Goal: Task Accomplishment & Management: Use online tool/utility

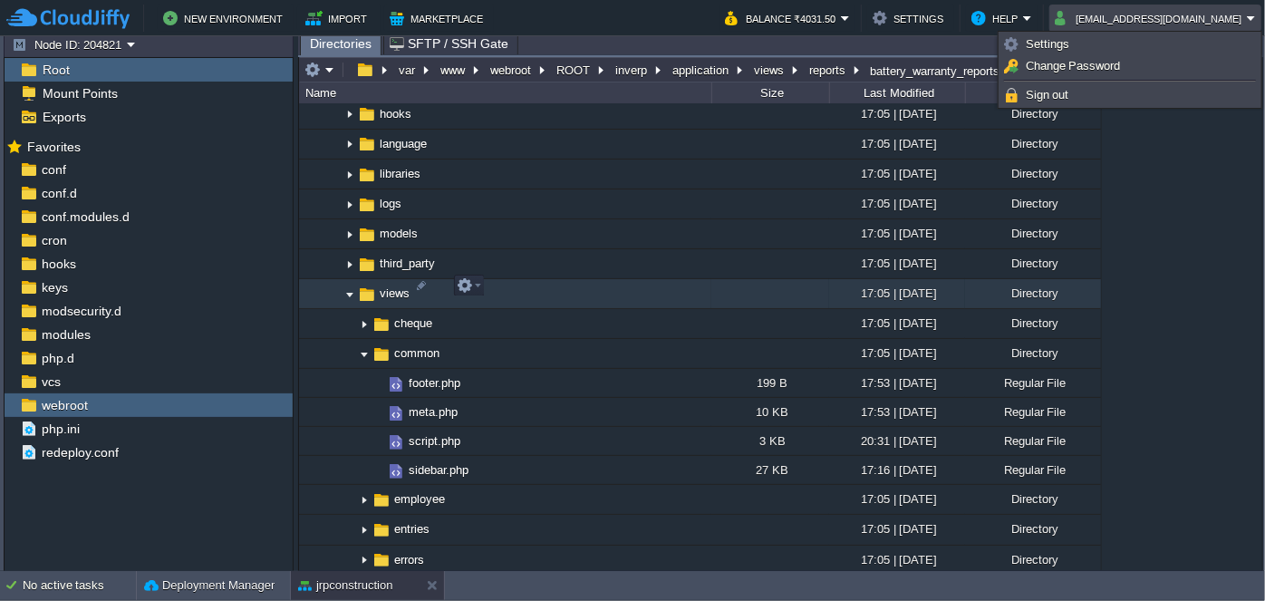
scroll to position [1400, 0]
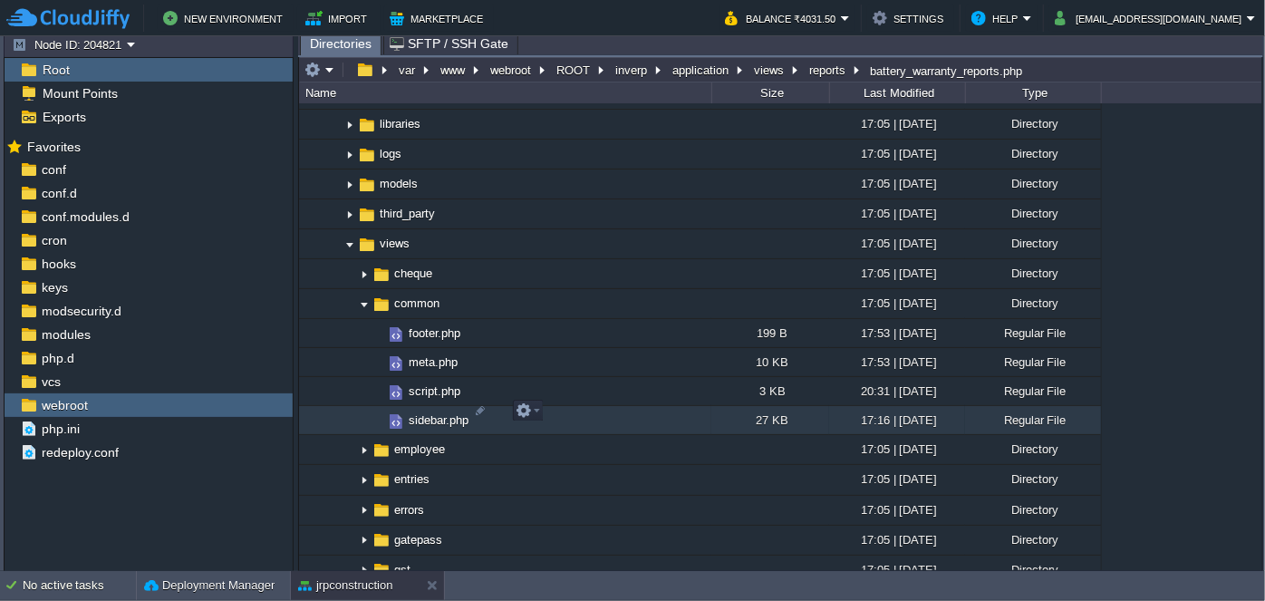
click at [425, 413] on span "sidebar.php" at bounding box center [438, 419] width 65 height 15
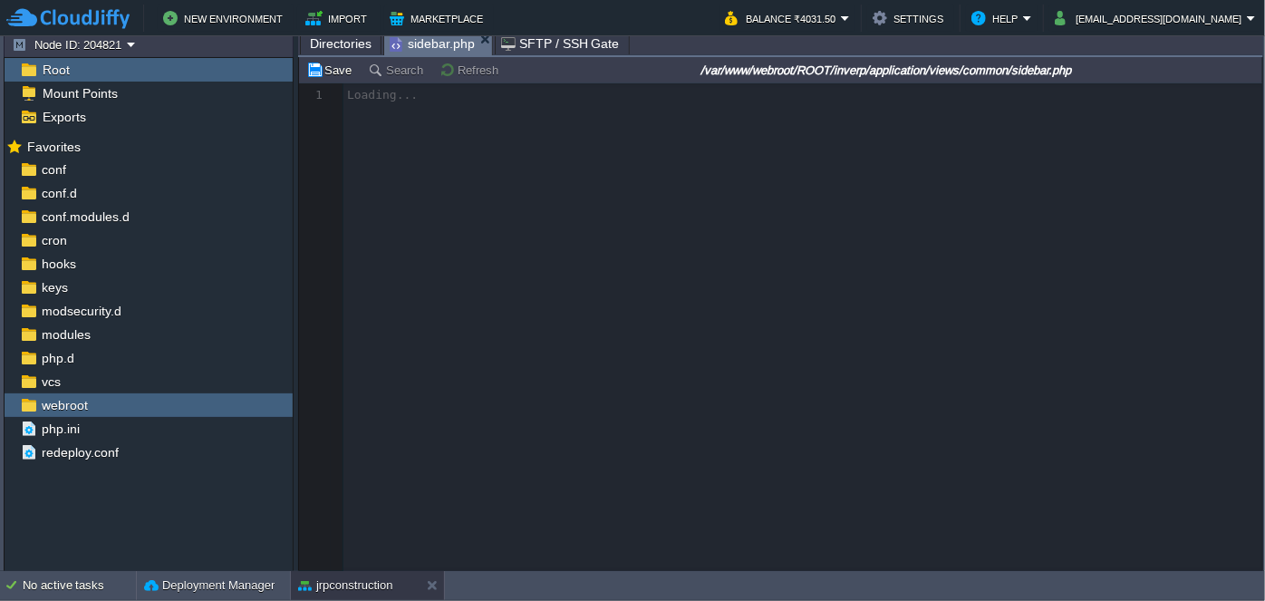
click at [340, 46] on span "Directories" at bounding box center [341, 44] width 62 height 22
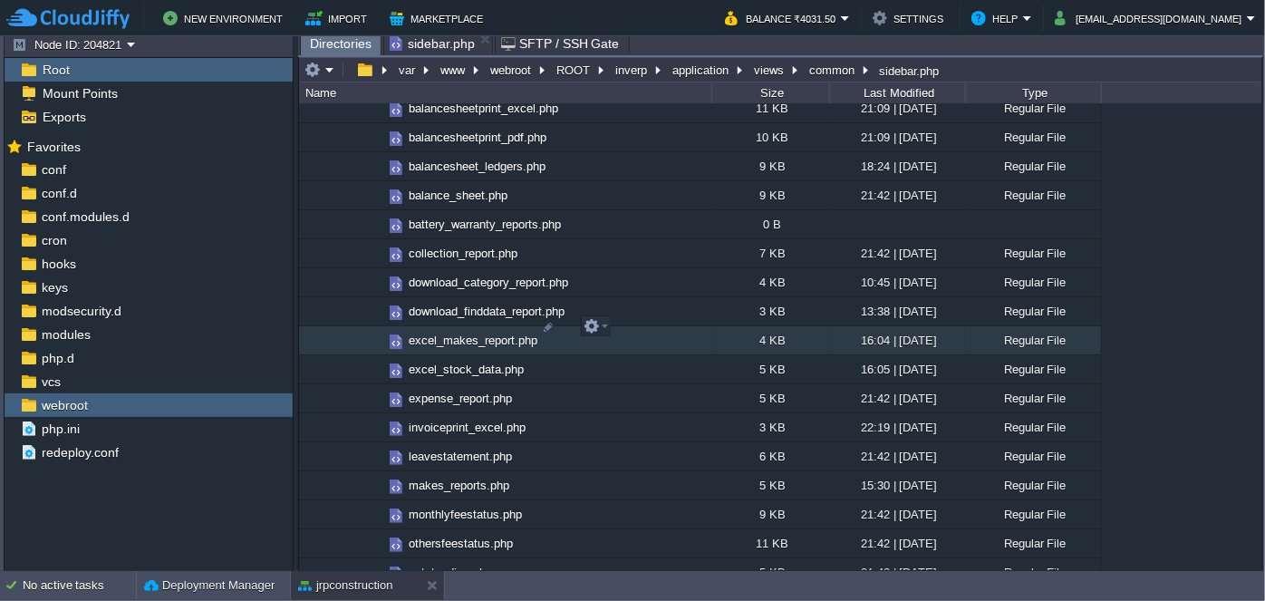
scroll to position [2389, 0]
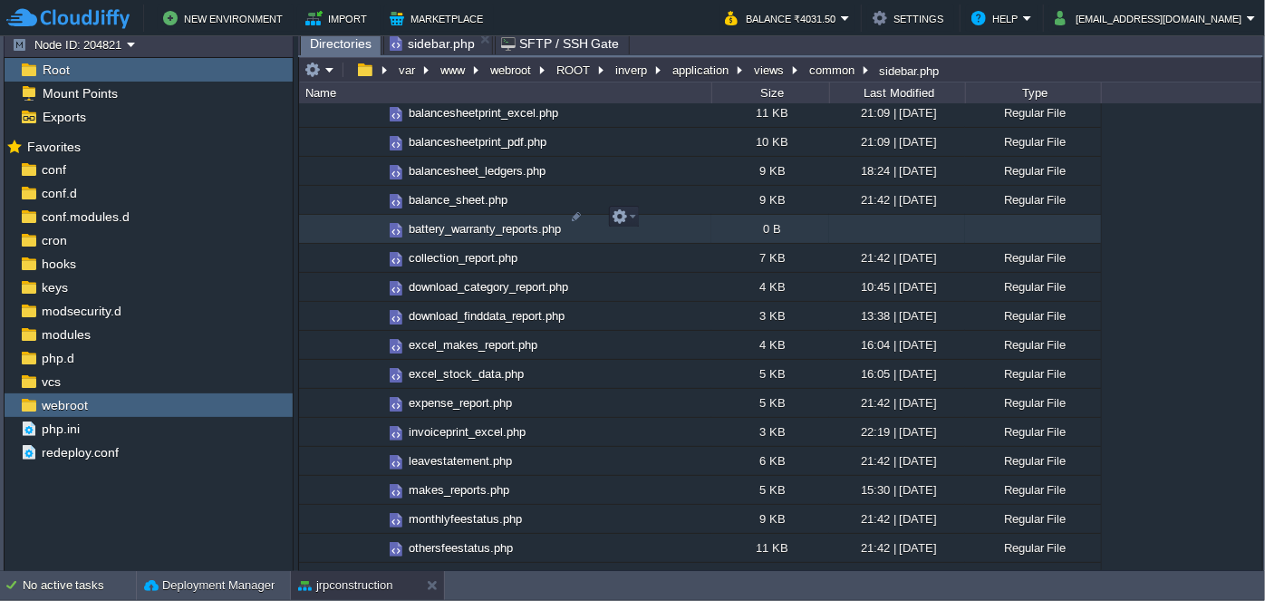
click at [475, 221] on span "battery_warranty_reports.php" at bounding box center [485, 228] width 158 height 15
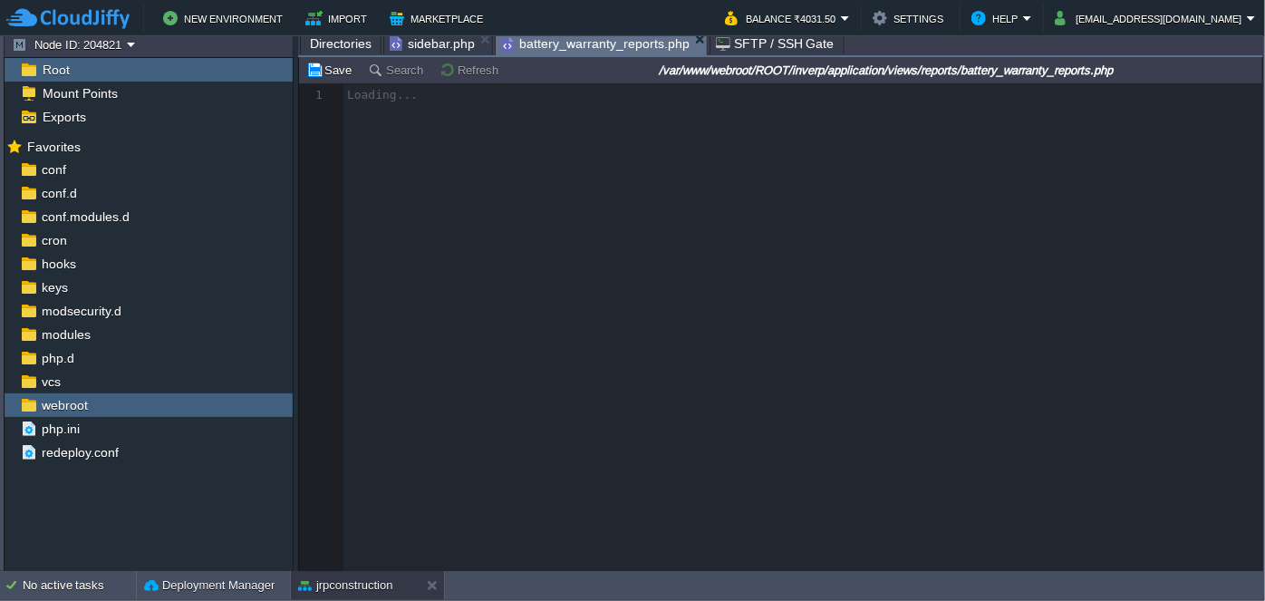
click at [425, 42] on span "sidebar.php" at bounding box center [432, 44] width 85 height 22
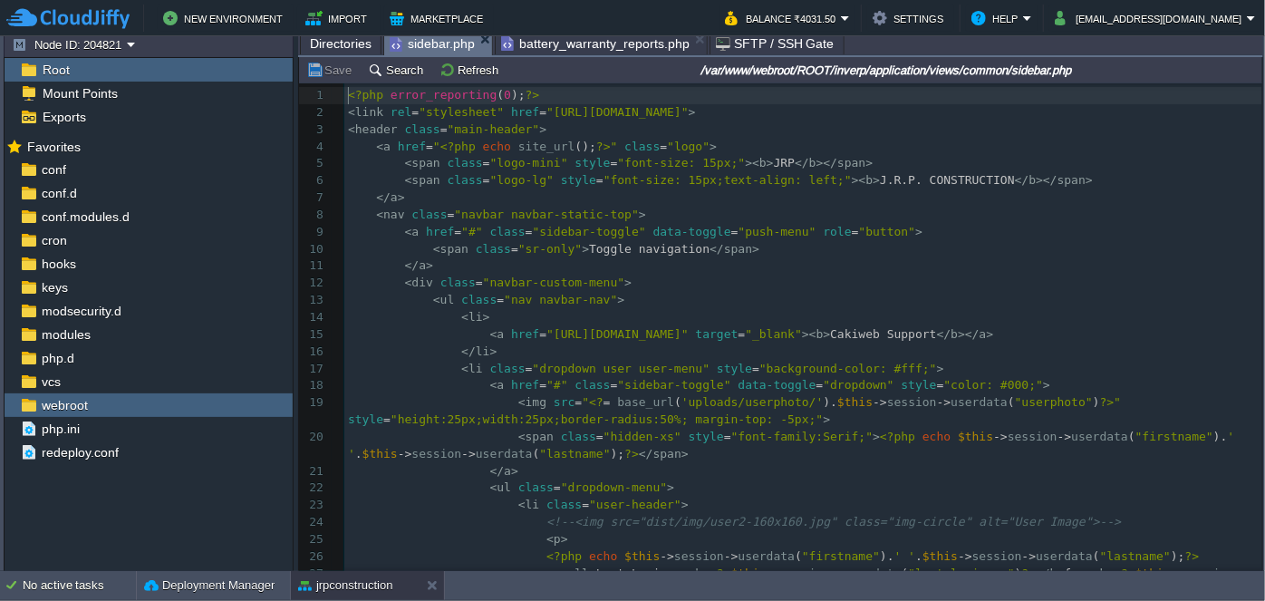
scroll to position [5, 0]
click at [397, 77] on td "Search" at bounding box center [398, 70] width 66 height 22
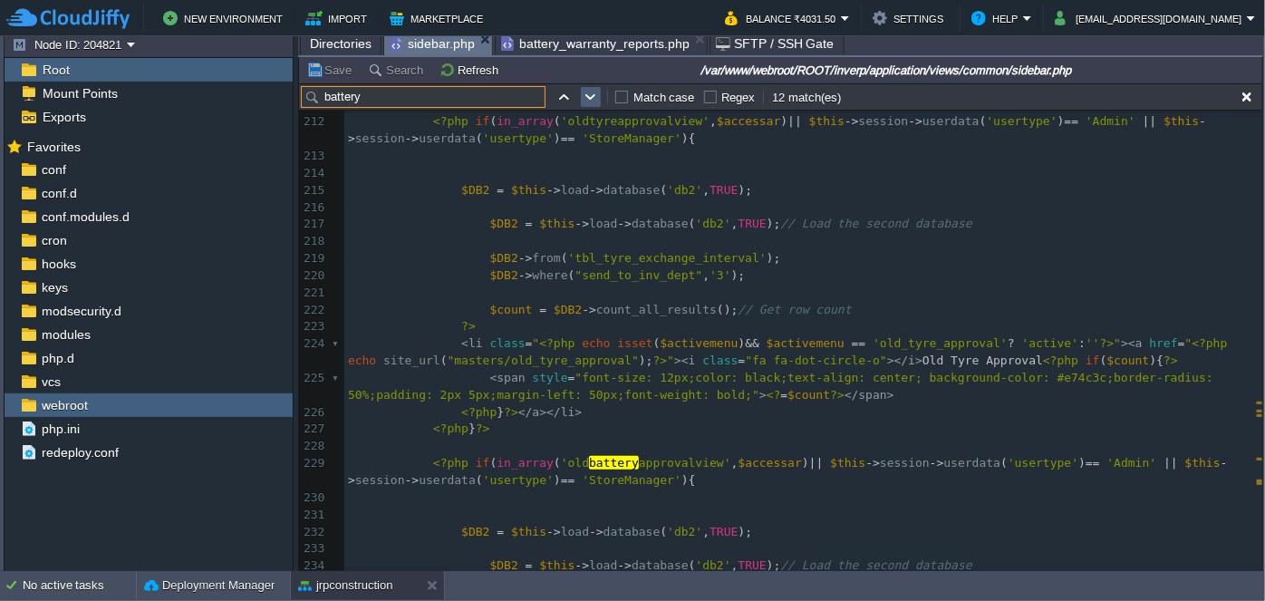
scroll to position [4669, 0]
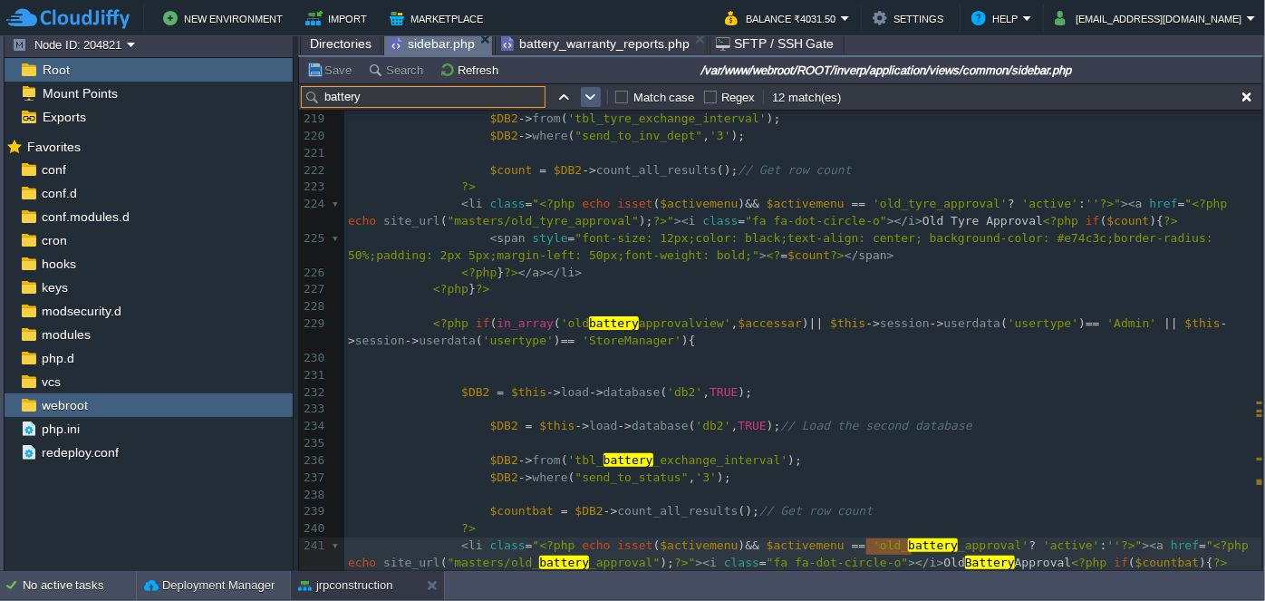
type input "battery"
drag, startPoint x: 592, startPoint y: 93, endPoint x: 791, endPoint y: 121, distance: 201.3
click at [592, 93] on button "button" at bounding box center [591, 97] width 16 height 16
type textarea "battery"
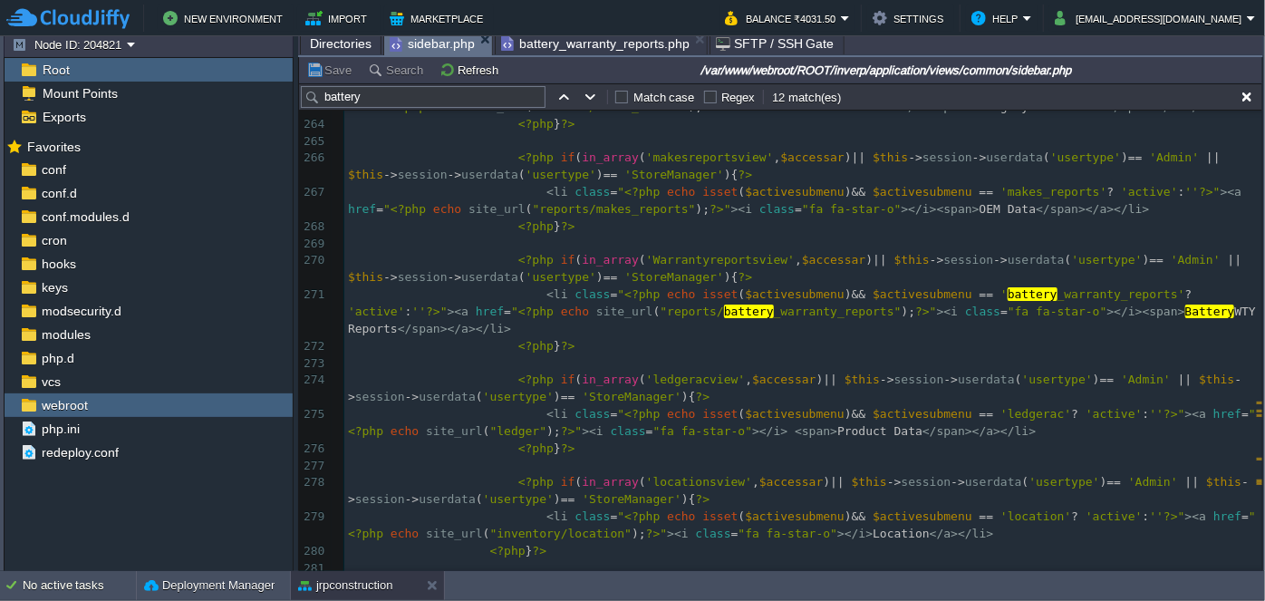
scroll to position [0, 0]
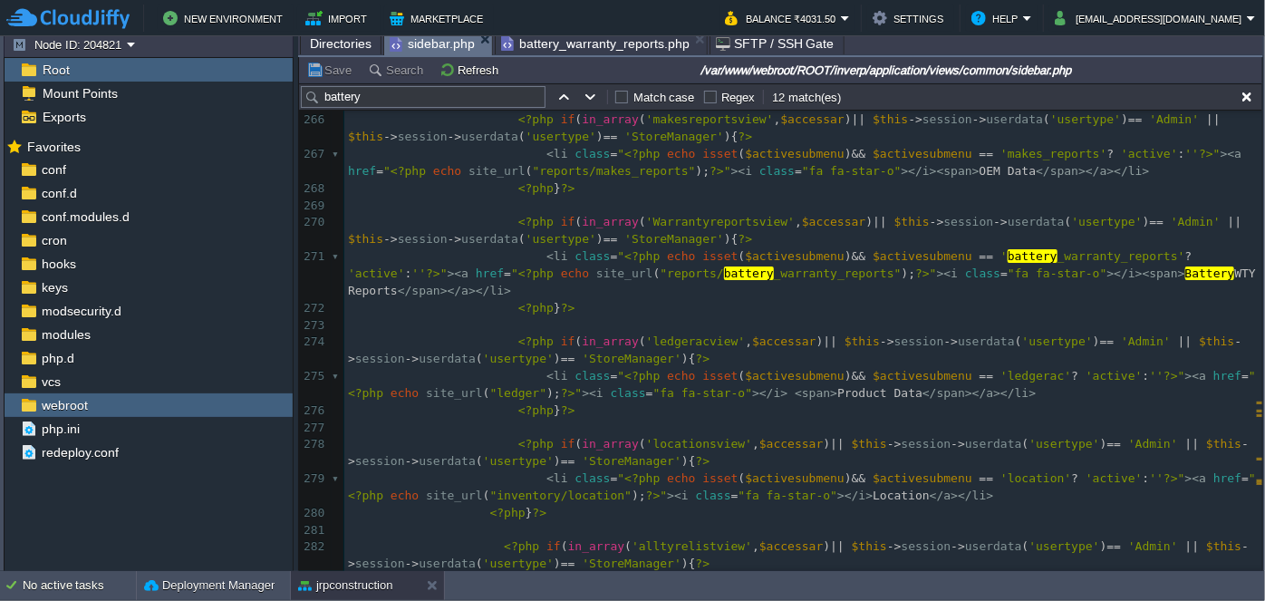
click at [624, 237] on span "'StoreManager'" at bounding box center [674, 239] width 100 height 14
type textarea "StoreManager"
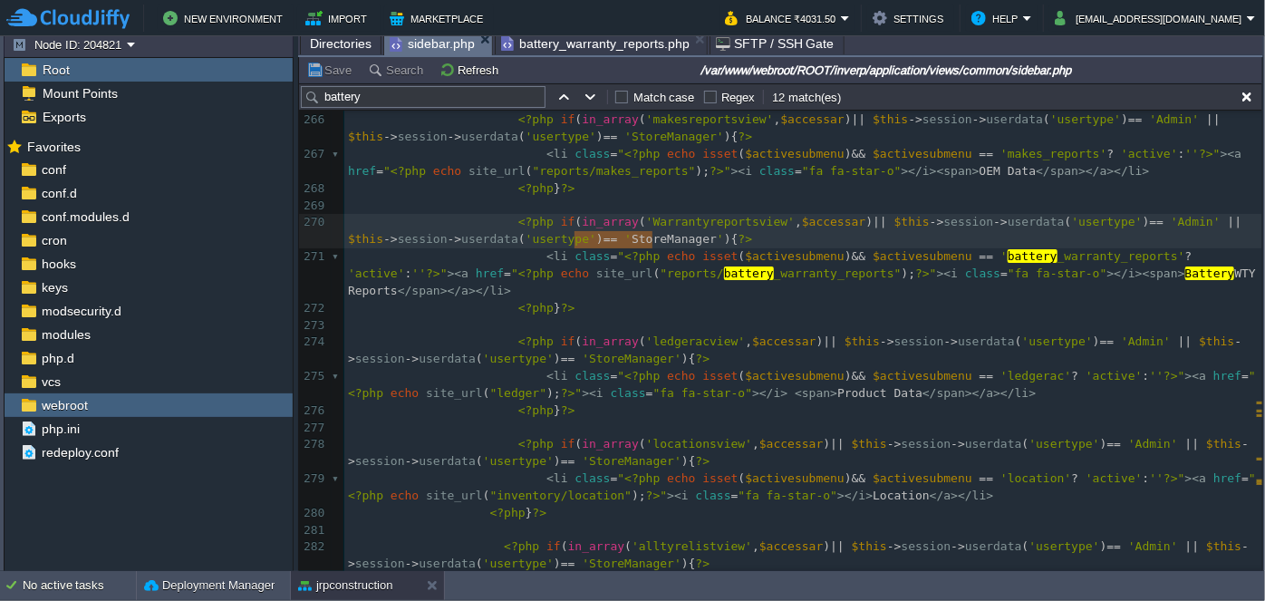
click at [624, 42] on span "battery_warranty_reports.php" at bounding box center [595, 44] width 189 height 22
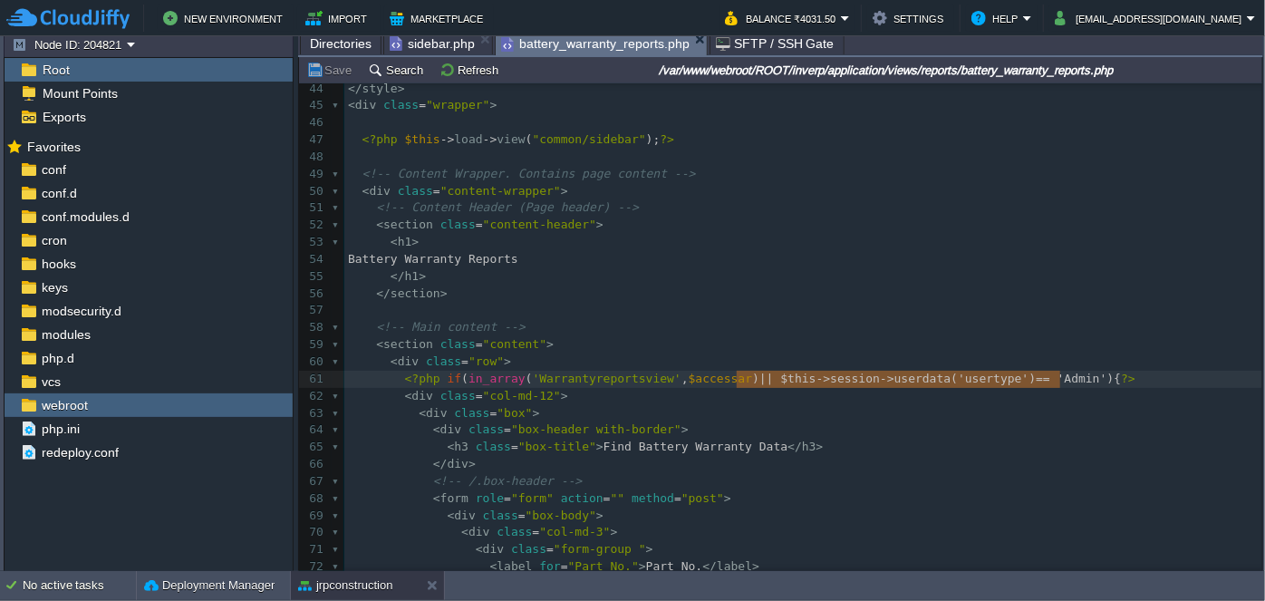
drag, startPoint x: 737, startPoint y: 377, endPoint x: 1051, endPoint y: 373, distance: 314.5
type textarea "|| $this->session->userdata('usertype') == 'Admin'"
click at [1047, 361] on pre "< div class = "row" >" at bounding box center [803, 361] width 918 height 17
paste textarea "Admin"
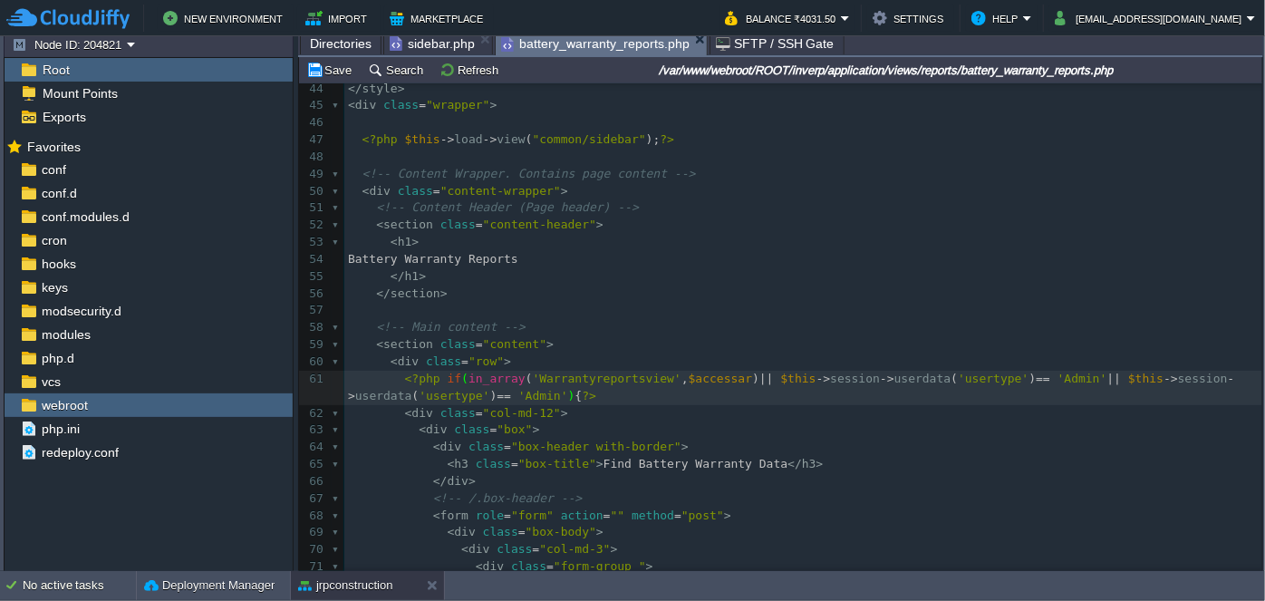
type textarea "Admin"
click at [342, 71] on button "Save" at bounding box center [331, 70] width 51 height 16
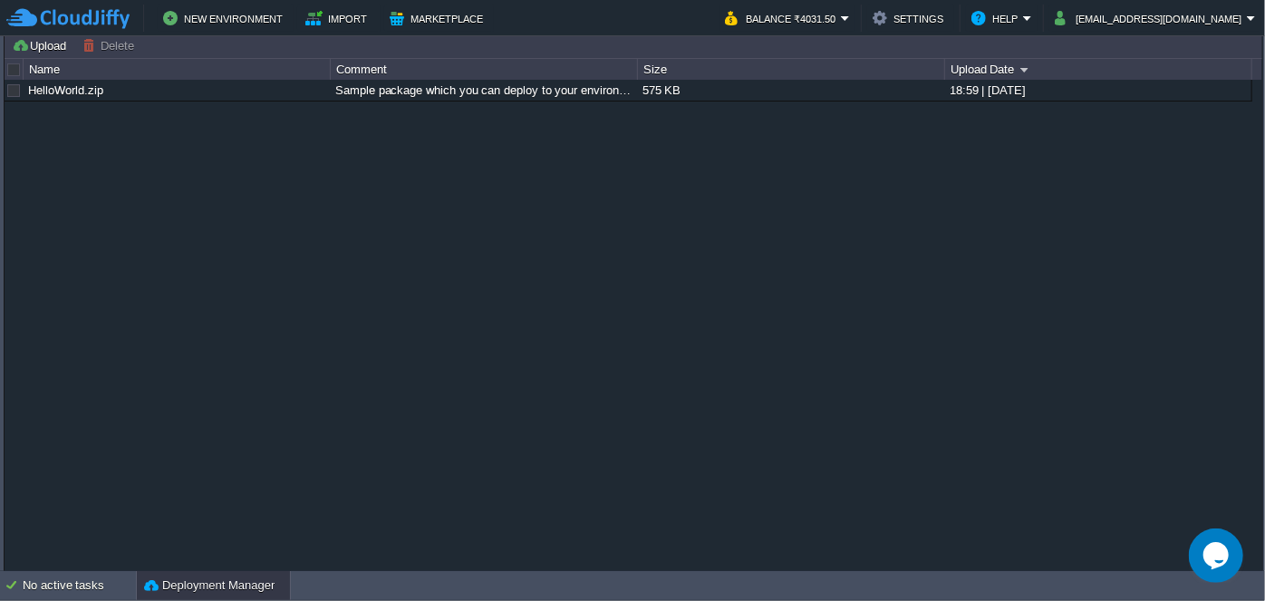
click at [209, 585] on button "Deployment Manager" at bounding box center [209, 585] width 131 height 18
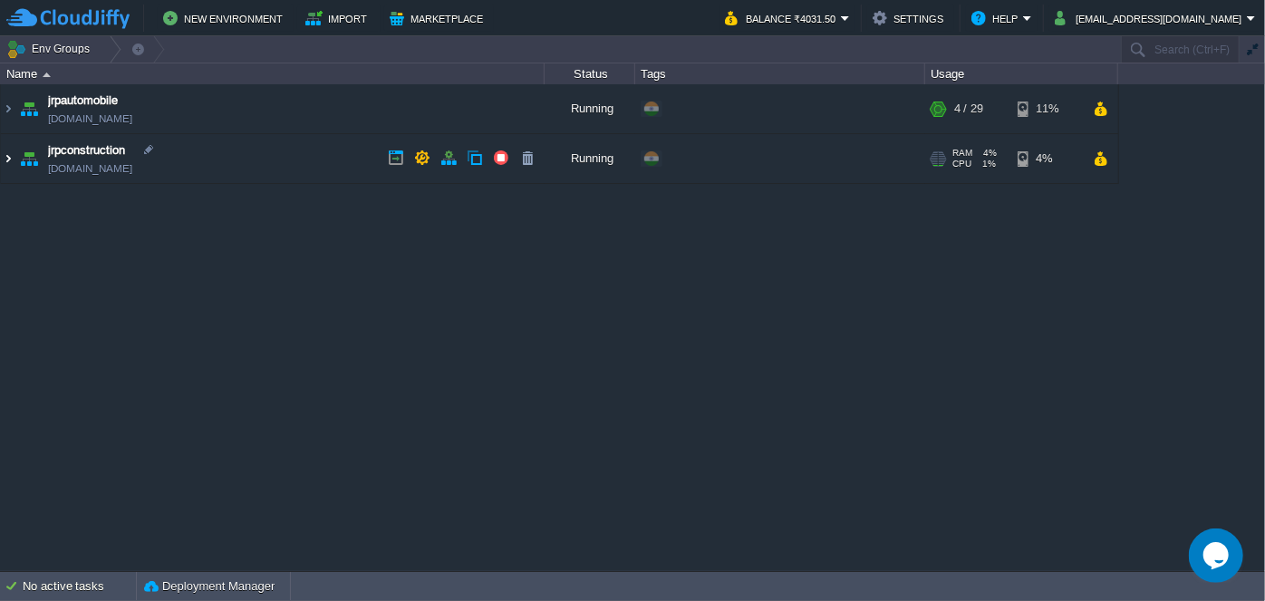
click at [6, 160] on img at bounding box center [8, 158] width 15 height 49
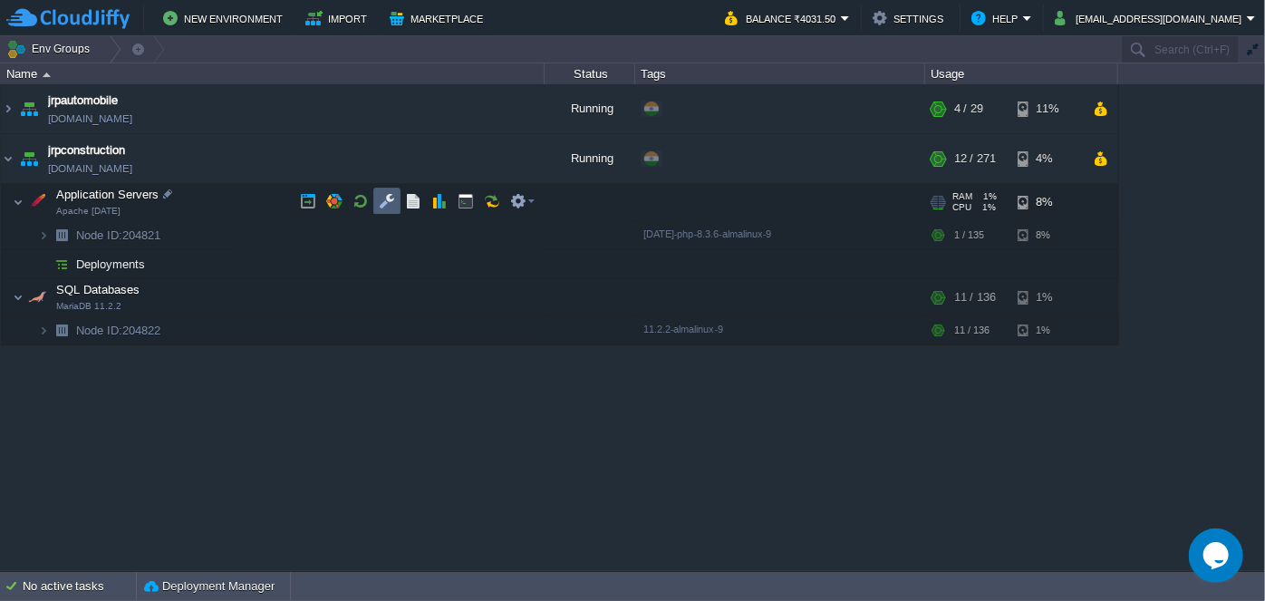
click at [389, 203] on button "button" at bounding box center [387, 201] width 16 height 16
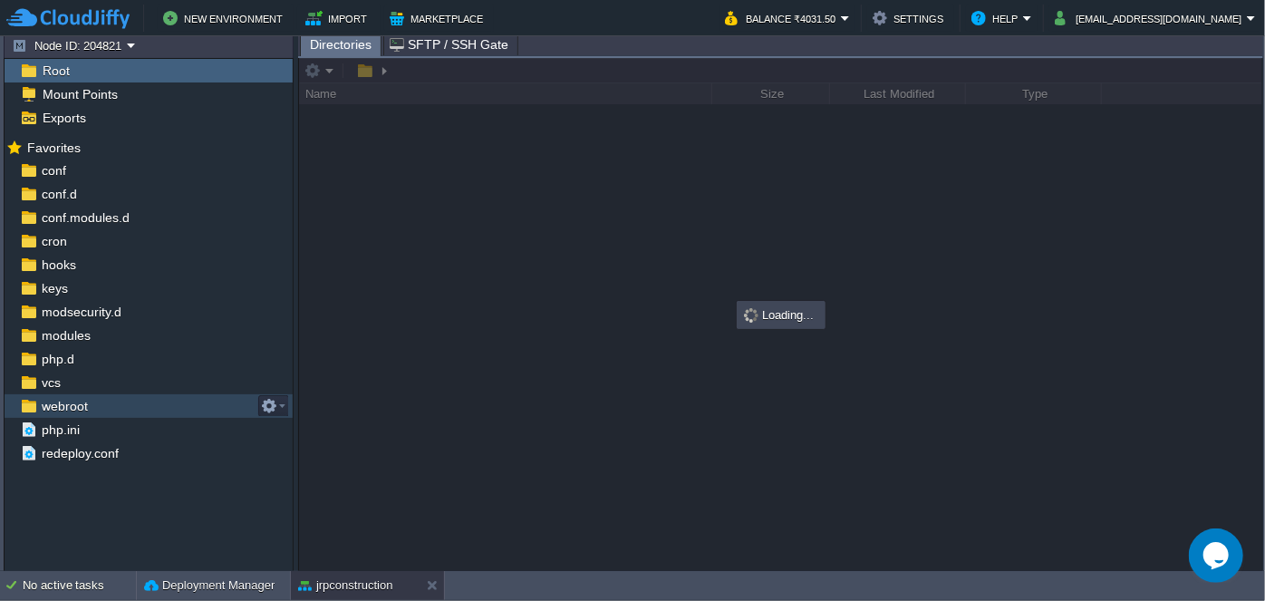
click at [64, 409] on span "webroot" at bounding box center [64, 406] width 53 height 16
click at [64, 407] on span "webroot" at bounding box center [64, 406] width 53 height 16
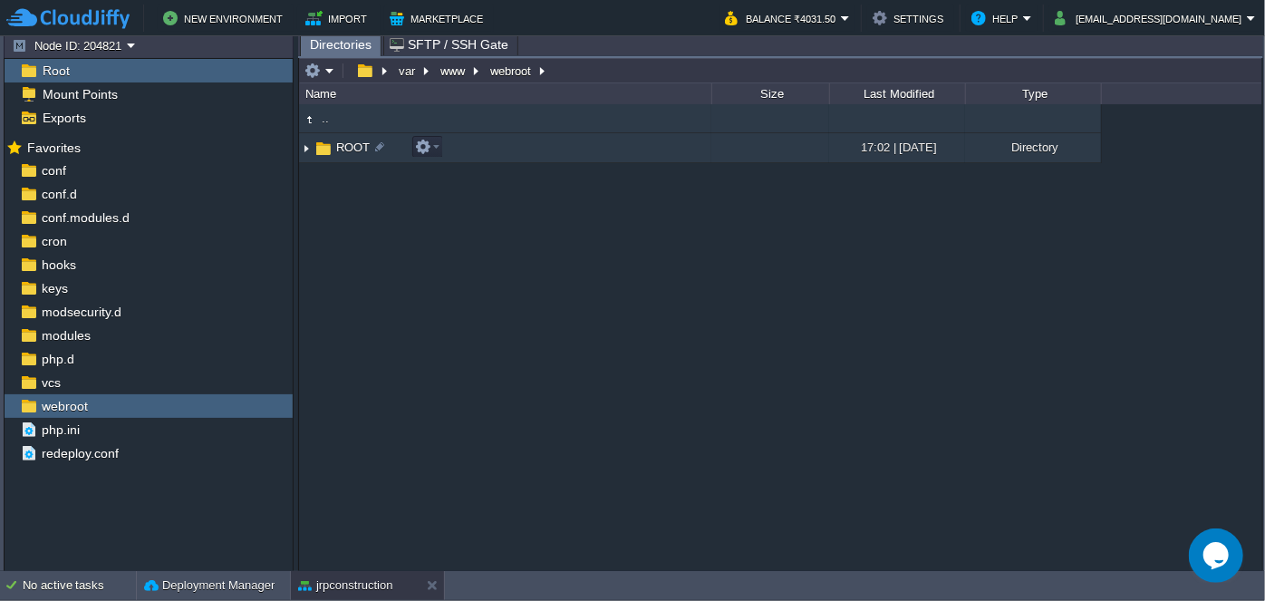
click at [302, 153] on img at bounding box center [306, 148] width 15 height 28
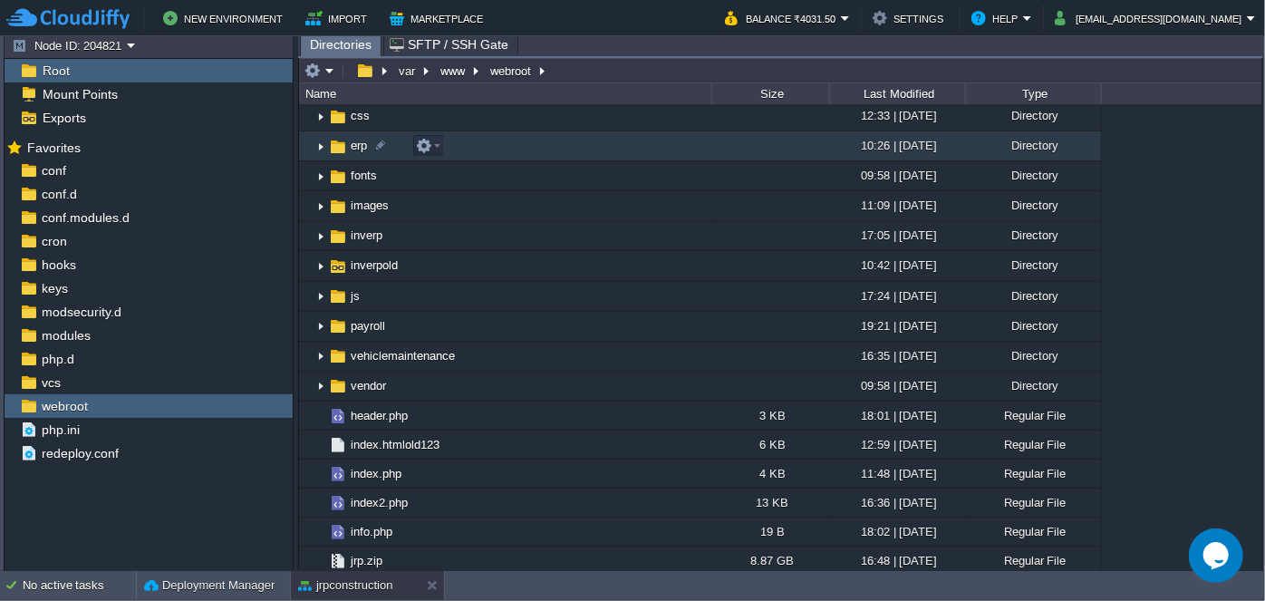
scroll to position [164, 0]
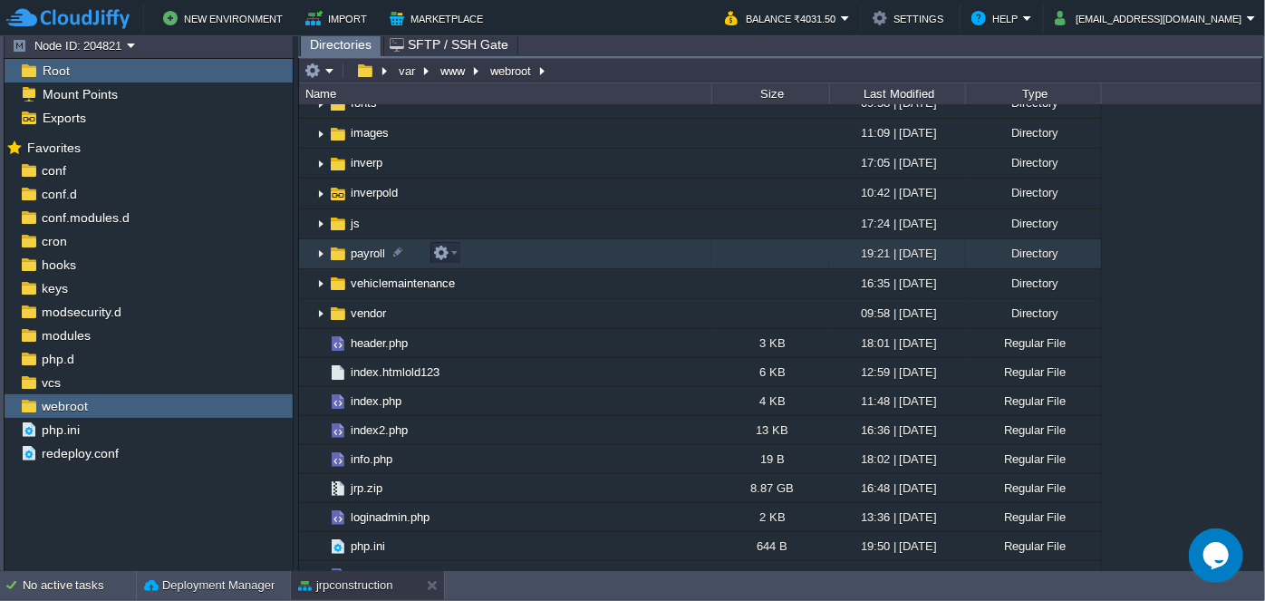
click at [320, 252] on img at bounding box center [321, 254] width 15 height 28
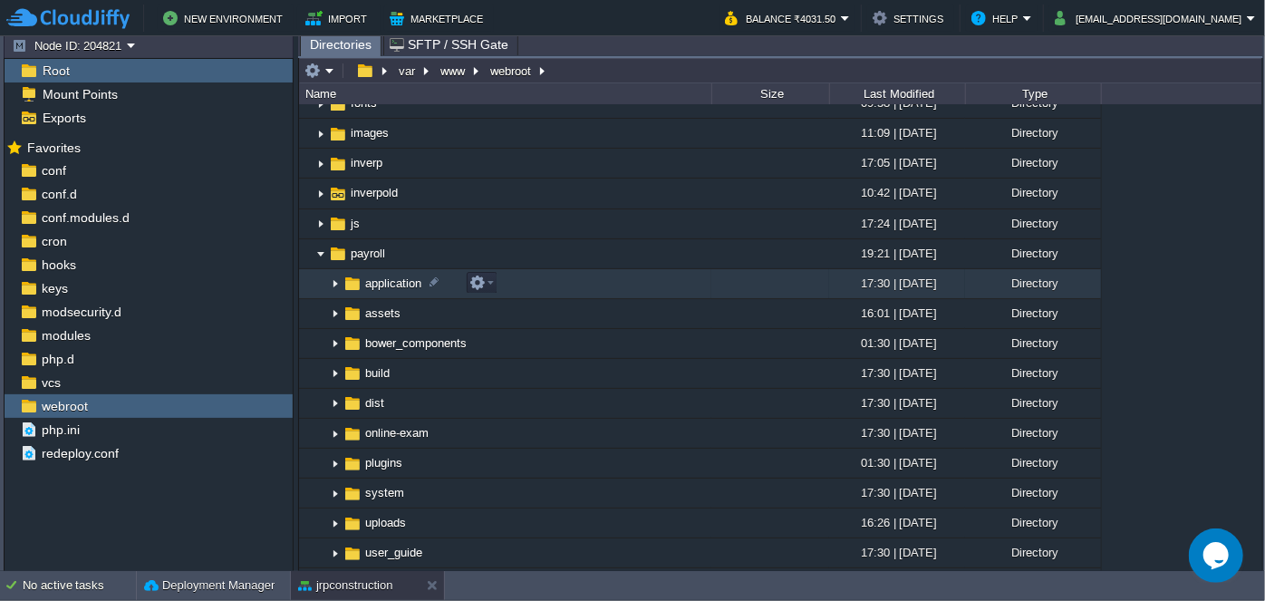
click at [334, 283] on img at bounding box center [335, 284] width 15 height 28
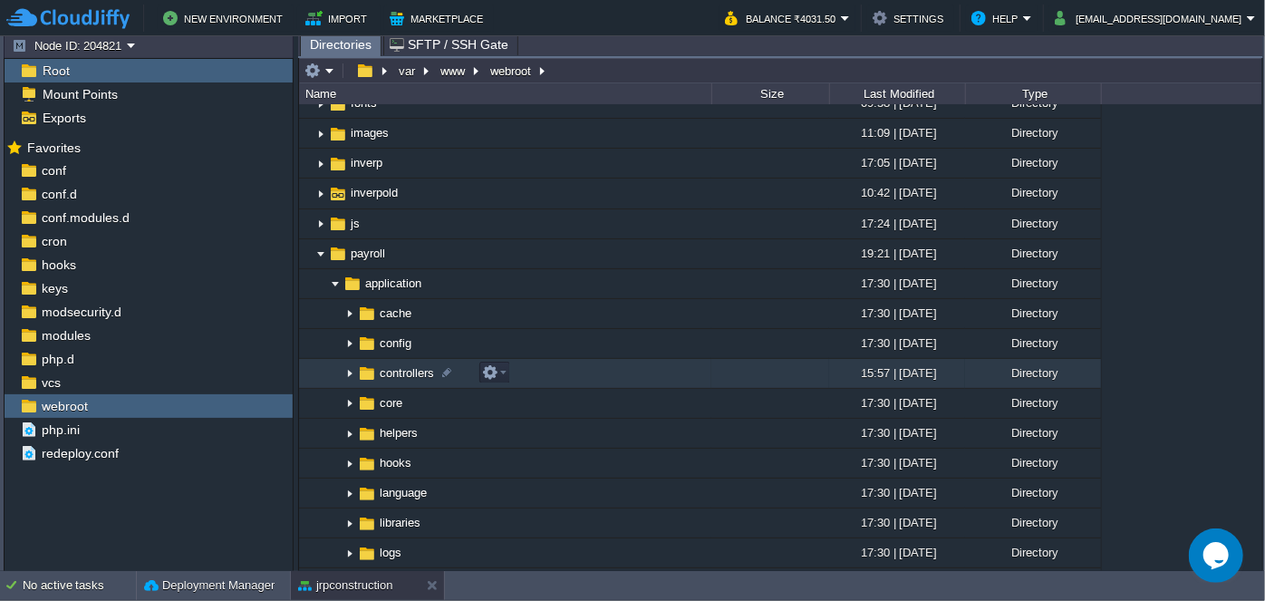
click at [349, 372] on img at bounding box center [350, 374] width 15 height 28
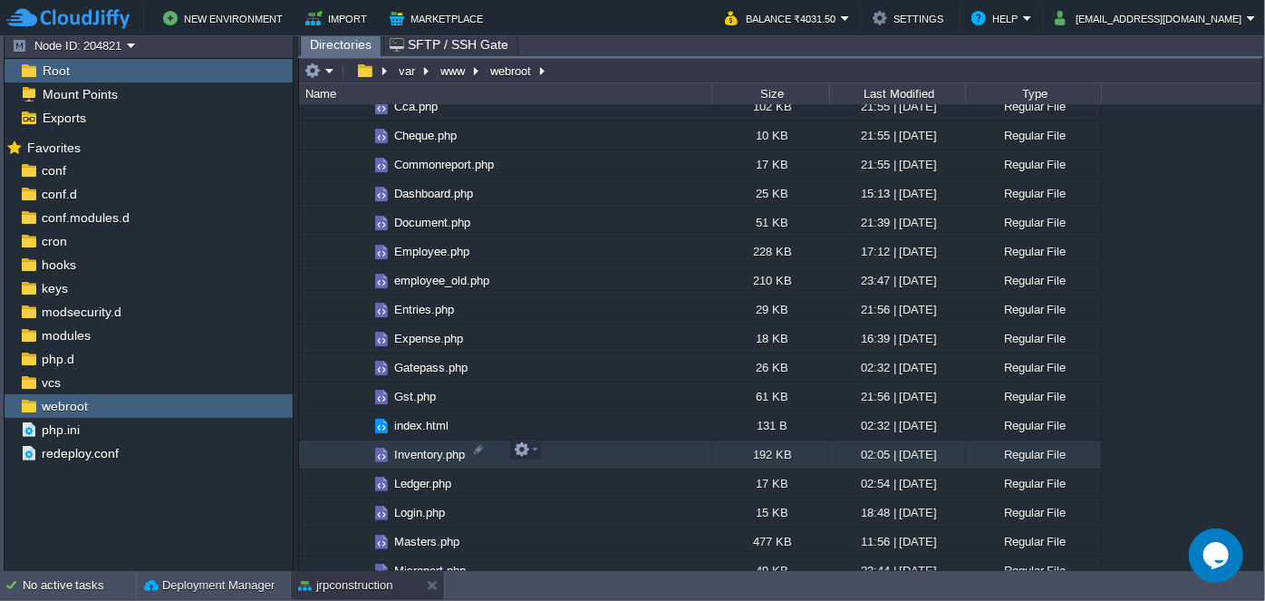
scroll to position [741, 0]
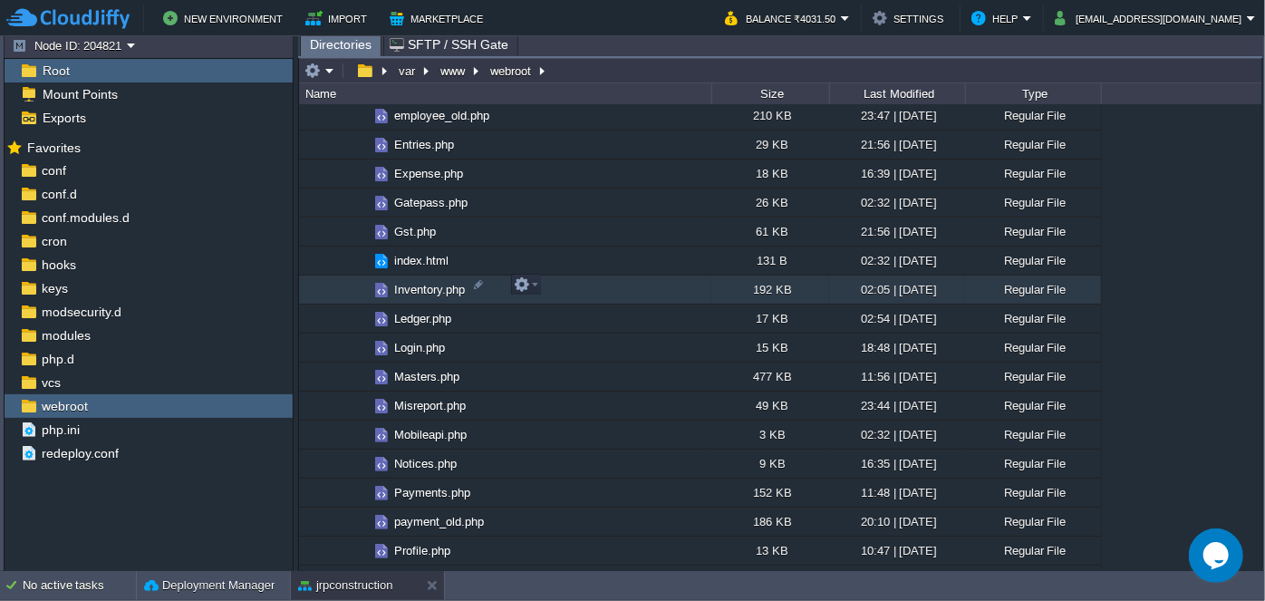
click at [412, 288] on span "Inventory.php" at bounding box center [430, 289] width 76 height 15
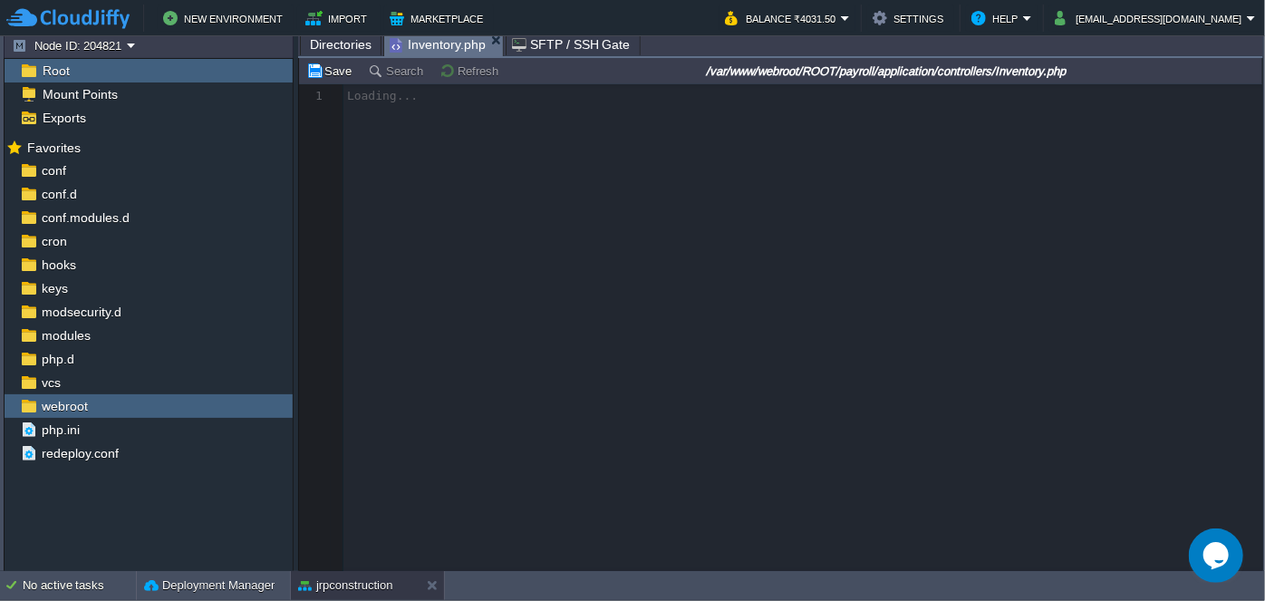
click at [338, 43] on span "Directories" at bounding box center [341, 45] width 62 height 22
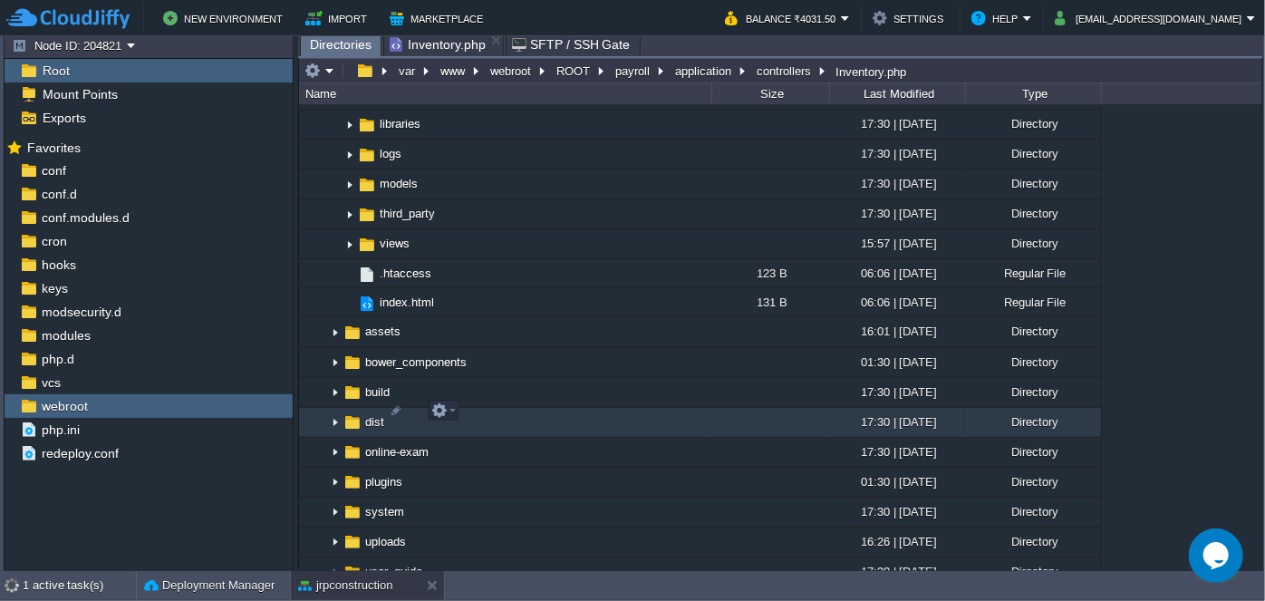
scroll to position [1813, 0]
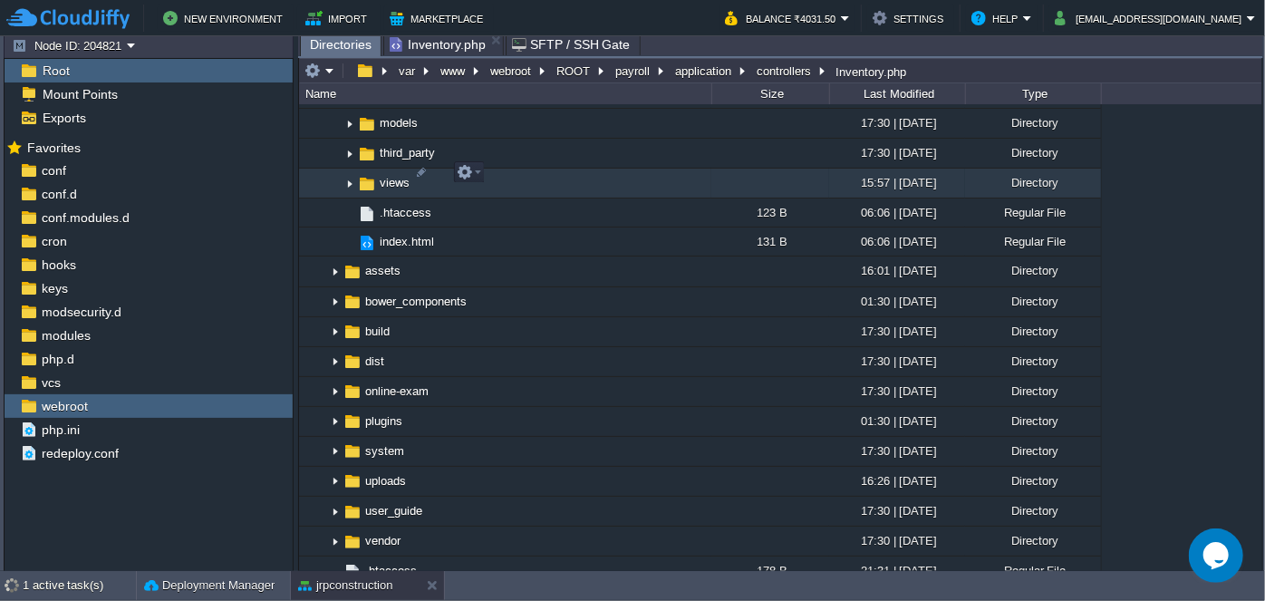
click at [349, 169] on img at bounding box center [350, 183] width 15 height 28
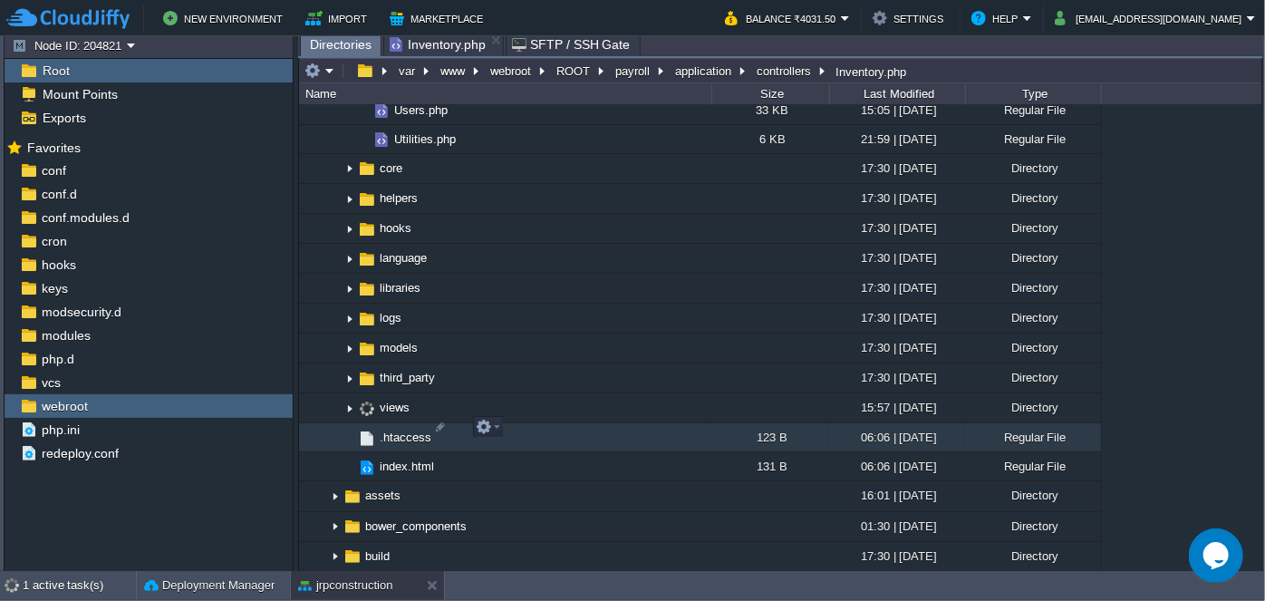
scroll to position [1730, 0]
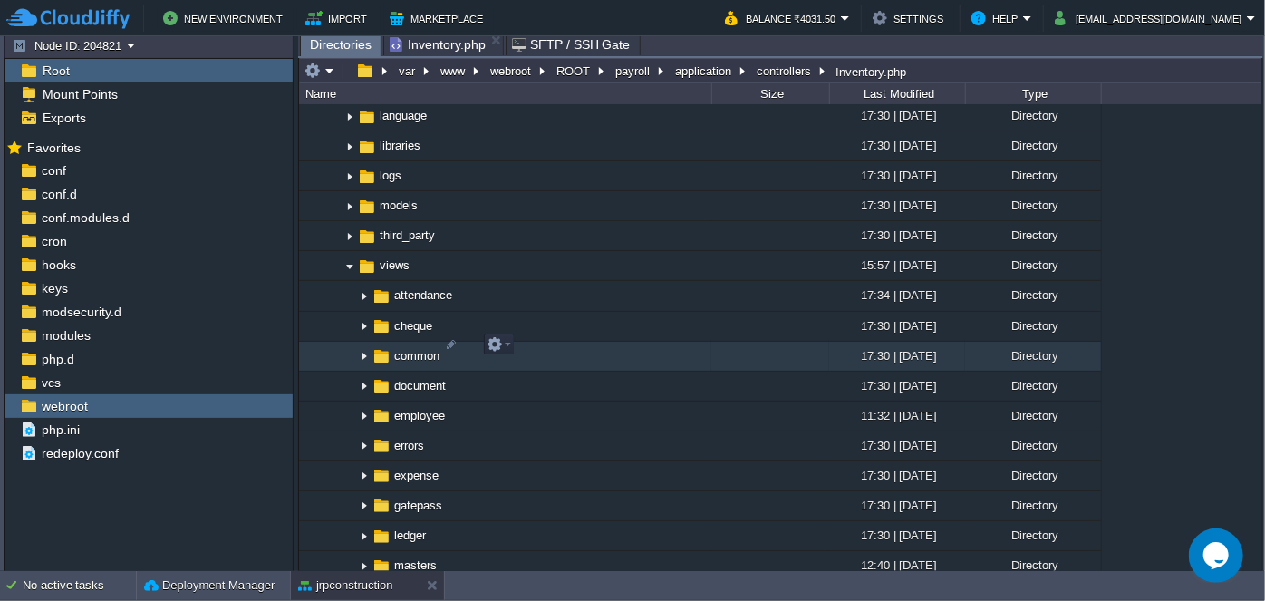
click at [362, 344] on img at bounding box center [364, 357] width 15 height 28
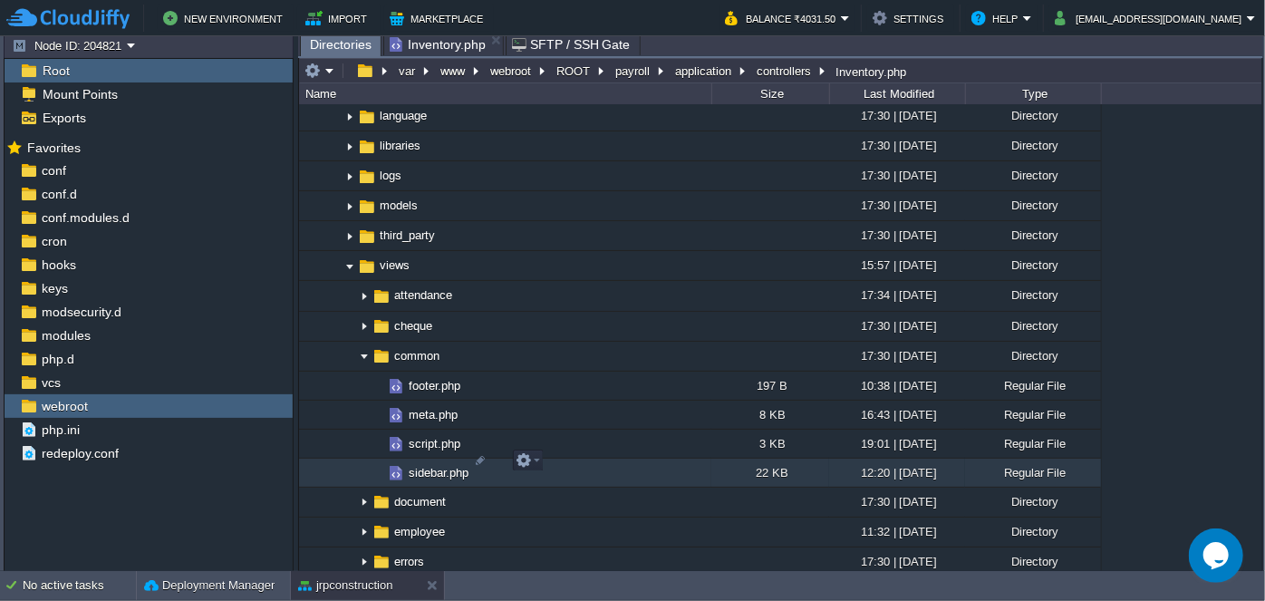
click at [431, 465] on span "sidebar.php" at bounding box center [438, 472] width 65 height 15
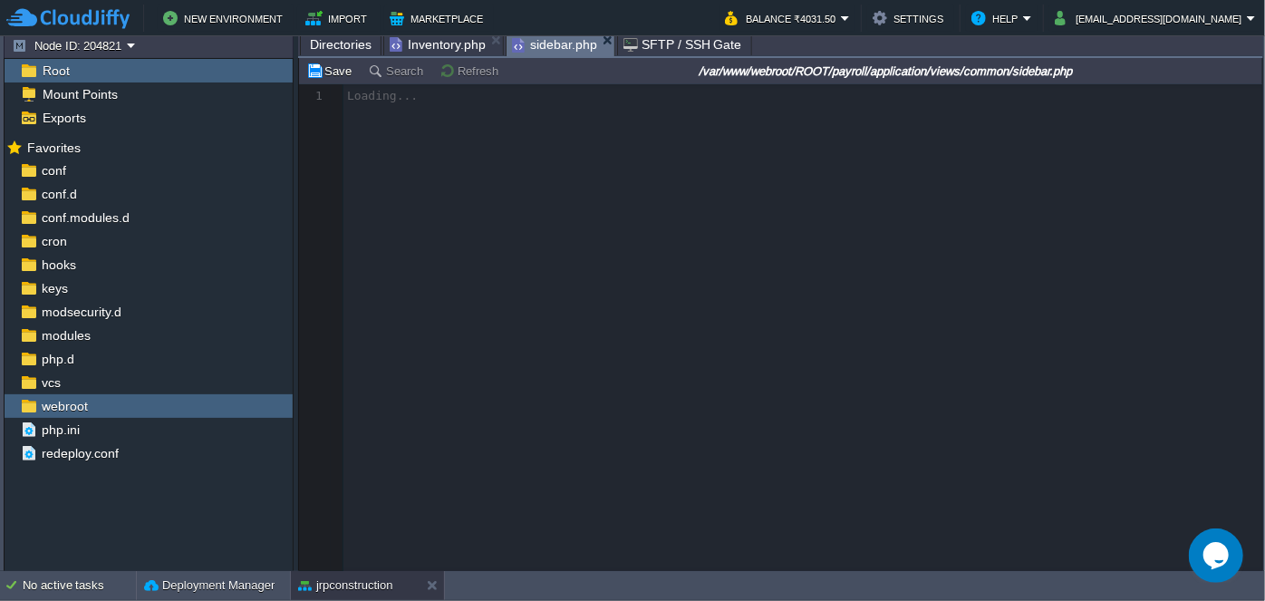
click at [350, 52] on span "Directories" at bounding box center [341, 45] width 62 height 22
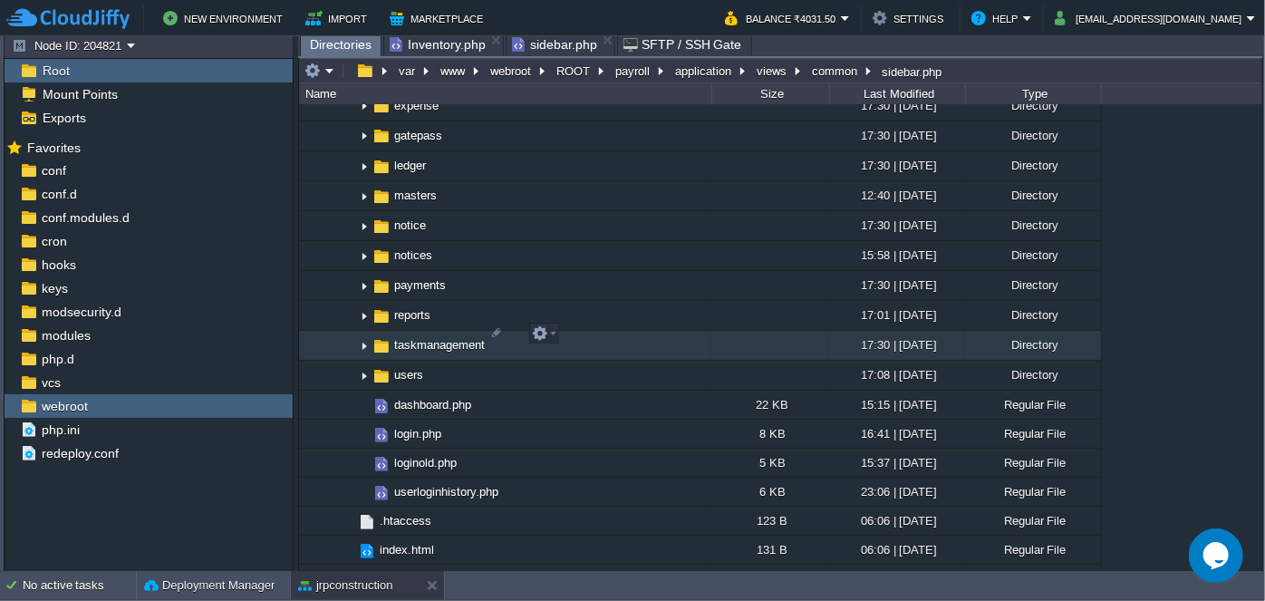
scroll to position [2224, 0]
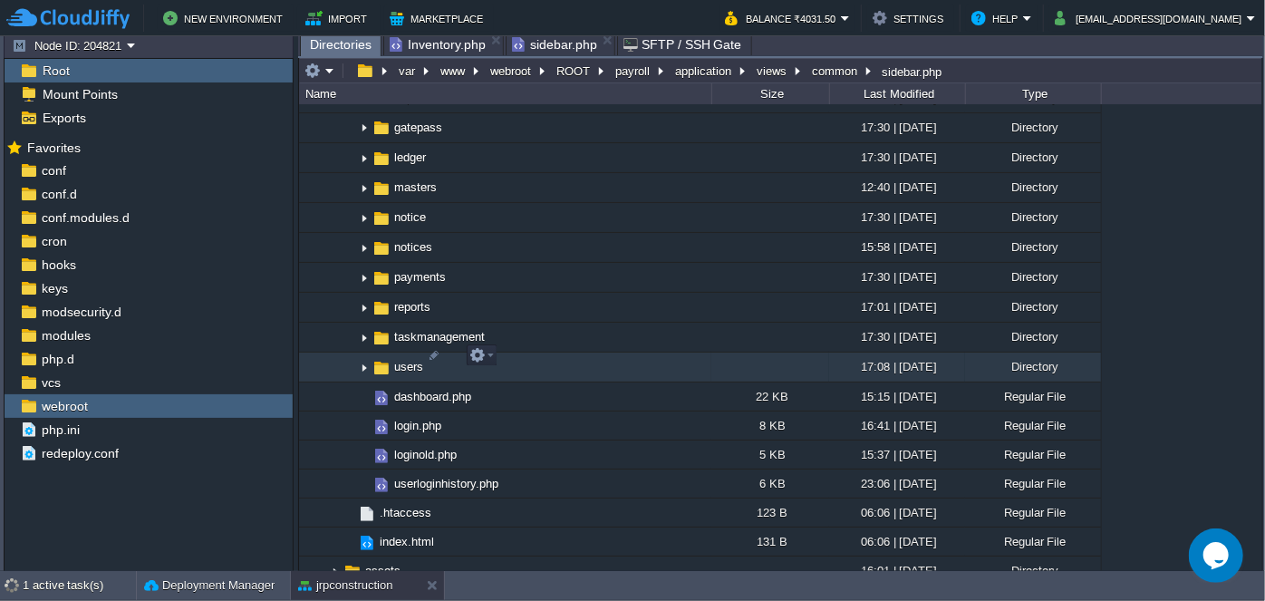
click at [363, 357] on img at bounding box center [364, 367] width 15 height 28
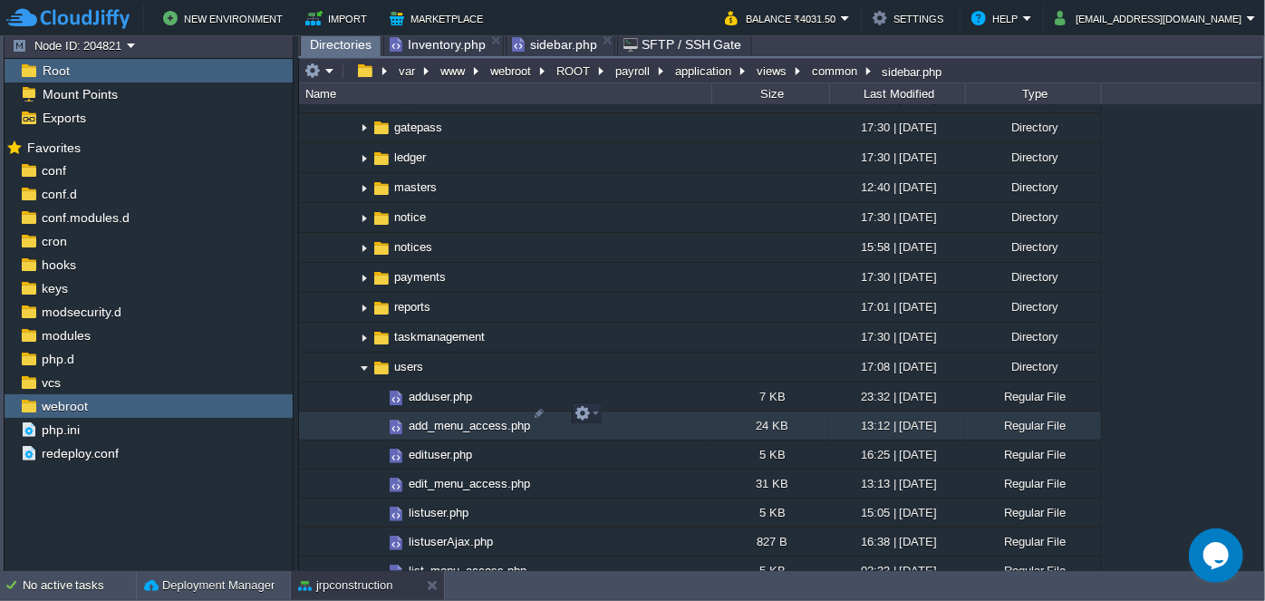
click at [437, 418] on span "add_menu_access.php" at bounding box center [469, 425] width 127 height 15
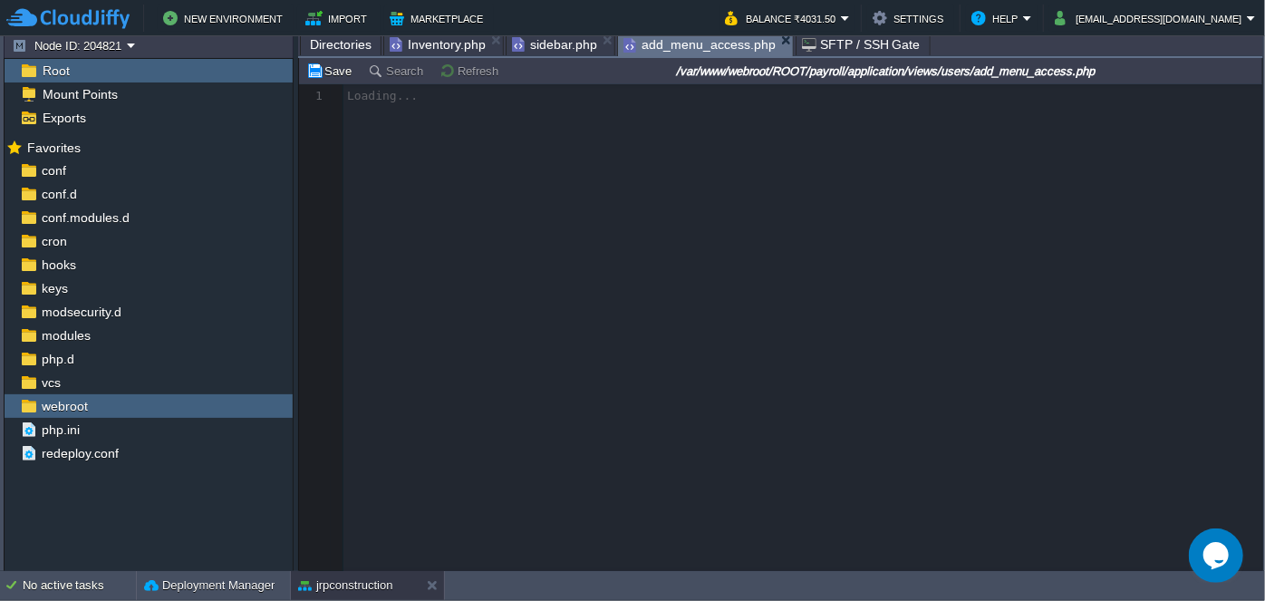
click at [333, 47] on span "Directories" at bounding box center [341, 45] width 62 height 22
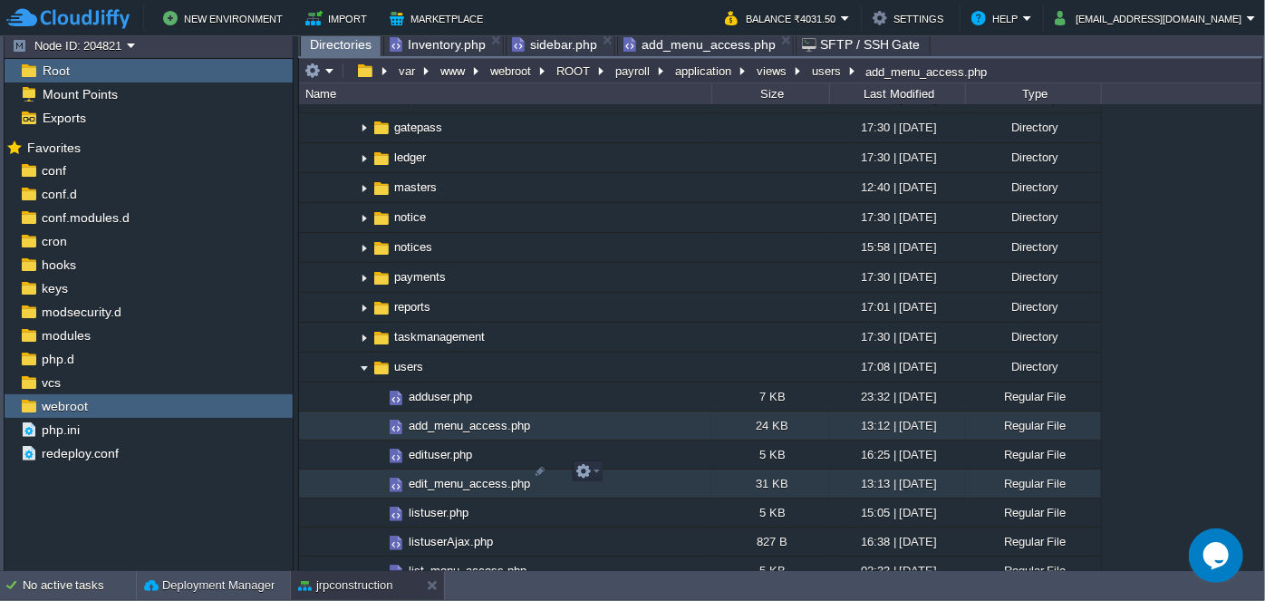
click at [439, 476] on span "edit_menu_access.php" at bounding box center [469, 483] width 127 height 15
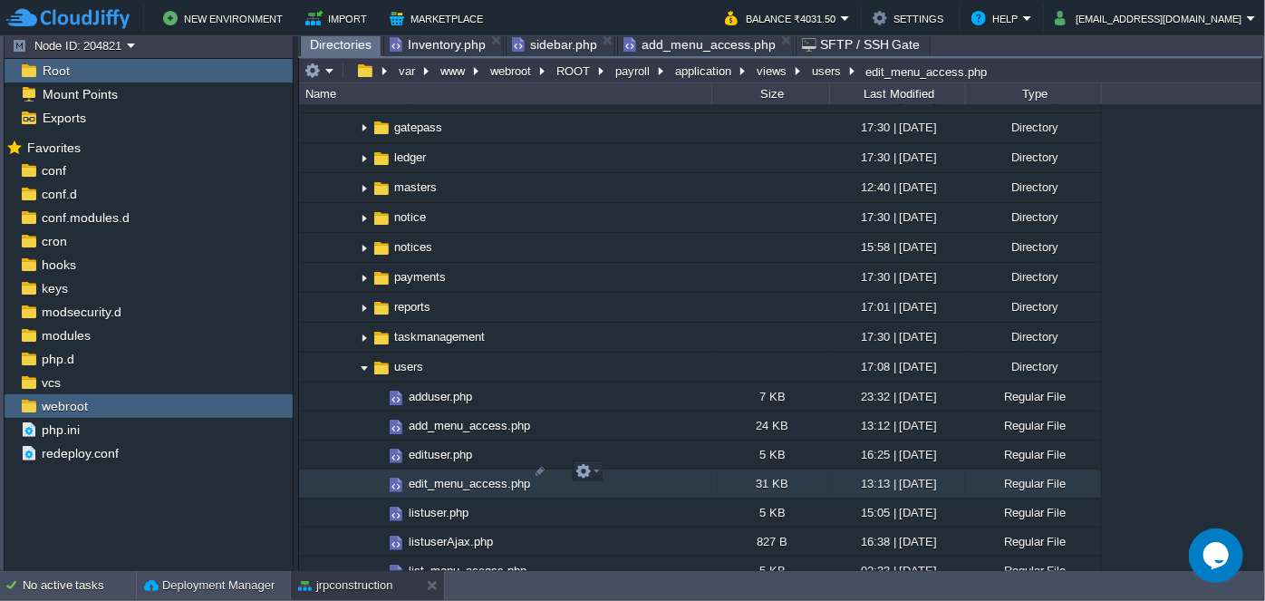
click at [437, 476] on span "edit_menu_access.php" at bounding box center [469, 483] width 127 height 15
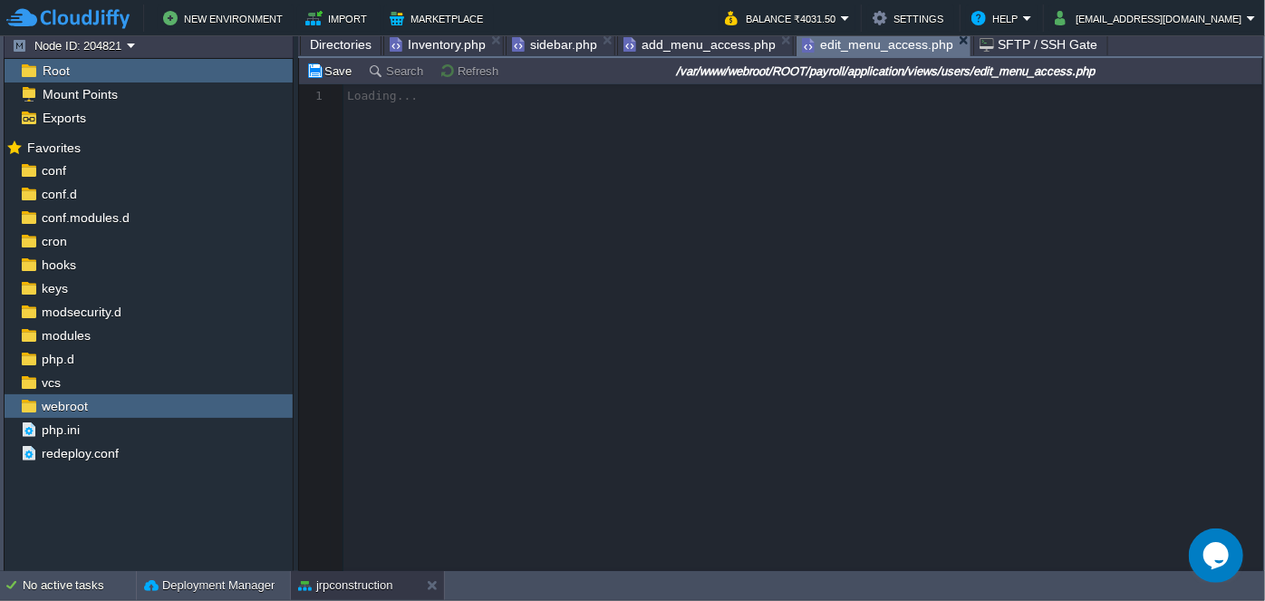
click at [338, 39] on span "Directories" at bounding box center [341, 45] width 62 height 22
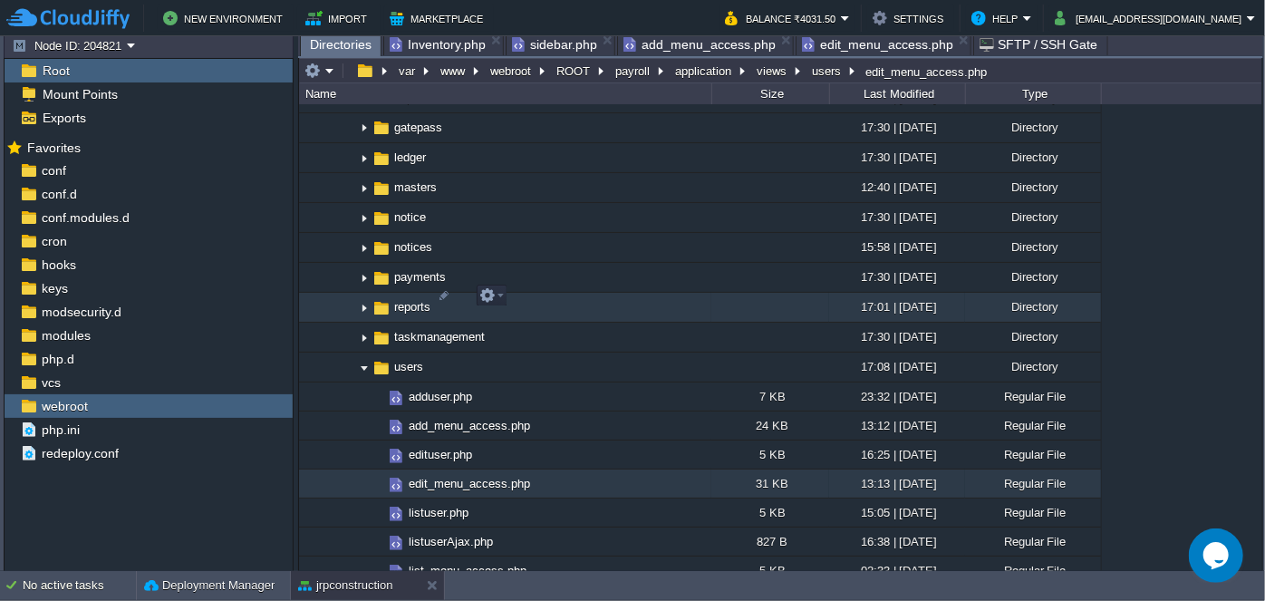
click at [363, 295] on img at bounding box center [364, 308] width 15 height 28
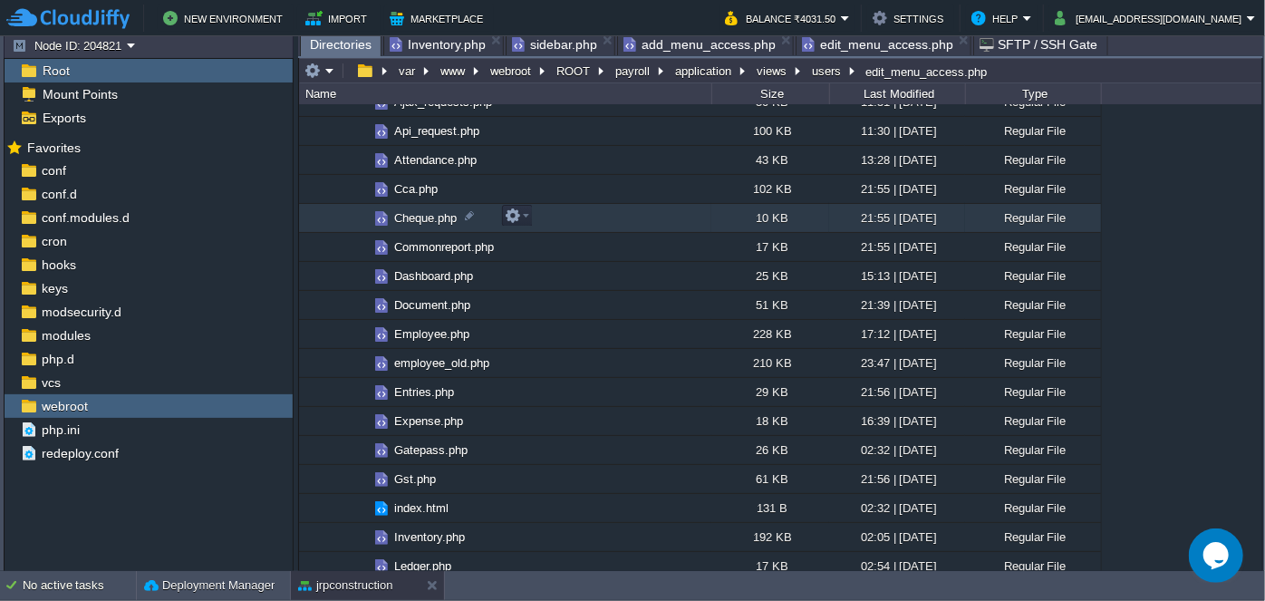
scroll to position [0, 0]
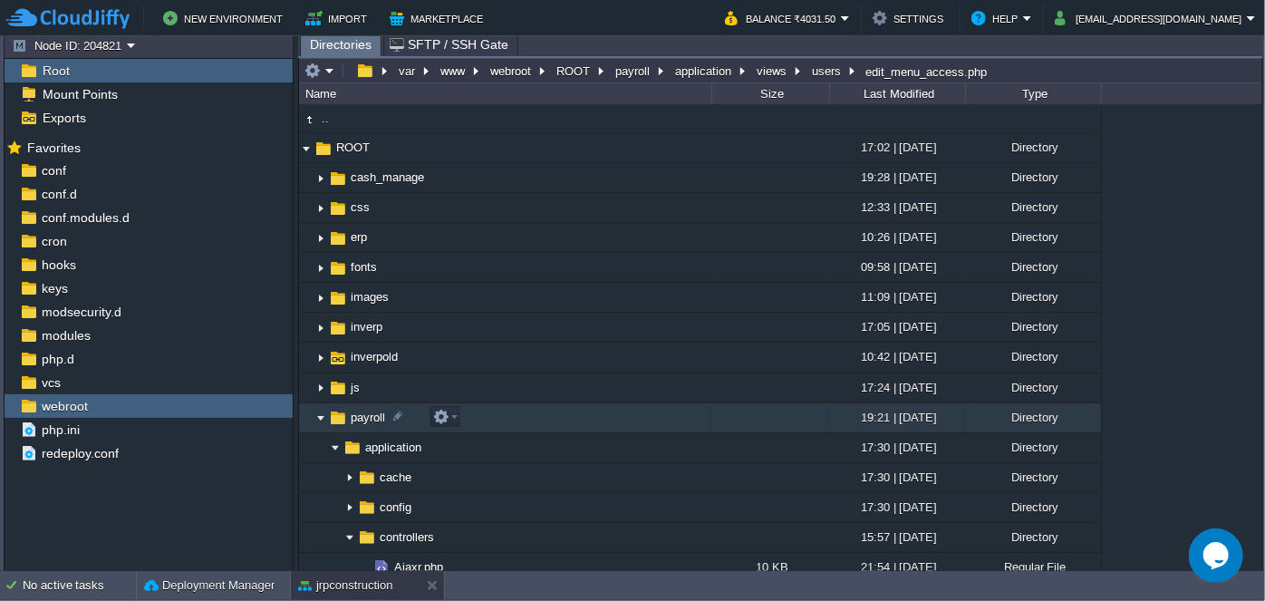
click at [320, 419] on img at bounding box center [321, 418] width 15 height 28
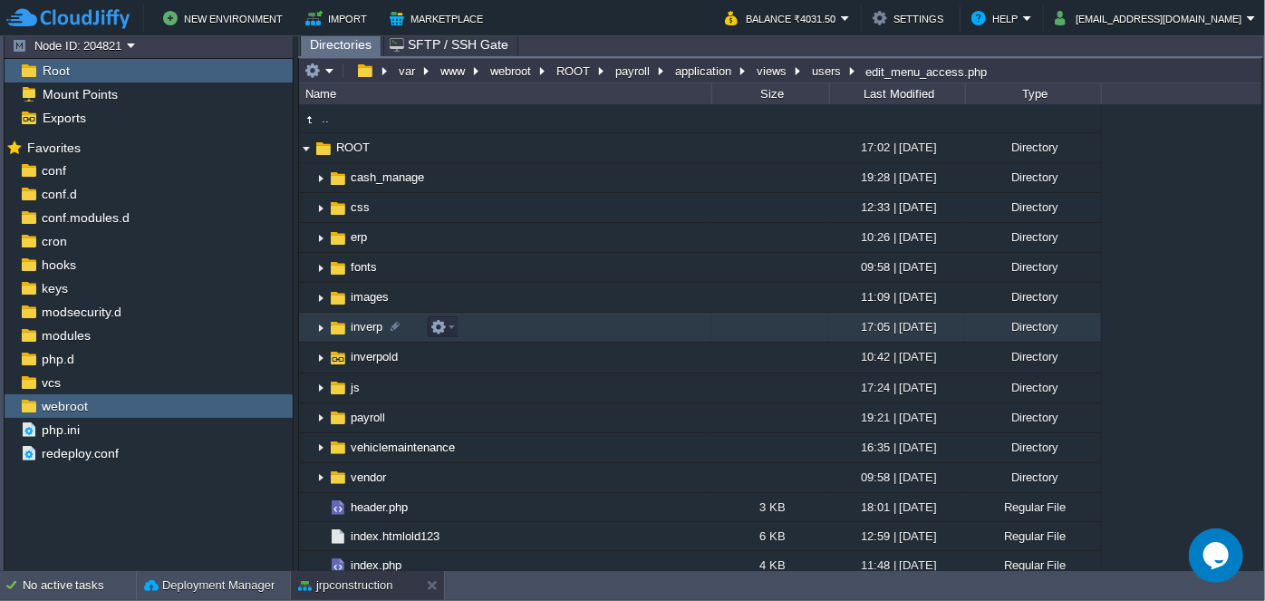
click at [324, 326] on img at bounding box center [321, 328] width 15 height 28
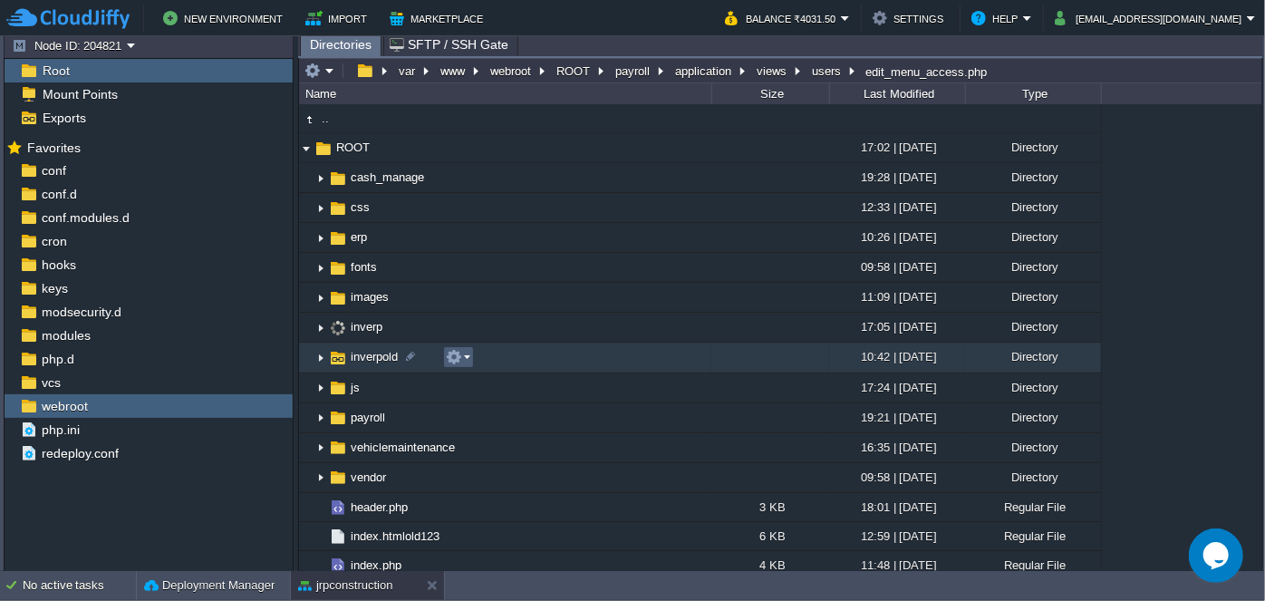
click at [464, 360] on em at bounding box center [458, 357] width 24 height 16
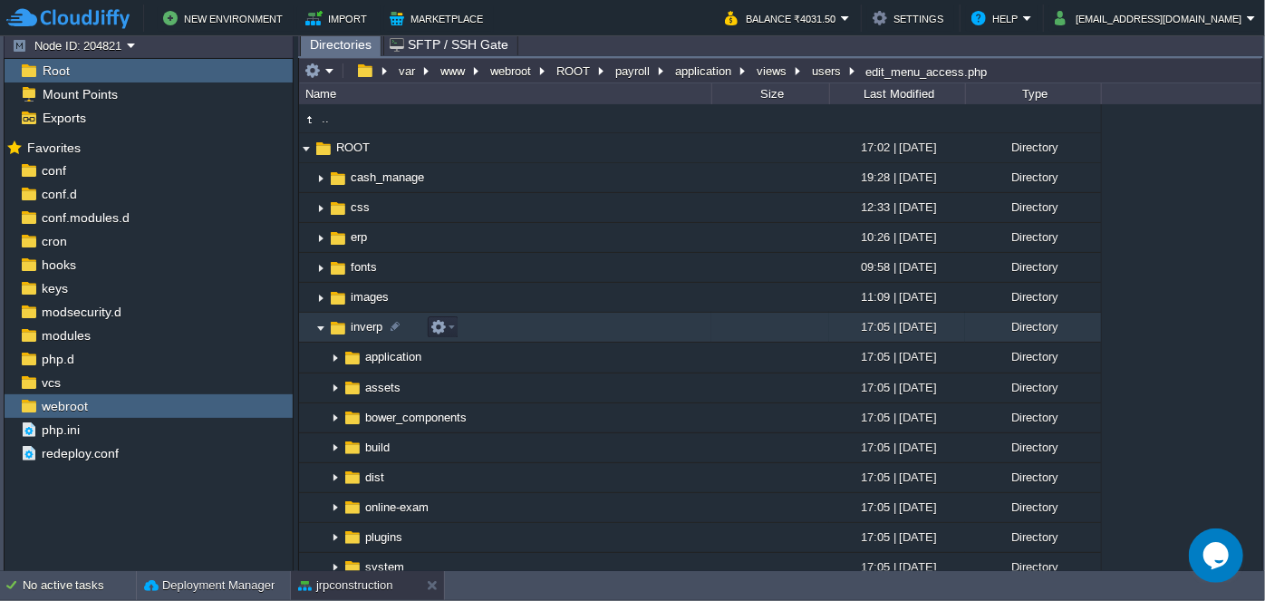
click at [315, 324] on img at bounding box center [321, 328] width 15 height 28
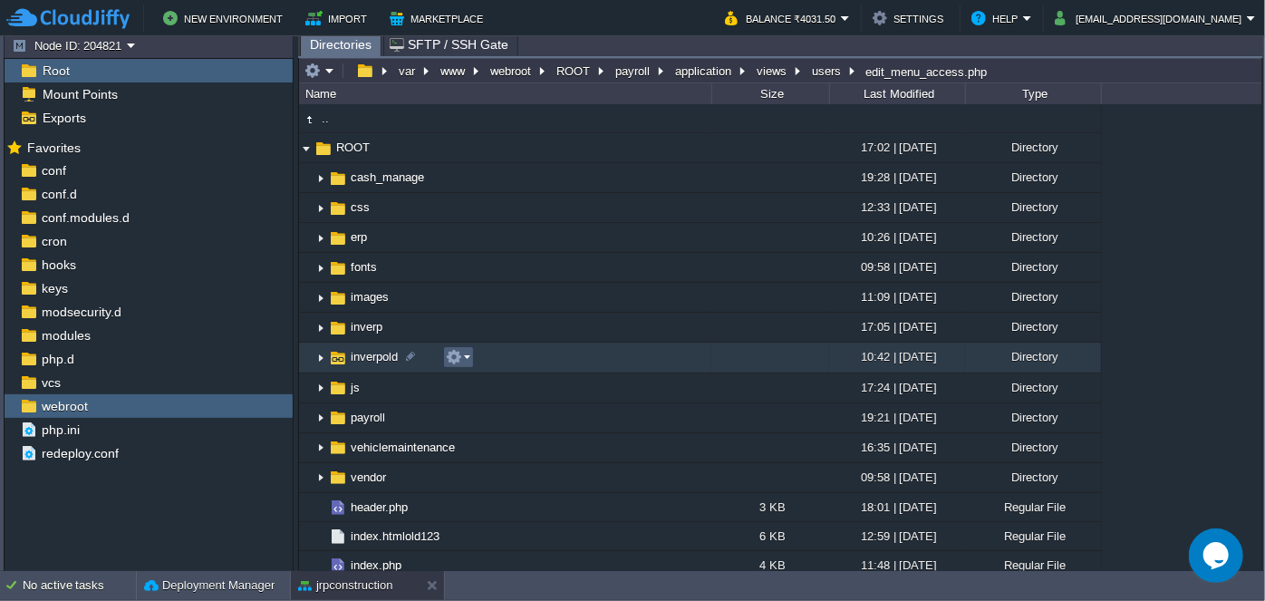
click at [466, 356] on em at bounding box center [458, 357] width 24 height 16
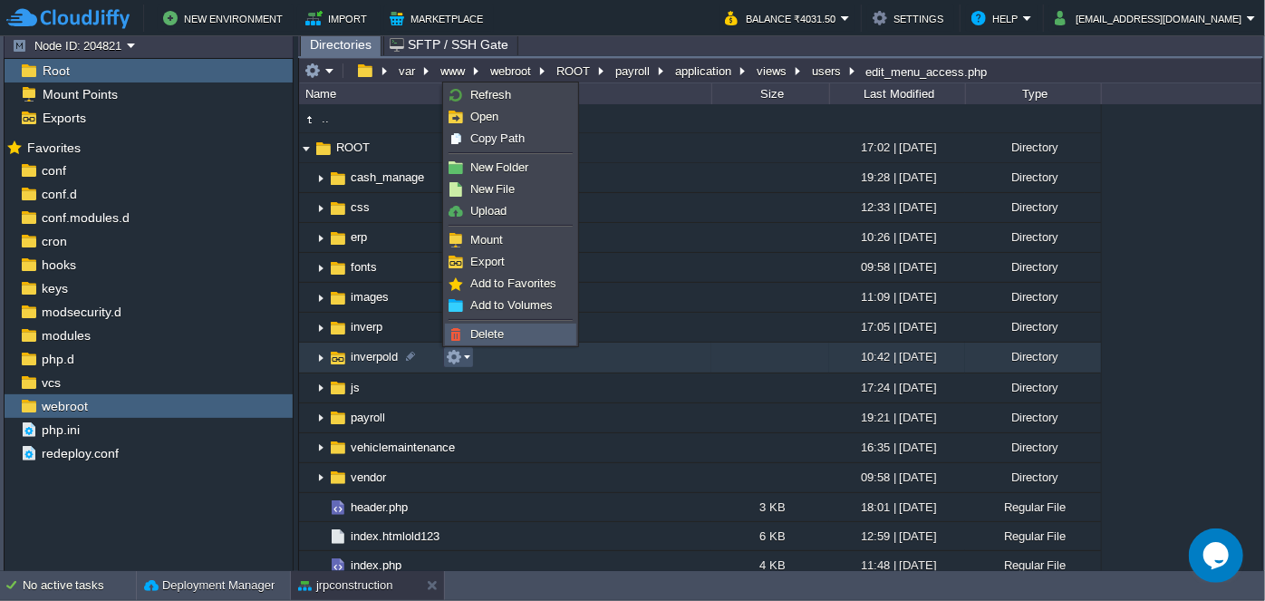
click at [488, 334] on span "Delete" at bounding box center [487, 334] width 34 height 14
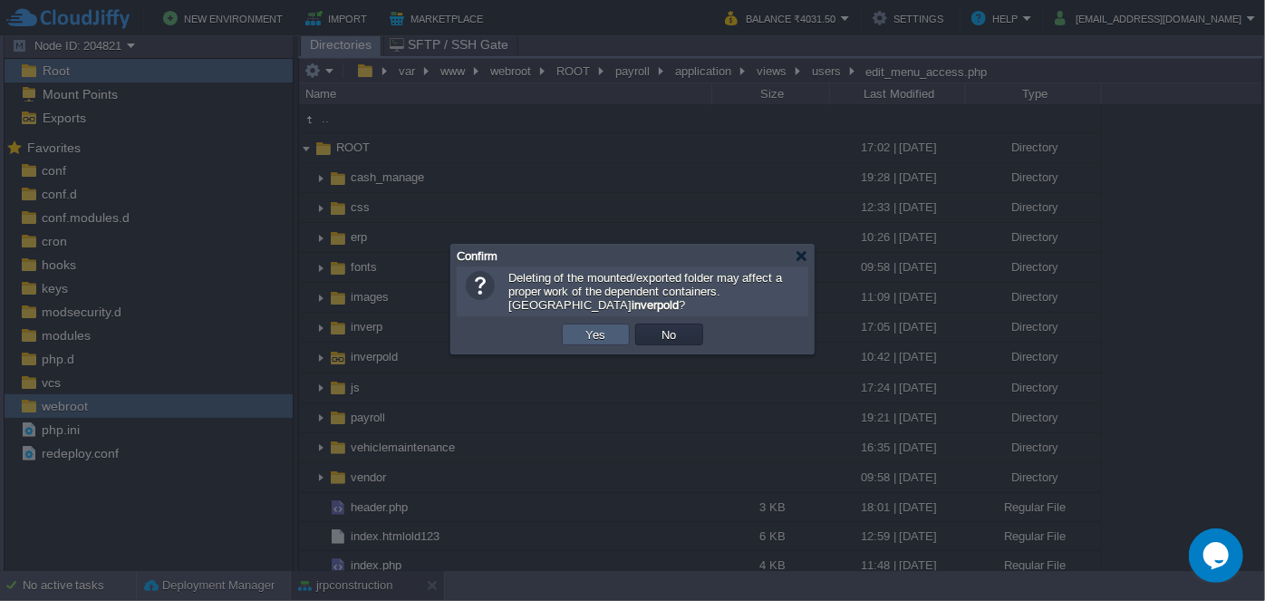
click at [575, 340] on td "Yes" at bounding box center [596, 335] width 68 height 22
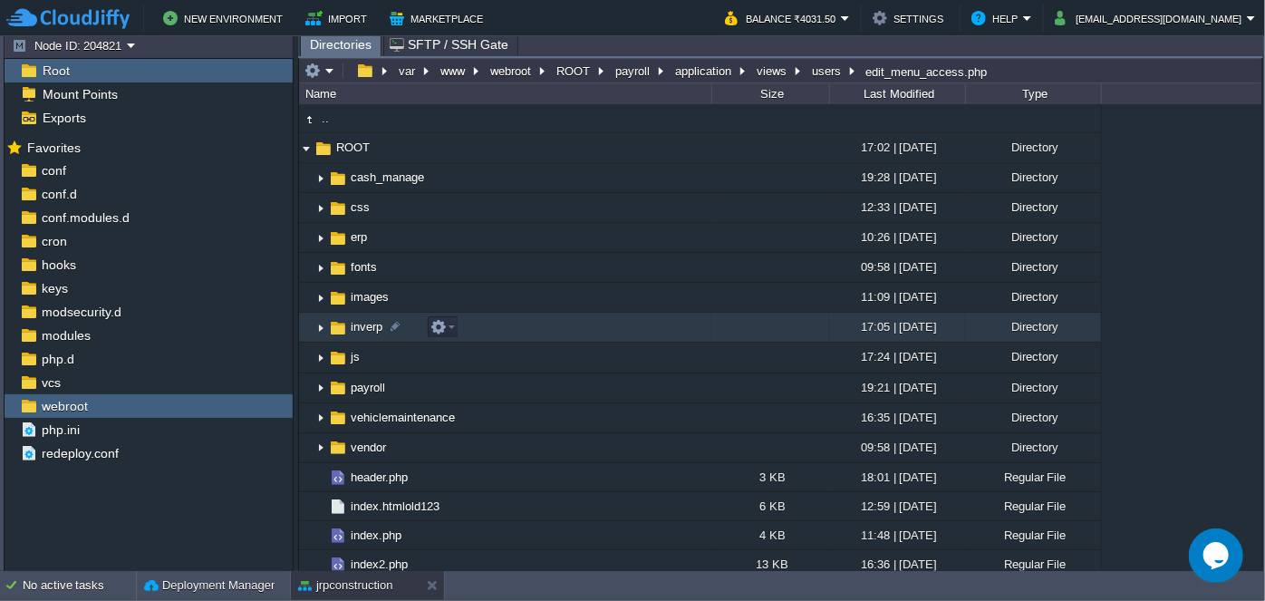
click at [319, 328] on img at bounding box center [321, 328] width 15 height 28
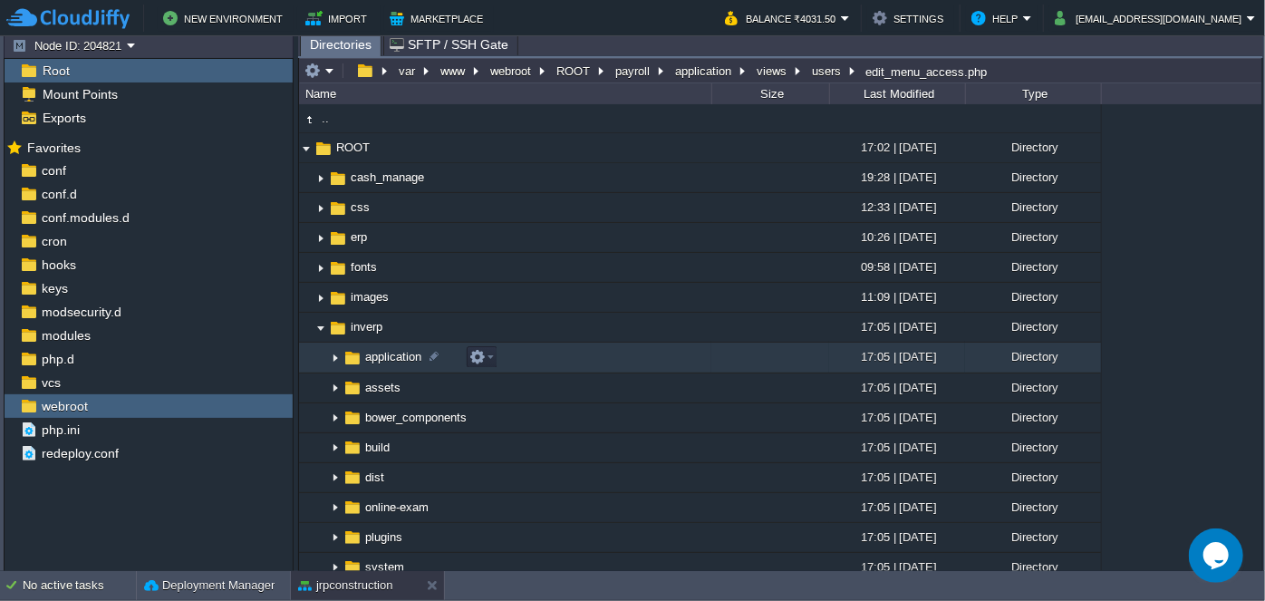
click at [335, 357] on img at bounding box center [335, 358] width 15 height 28
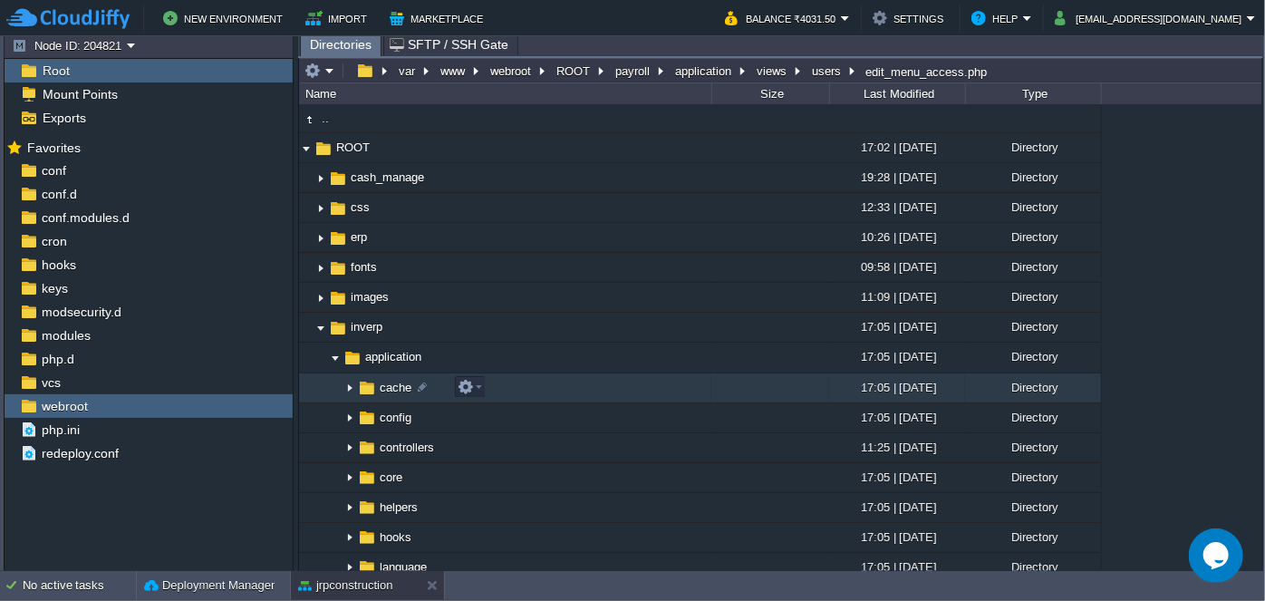
scroll to position [82, 0]
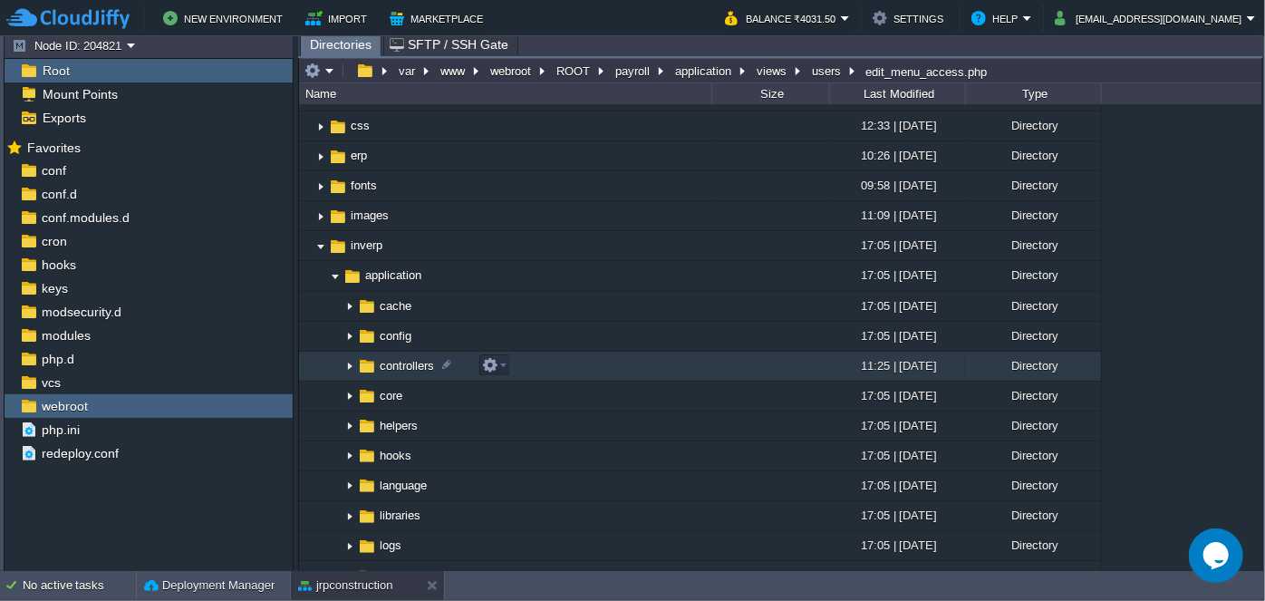
click at [346, 365] on img at bounding box center [350, 367] width 15 height 28
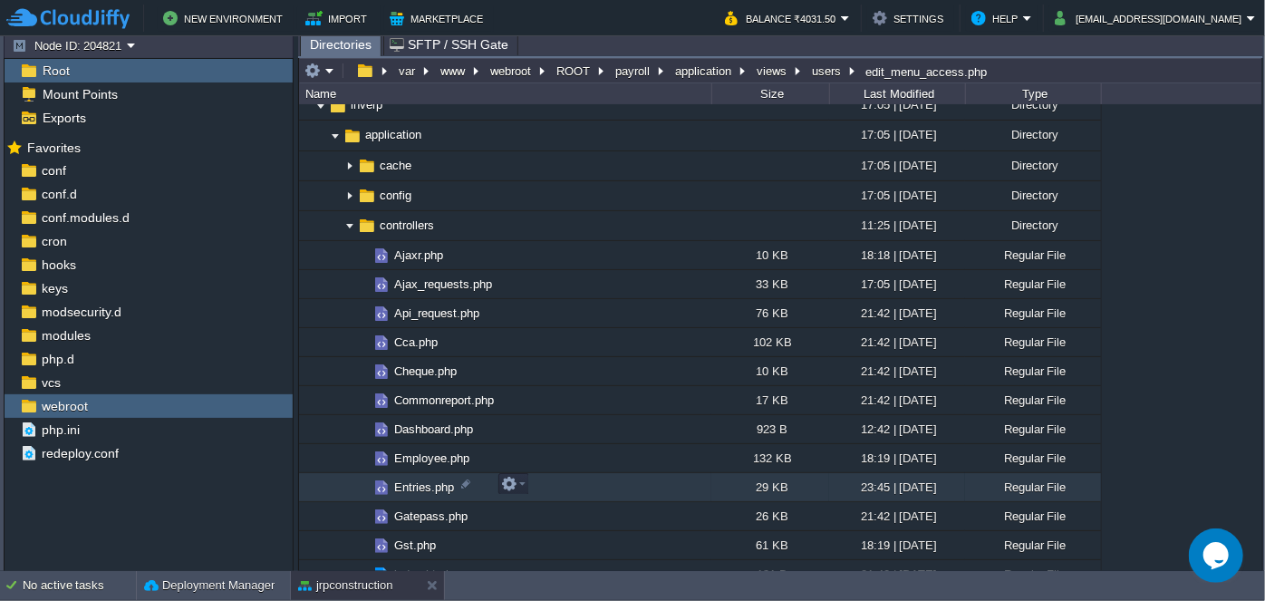
scroll to position [329, 0]
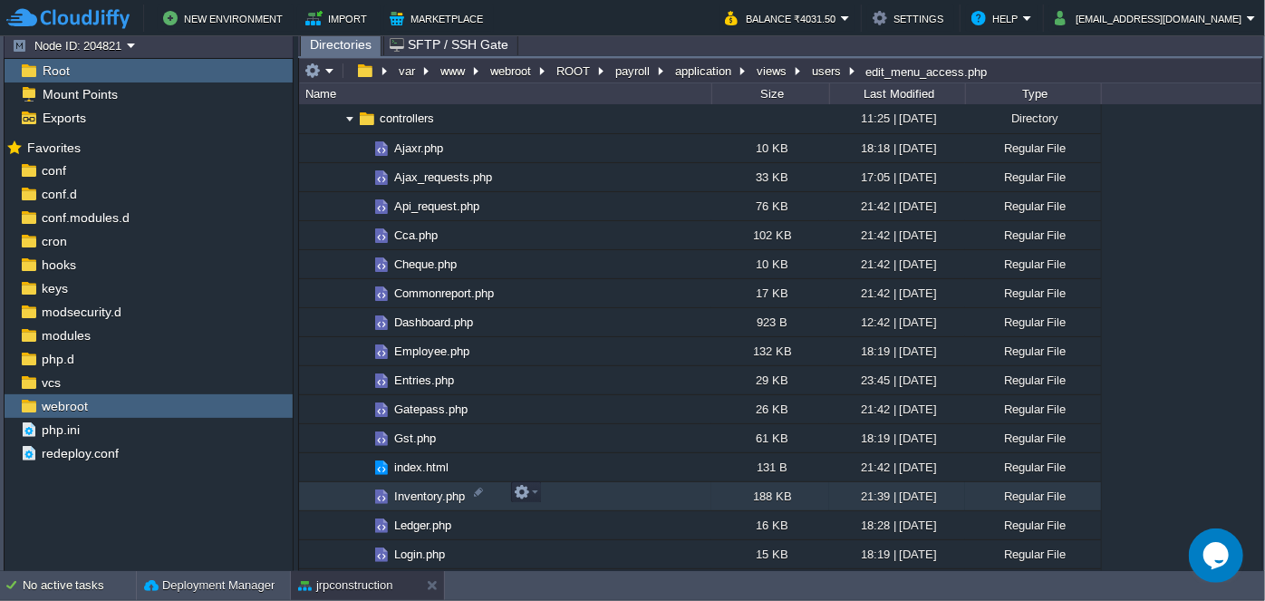
click at [418, 495] on span "Inventory.php" at bounding box center [430, 495] width 76 height 15
click at [418, 494] on span "Inventory.php" at bounding box center [430, 495] width 76 height 15
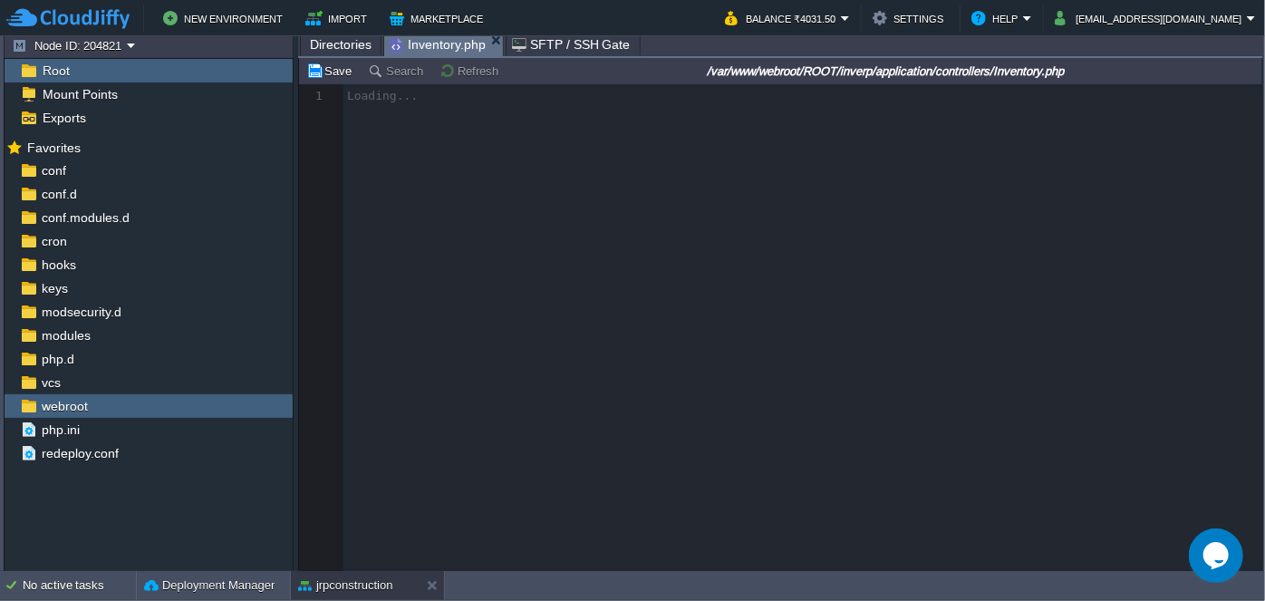
click at [350, 47] on span "Directories" at bounding box center [341, 45] width 62 height 22
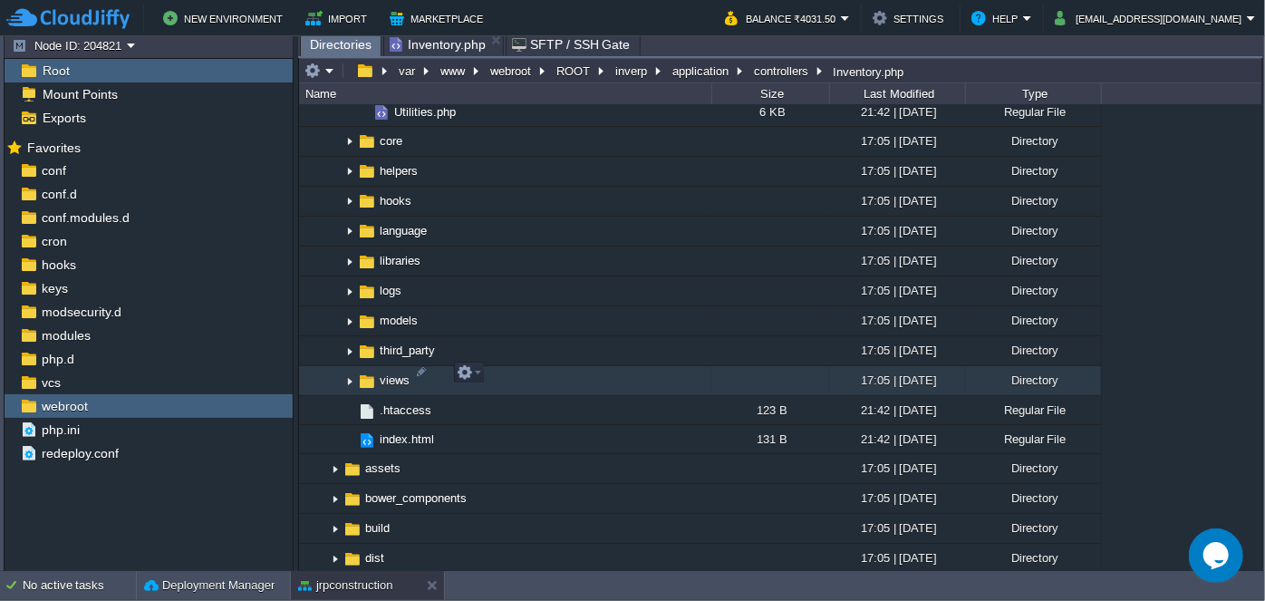
scroll to position [1318, 0]
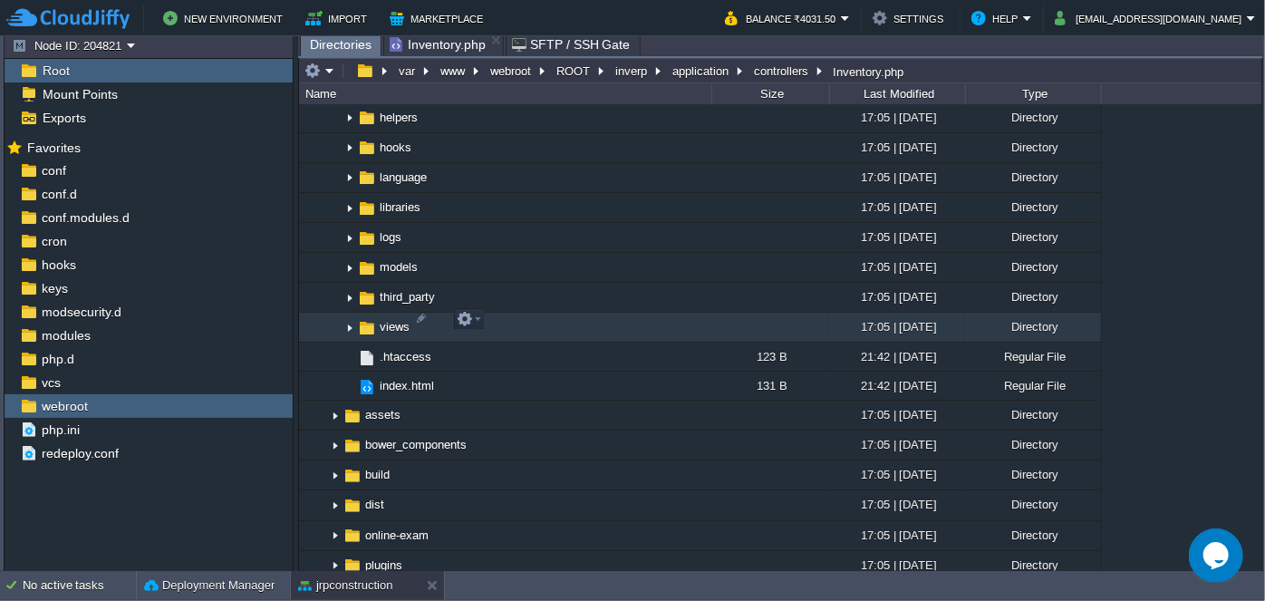
click at [350, 314] on img at bounding box center [350, 328] width 15 height 28
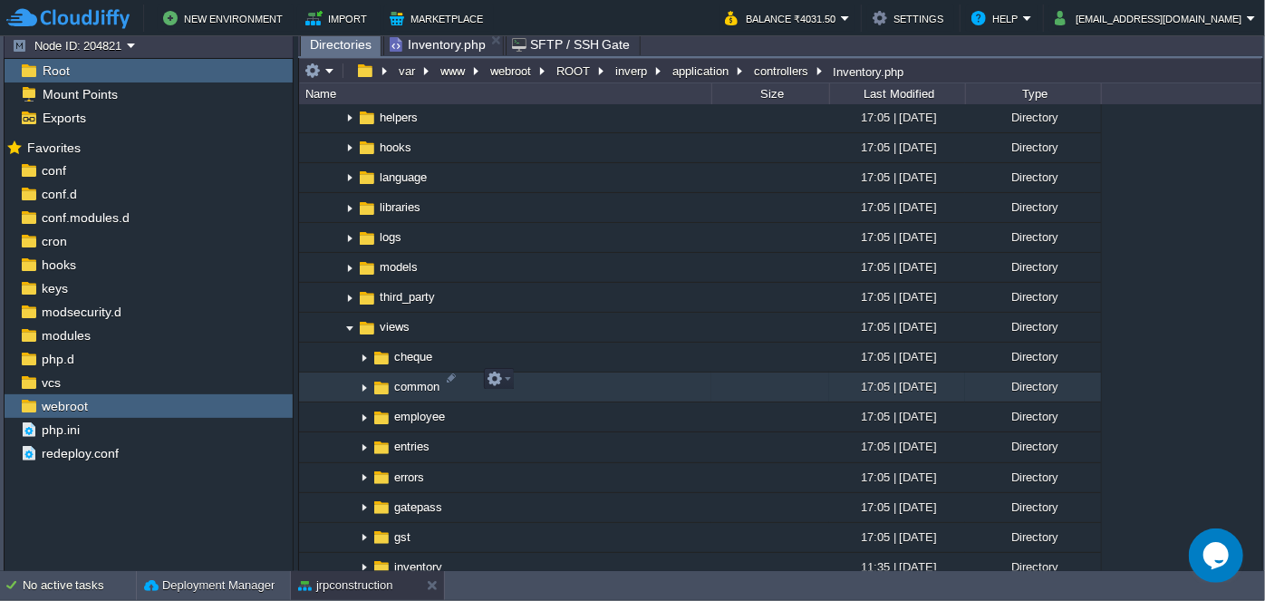
click at [363, 380] on img at bounding box center [364, 387] width 15 height 28
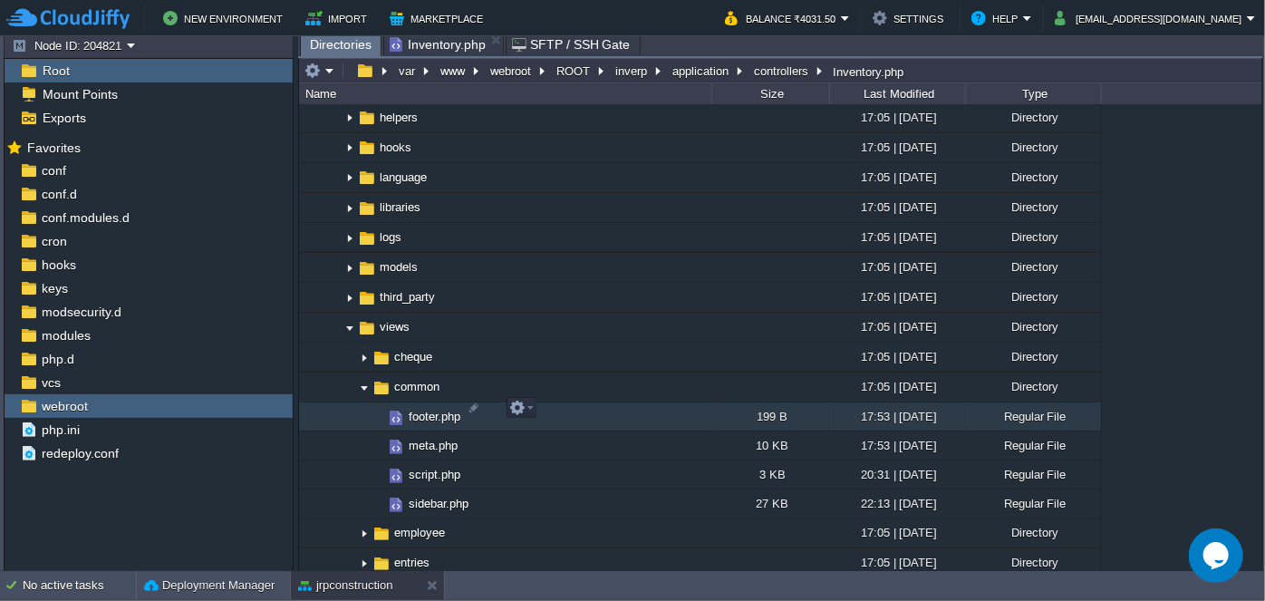
scroll to position [1400, 0]
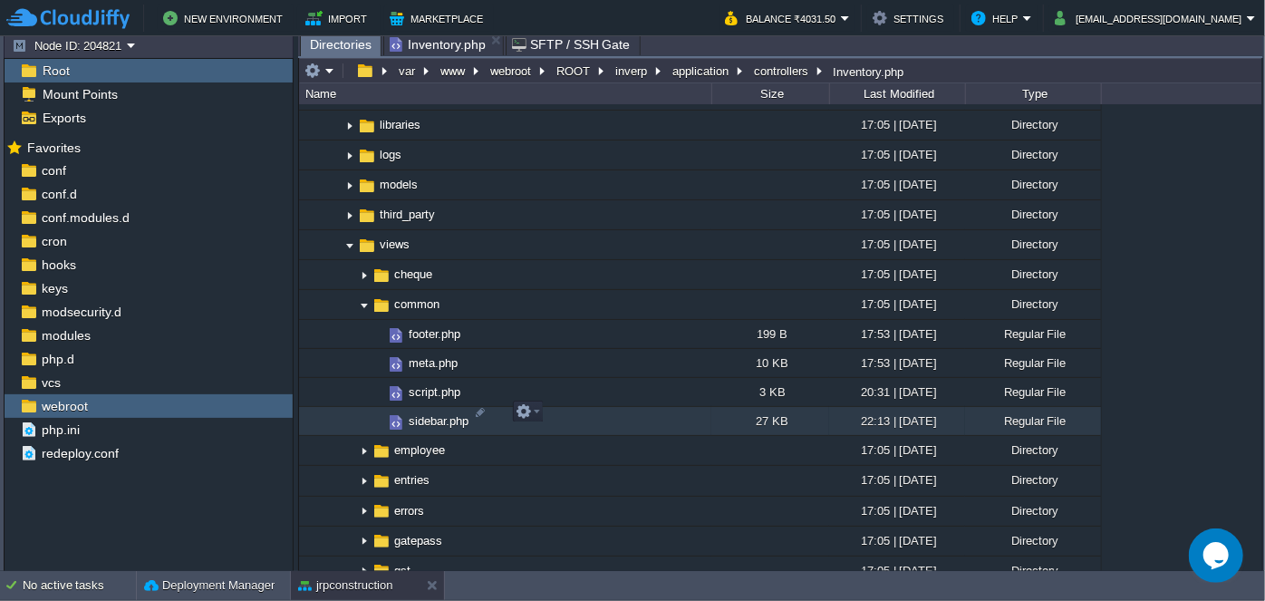
click at [428, 414] on span "sidebar.php" at bounding box center [438, 420] width 65 height 15
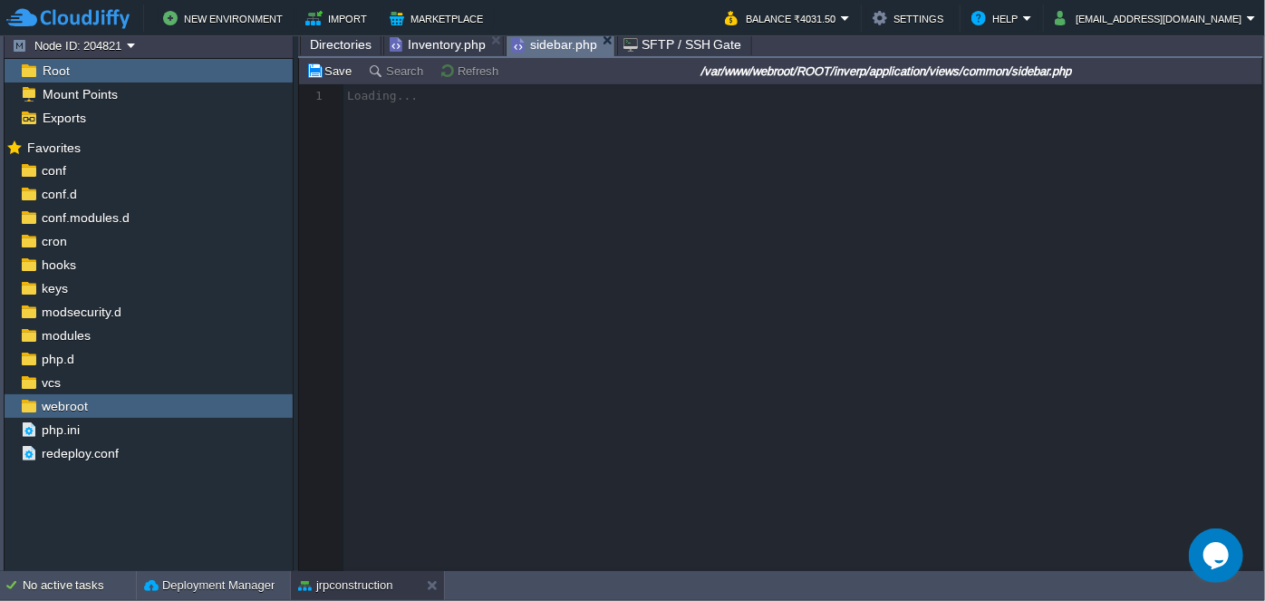
click at [341, 53] on span "Directories" at bounding box center [341, 45] width 62 height 22
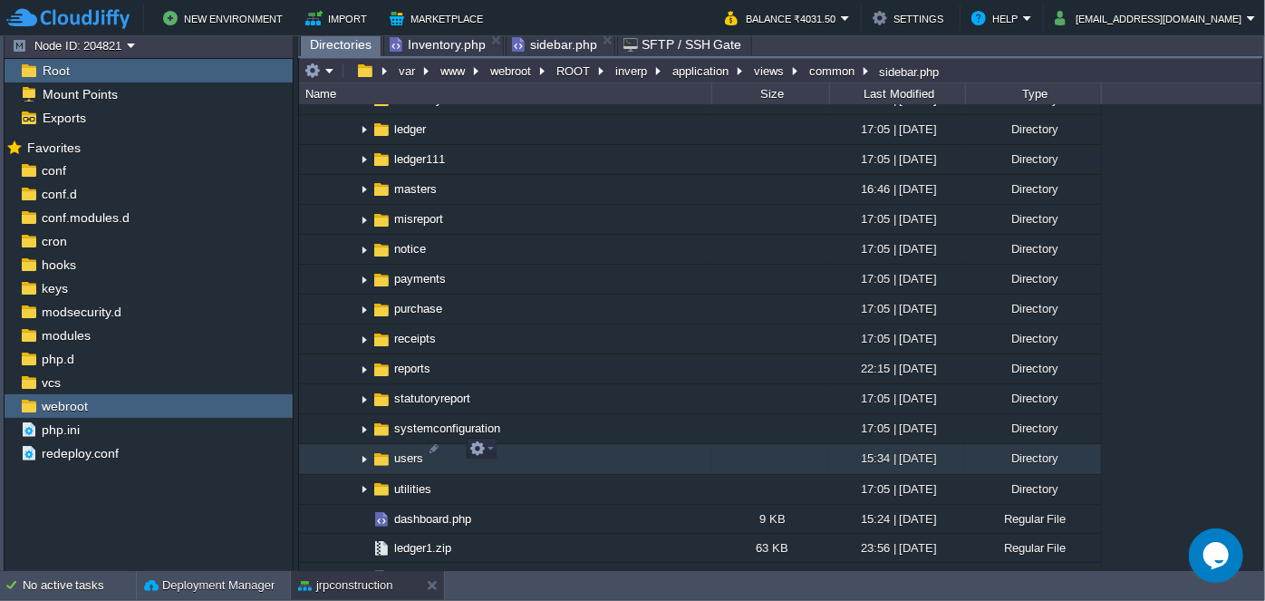
scroll to position [1894, 0]
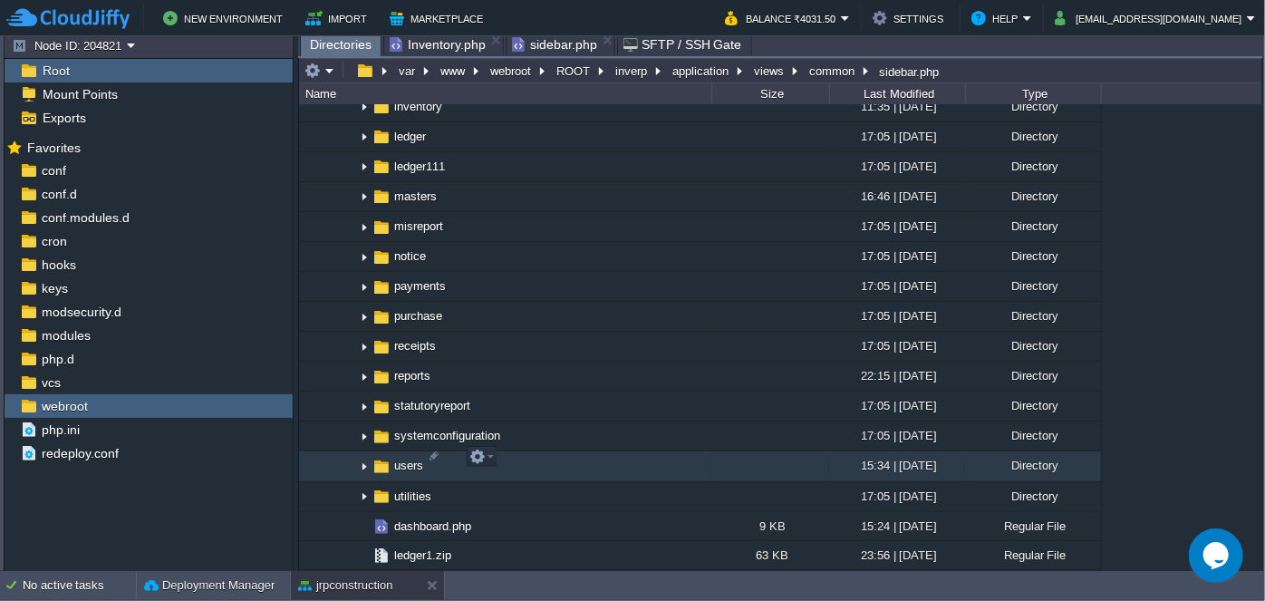
click at [361, 456] on img at bounding box center [364, 467] width 15 height 28
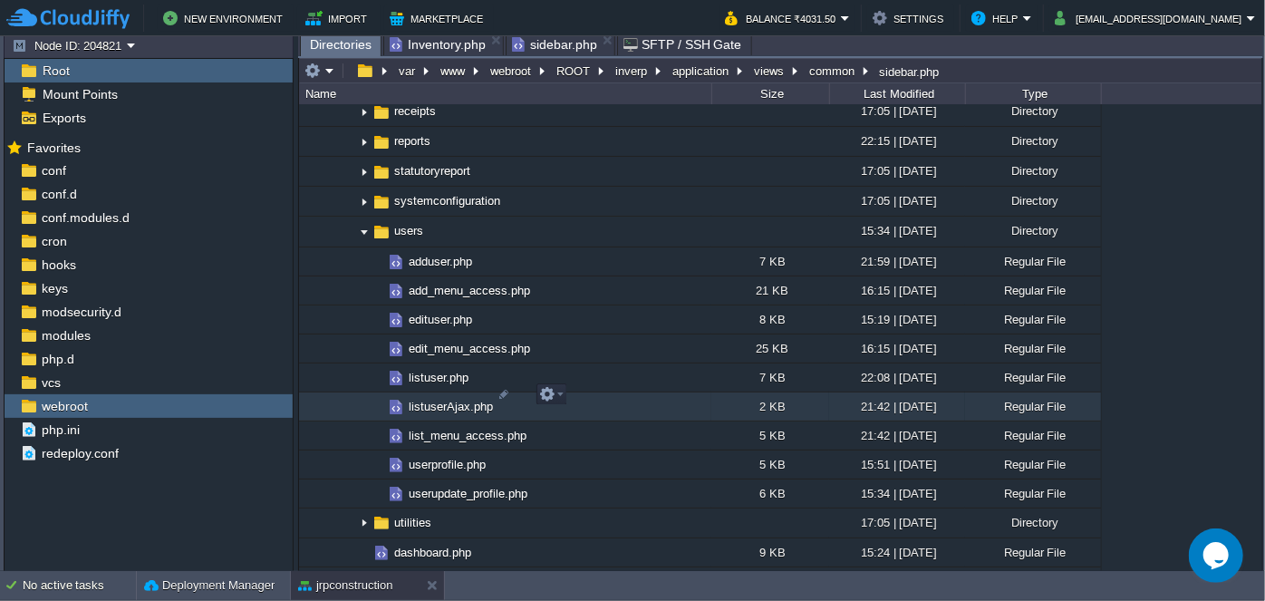
scroll to position [2224, 0]
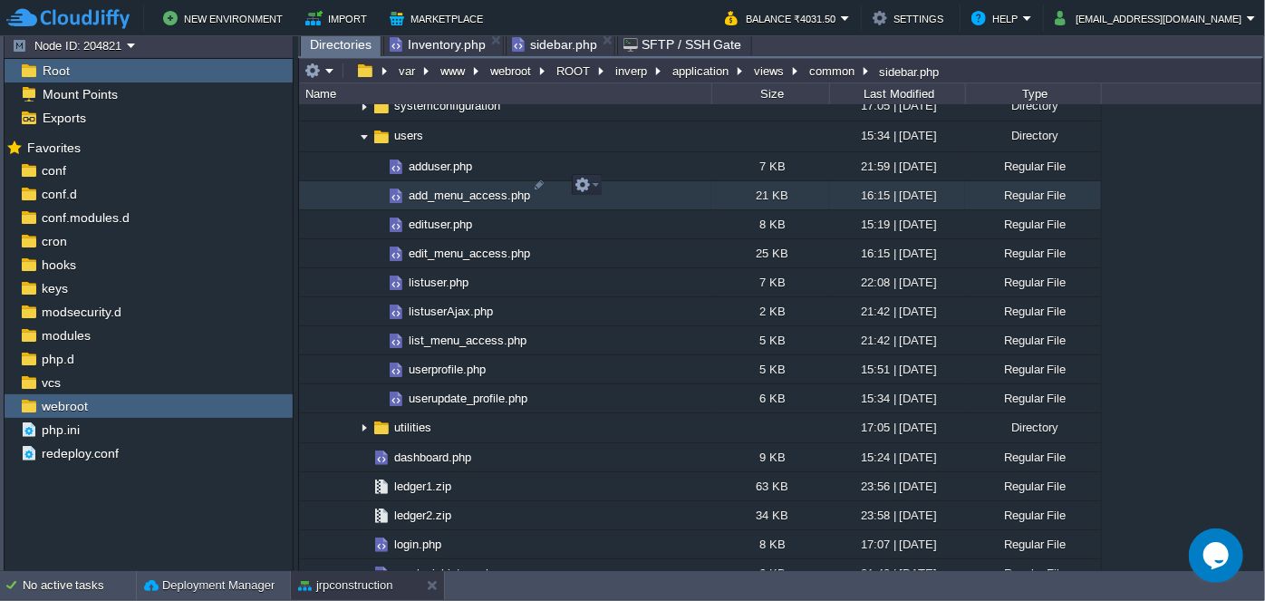
click at [432, 188] on span "add_menu_access.php" at bounding box center [469, 195] width 127 height 15
click at [348, 48] on span "Directories" at bounding box center [341, 45] width 62 height 23
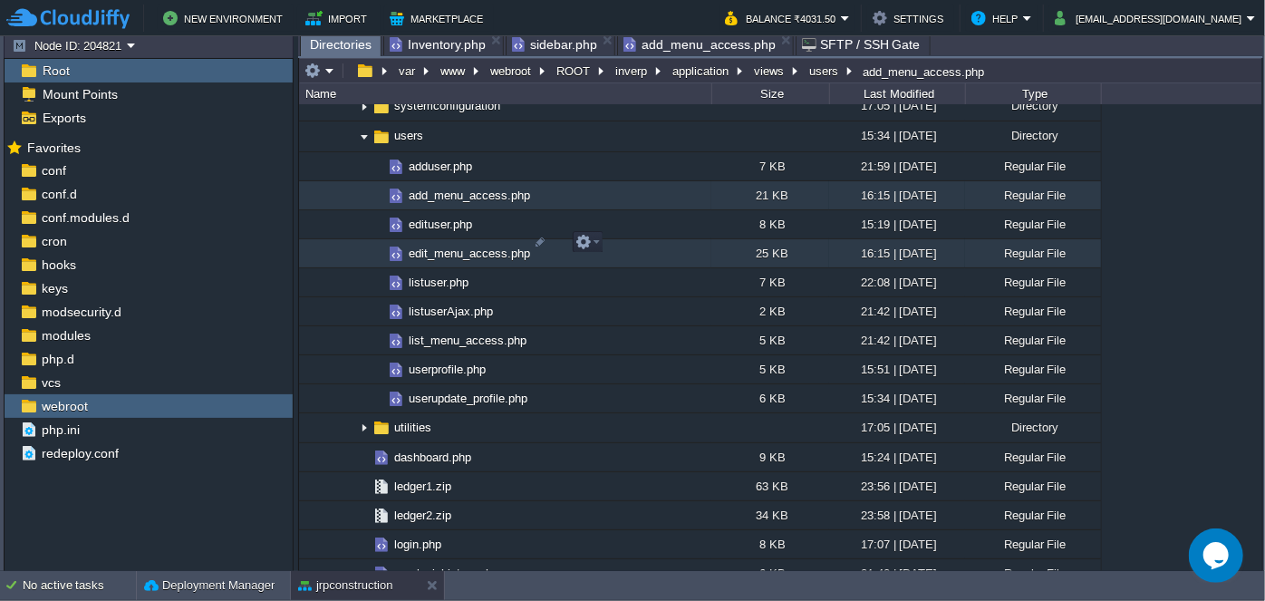
click at [436, 247] on span "edit_menu_access.php" at bounding box center [469, 253] width 127 height 15
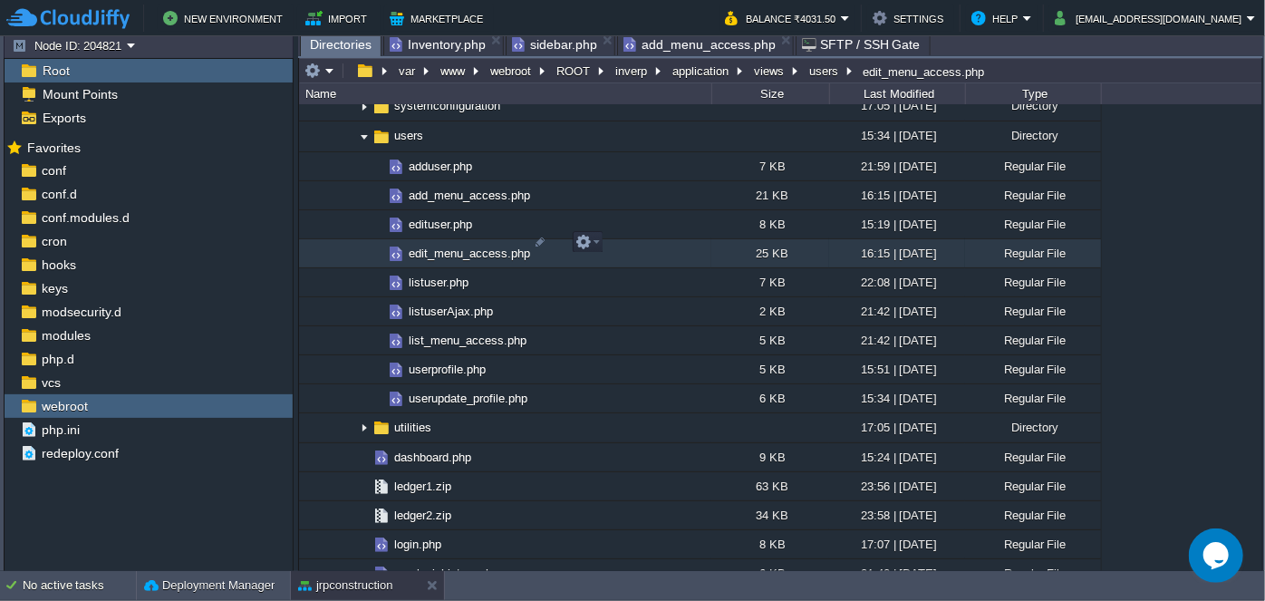
click at [435, 247] on span "edit_menu_access.php" at bounding box center [469, 253] width 127 height 15
click at [340, 42] on span "Directories" at bounding box center [341, 45] width 62 height 23
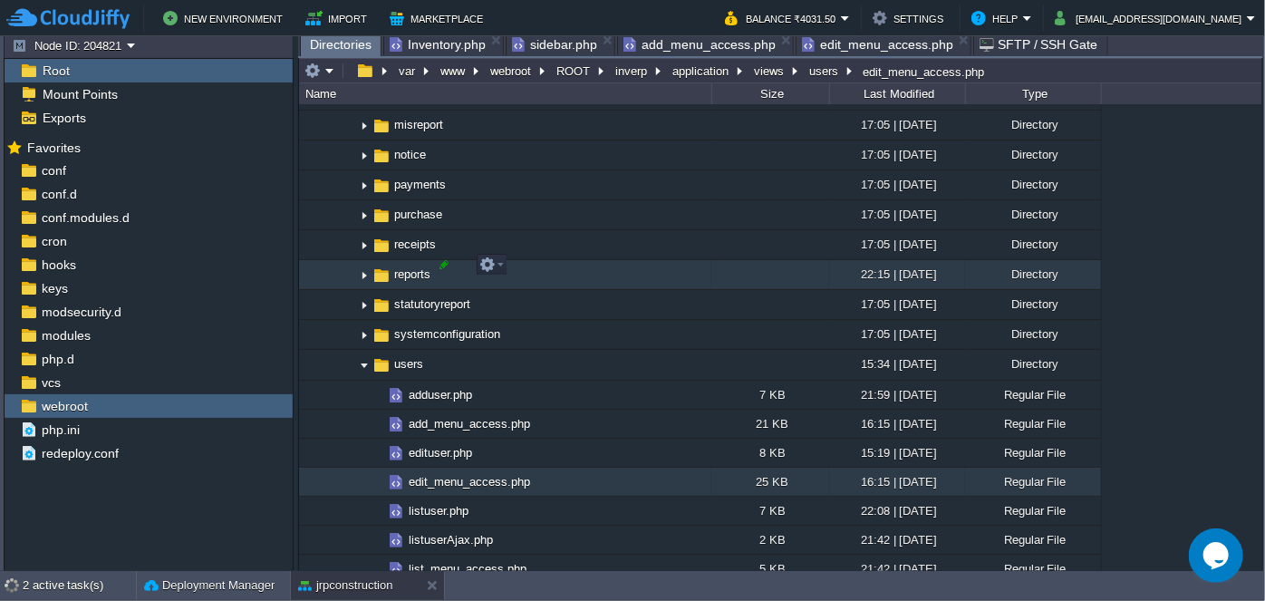
scroll to position [1977, 0]
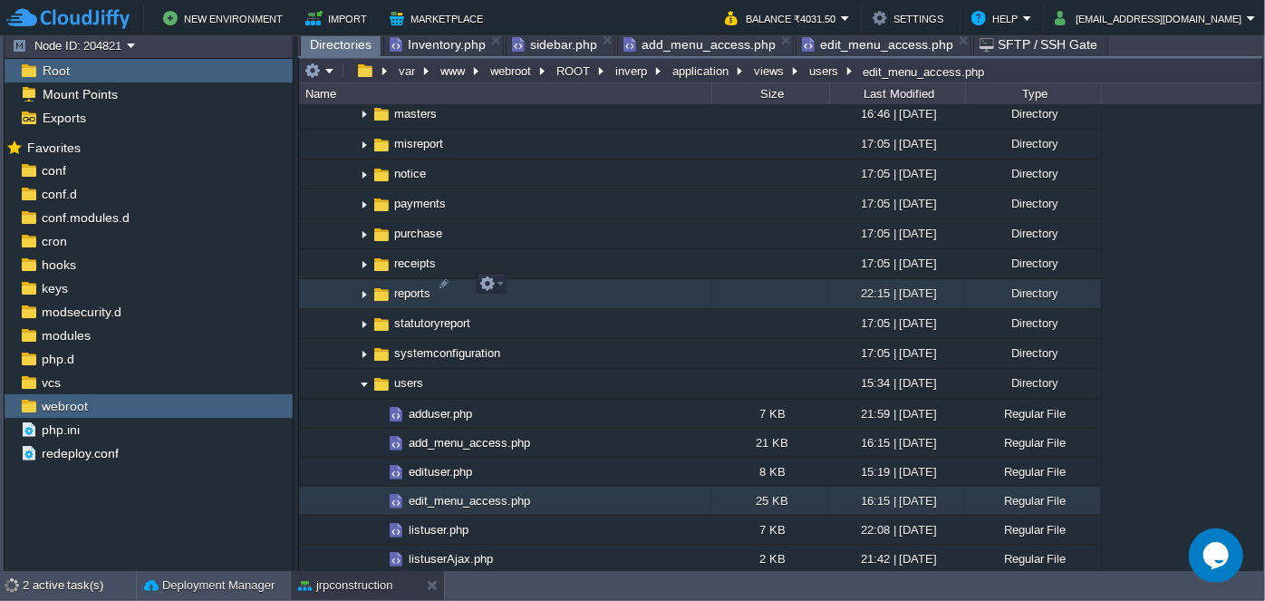
click at [362, 287] on img at bounding box center [364, 294] width 15 height 28
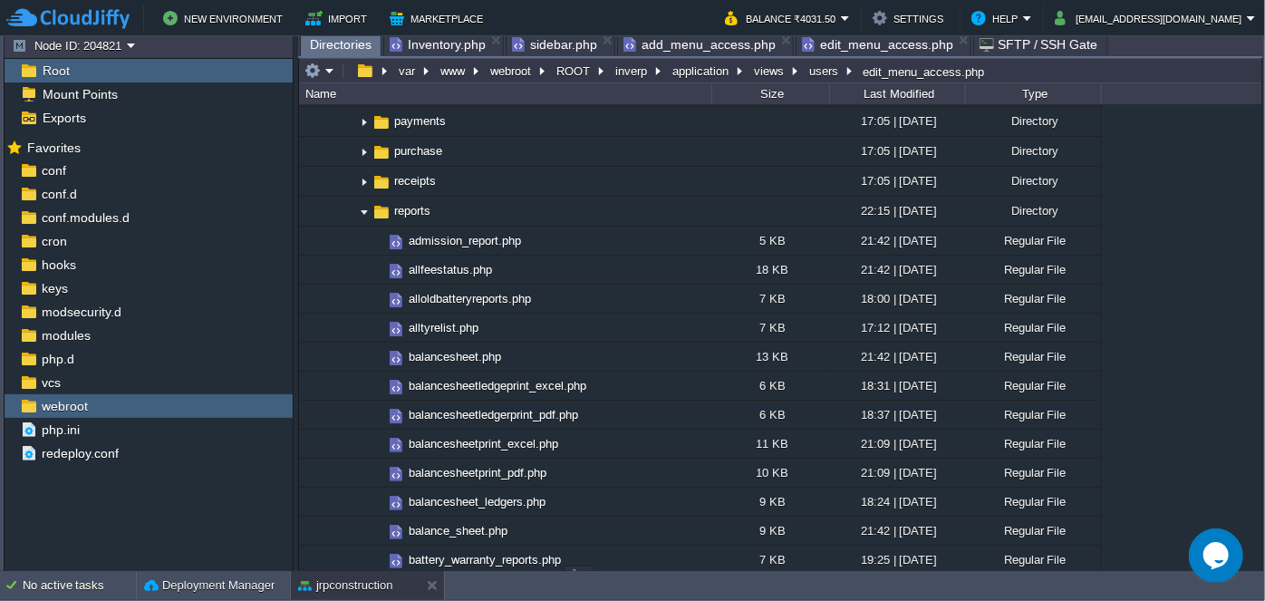
scroll to position [2224, 0]
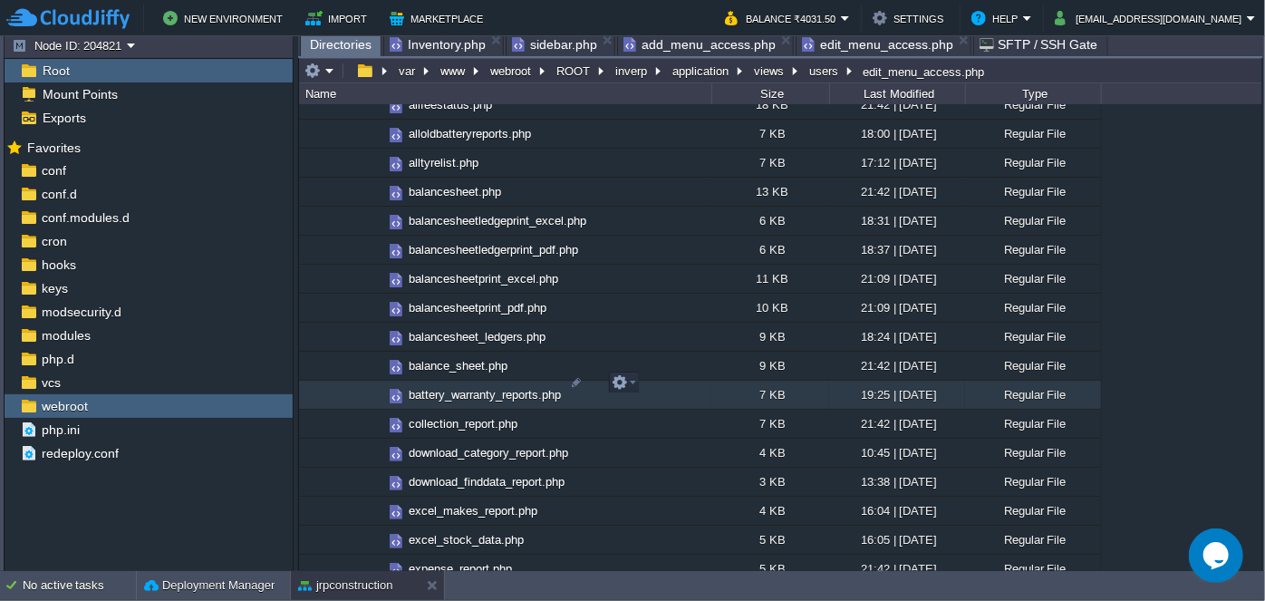
click at [450, 387] on span "battery_warranty_reports.php" at bounding box center [485, 394] width 158 height 15
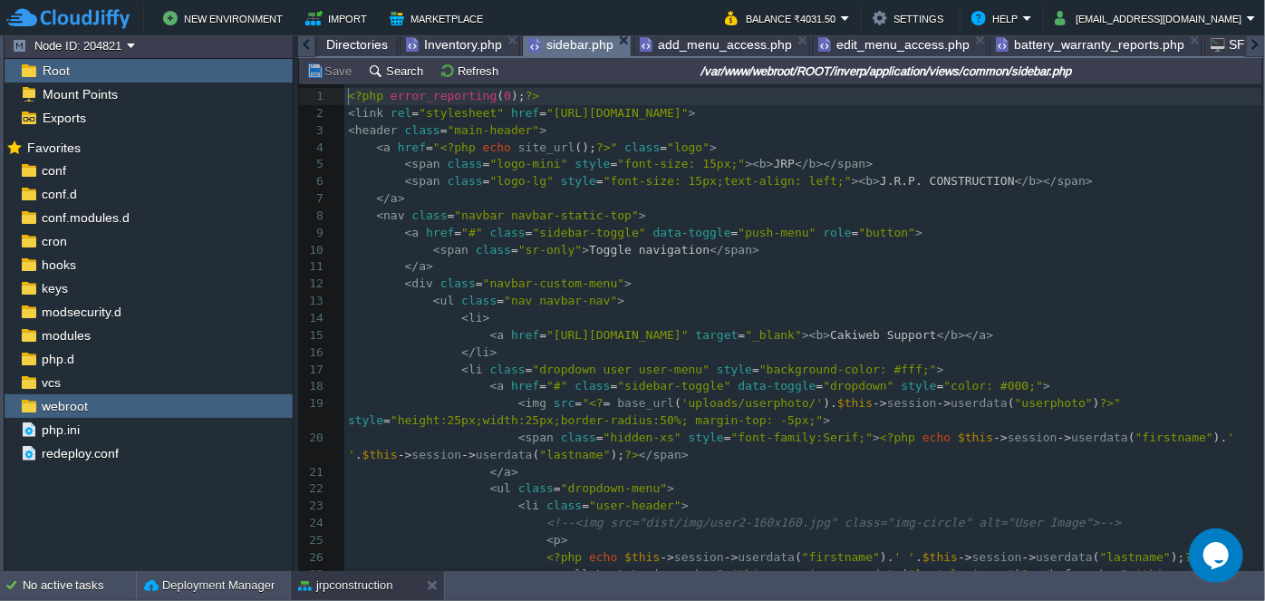
click at [566, 39] on span "sidebar.php" at bounding box center [570, 45] width 85 height 23
click at [404, 75] on button "Search" at bounding box center [398, 71] width 61 height 16
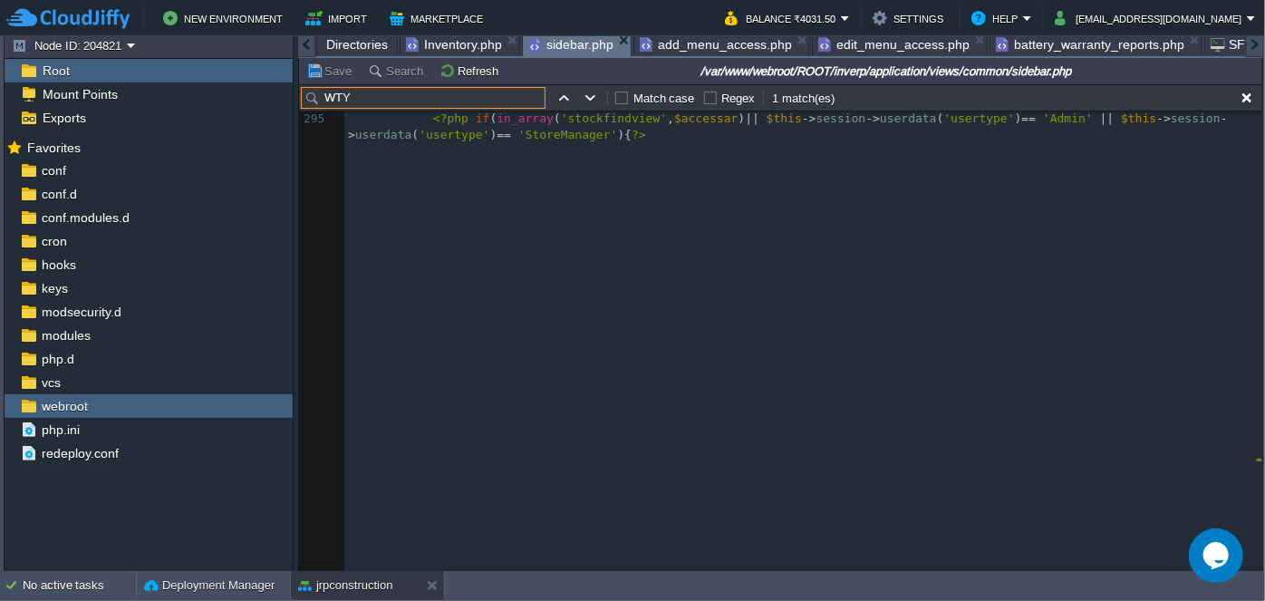
scroll to position [5728, 0]
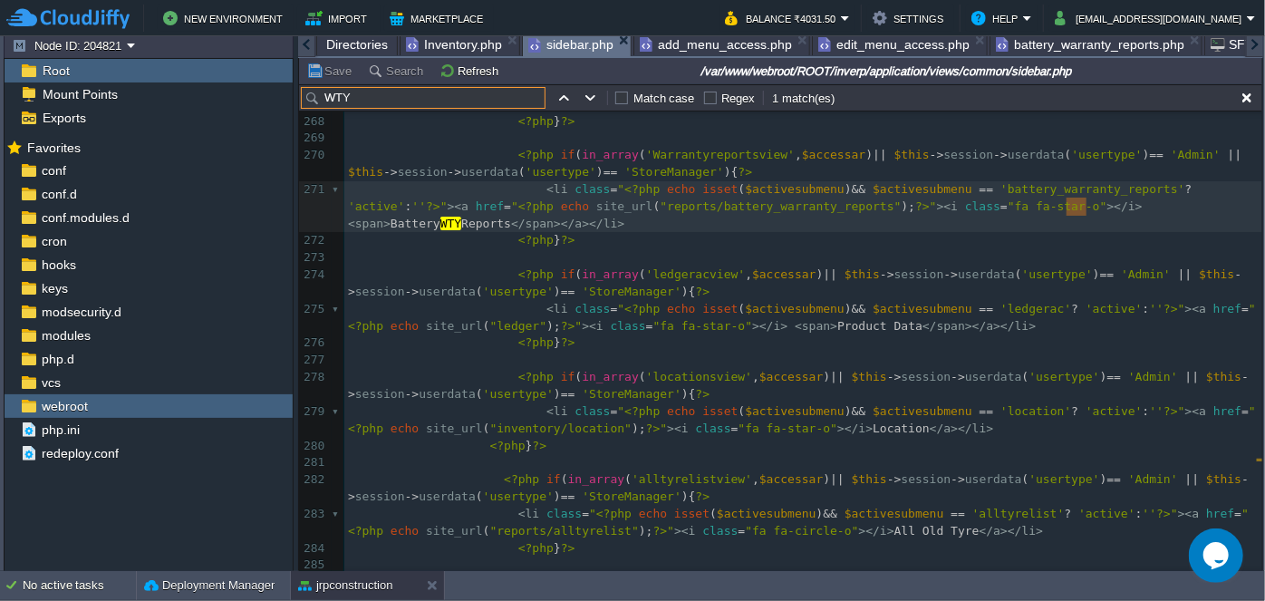
type input "WTY"
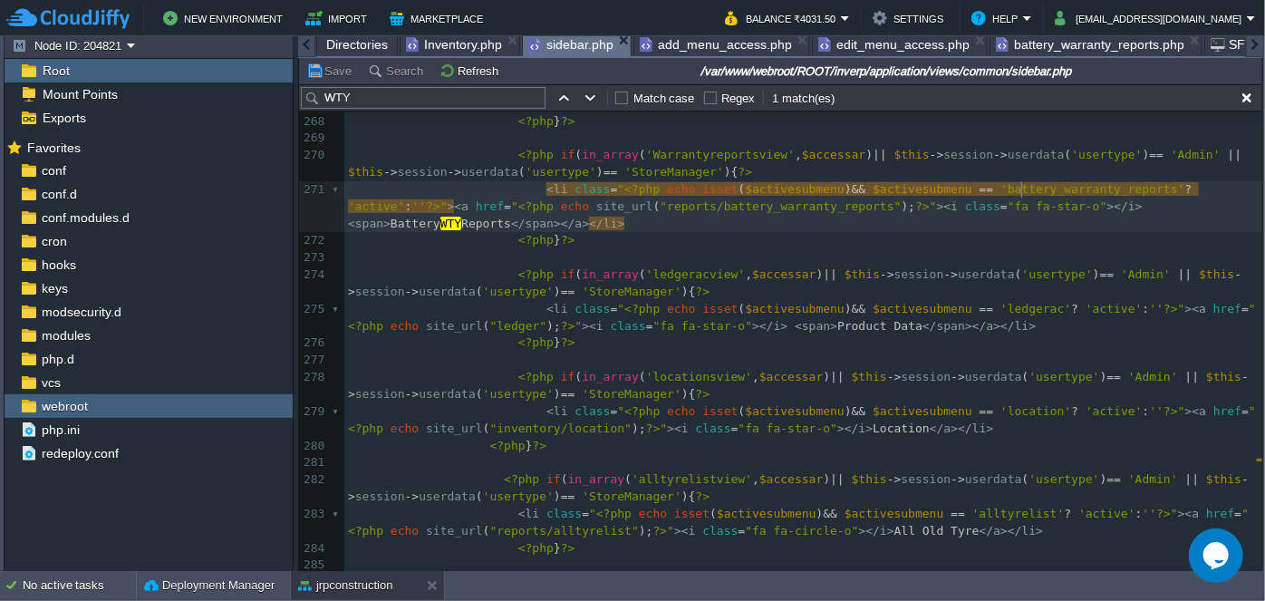
type textarea "battery_warranty_reports"
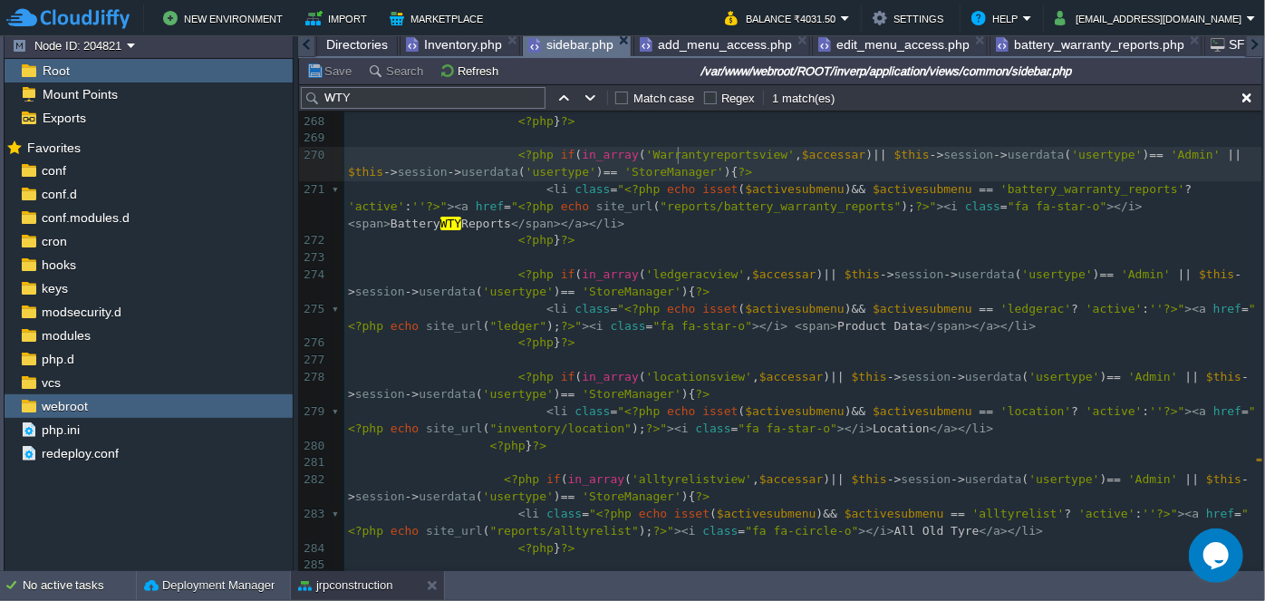
click at [676, 154] on span "'Warrantyreportsview'" at bounding box center [720, 155] width 149 height 14
type textarea "Warrantyreportsview"
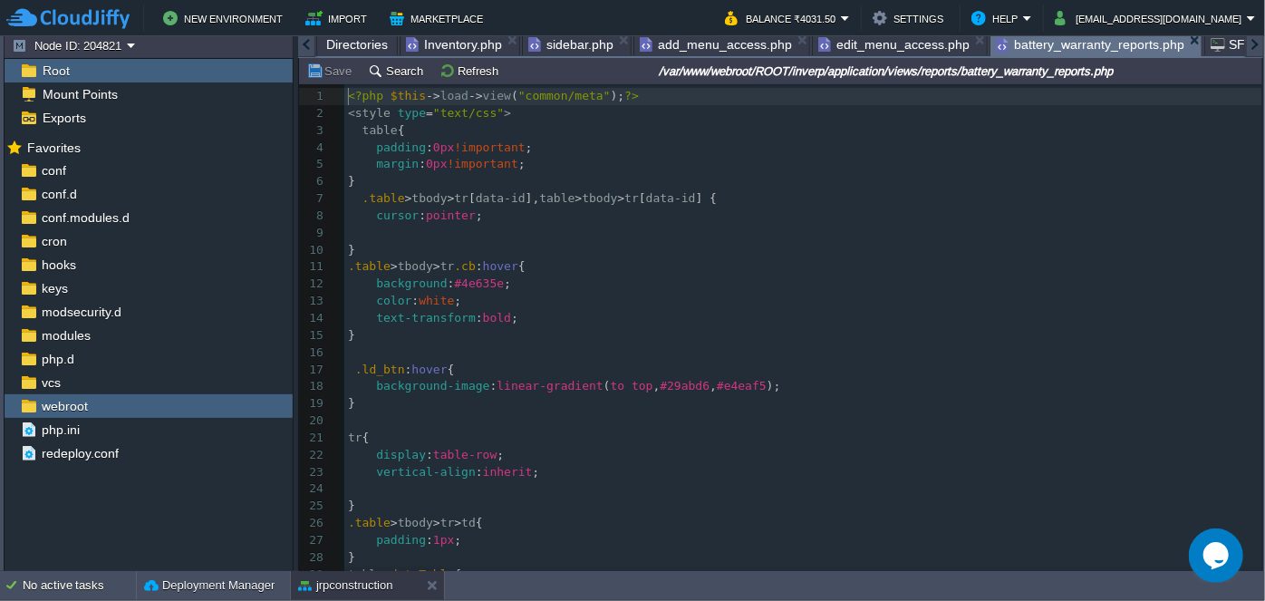
scroll to position [5, 0]
click at [1005, 44] on span "battery_warranty_reports.php" at bounding box center [1090, 45] width 189 height 23
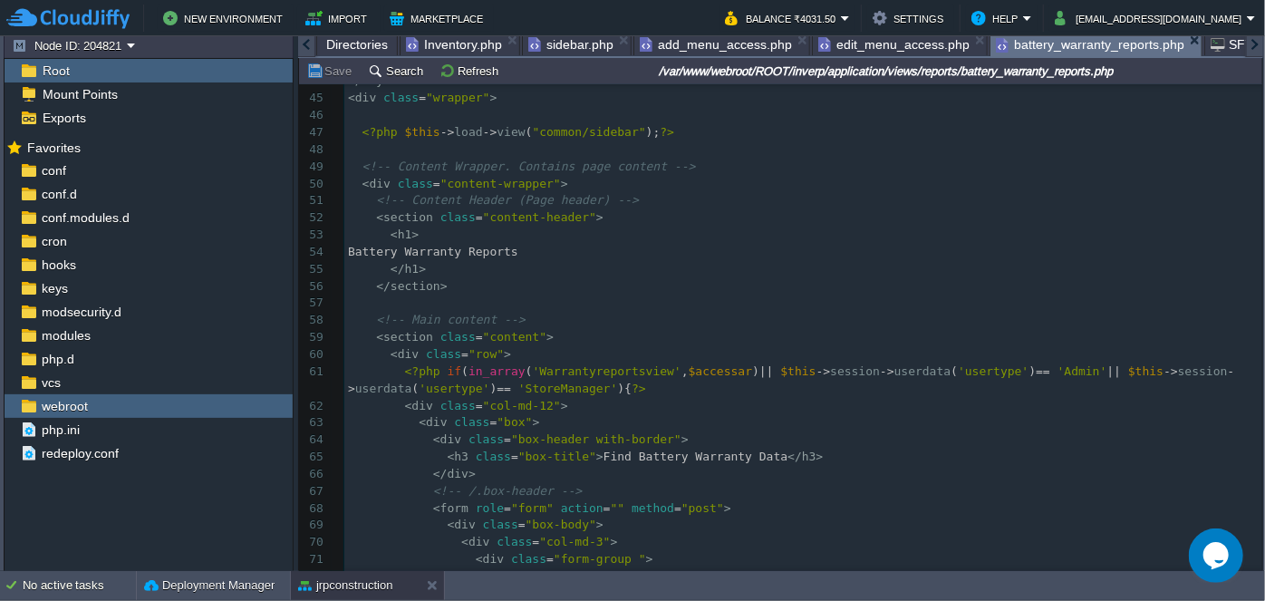
scroll to position [0, 0]
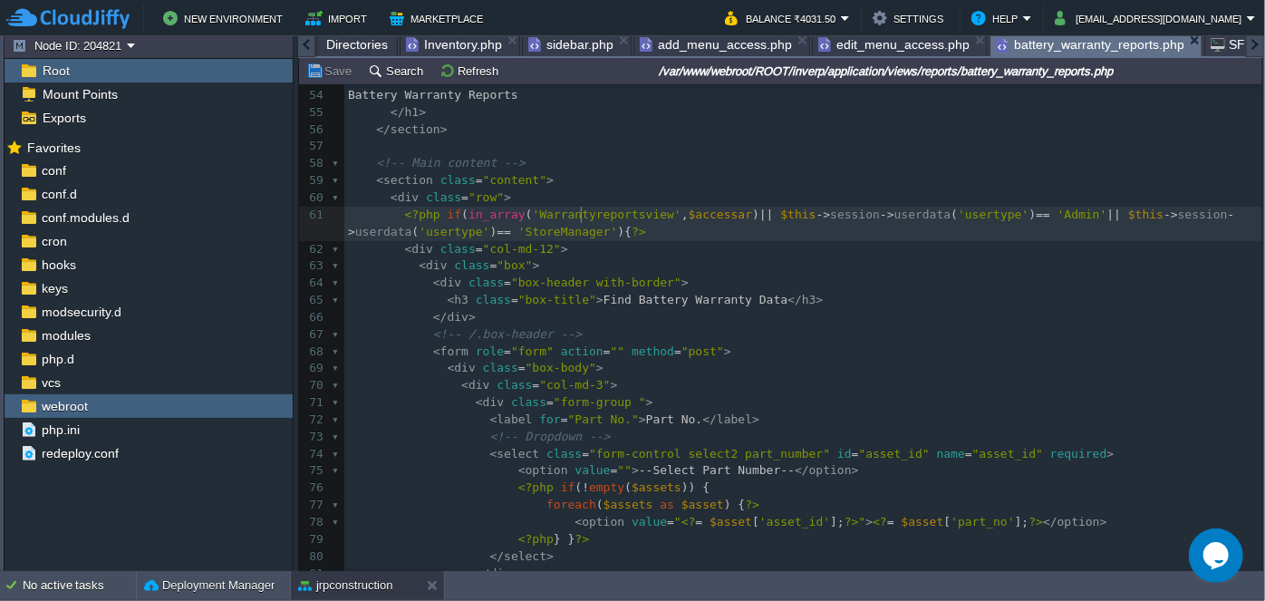
click at [580, 218] on div "223 <?php $this -> load -> view ( "common/meta" ); ?> 24 25 } 26 .table > tbody…" at bounding box center [803, 155] width 918 height 1161
type textarea "Warrantyreportsview"
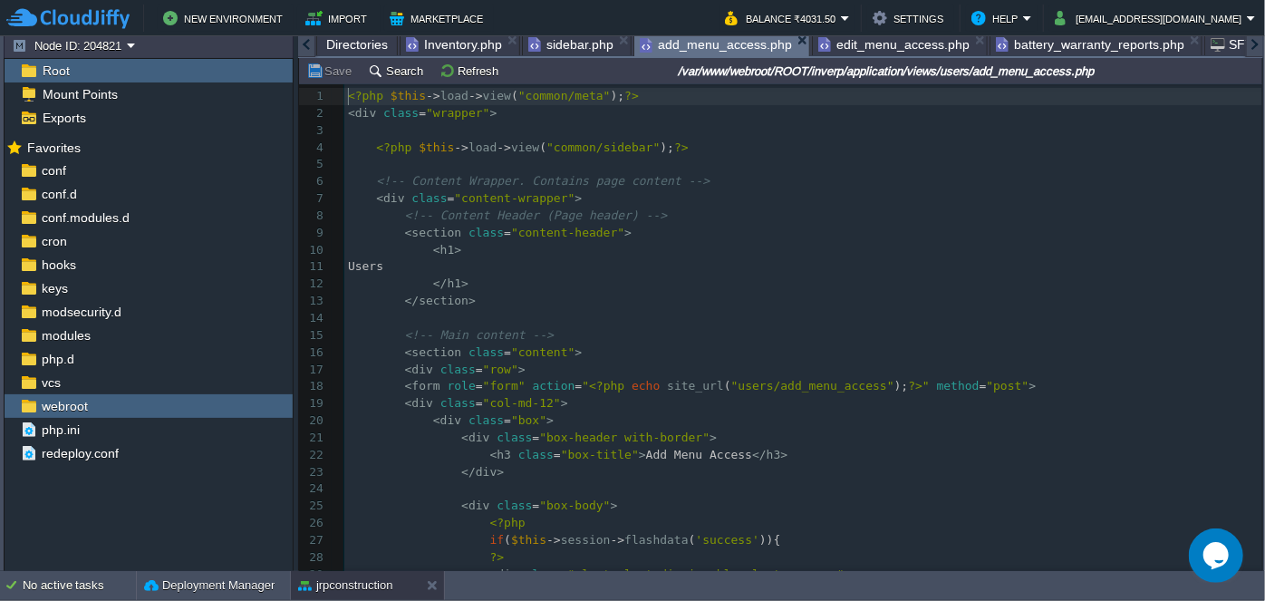
click at [709, 52] on span "add_menu_access.php" at bounding box center [716, 45] width 152 height 23
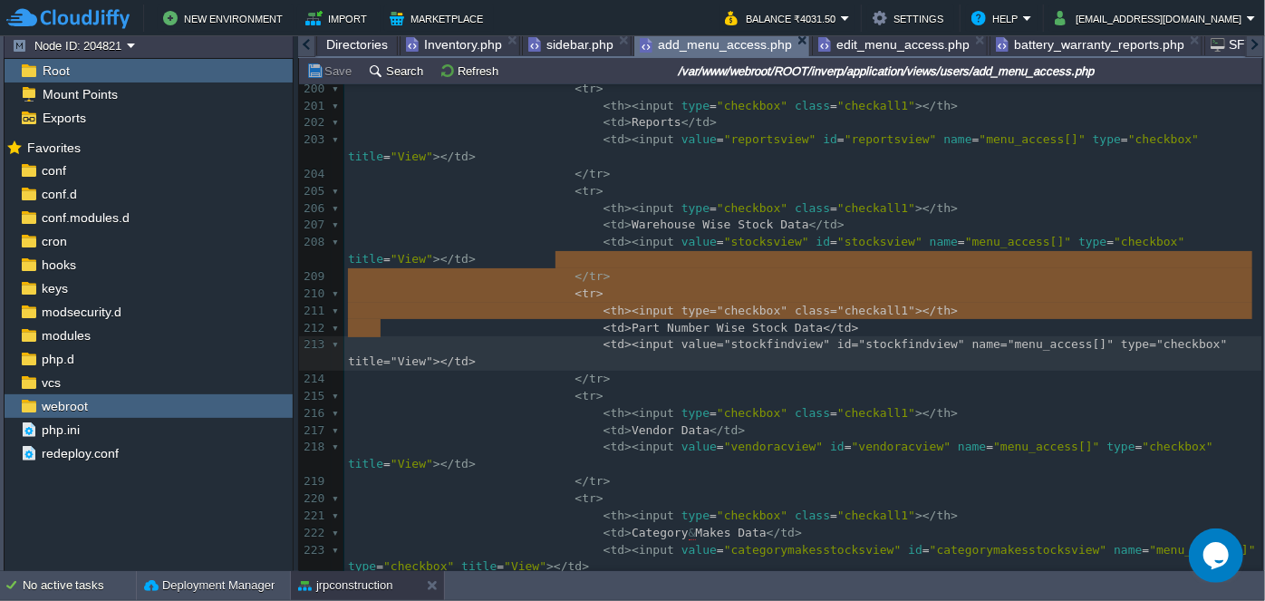
type textarea "<tr> <th><input type="checkbox" class="checkall1"></th> <td>Part Number Wise St…"
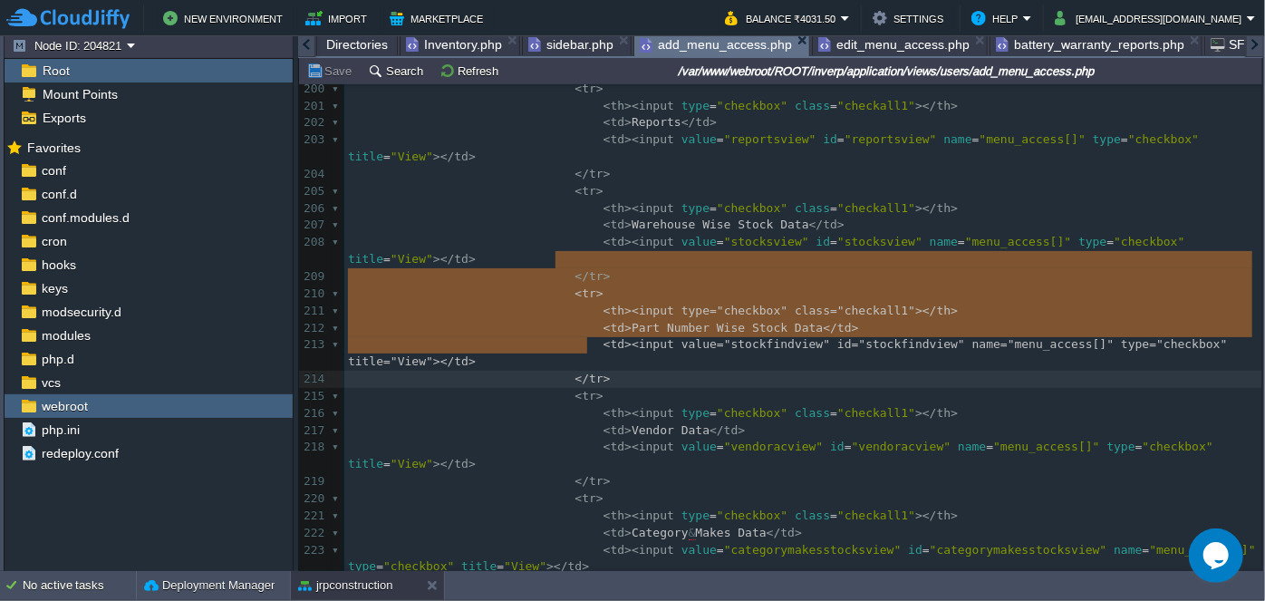
drag, startPoint x: 554, startPoint y: 263, endPoint x: 596, endPoint y: 336, distance: 84.9
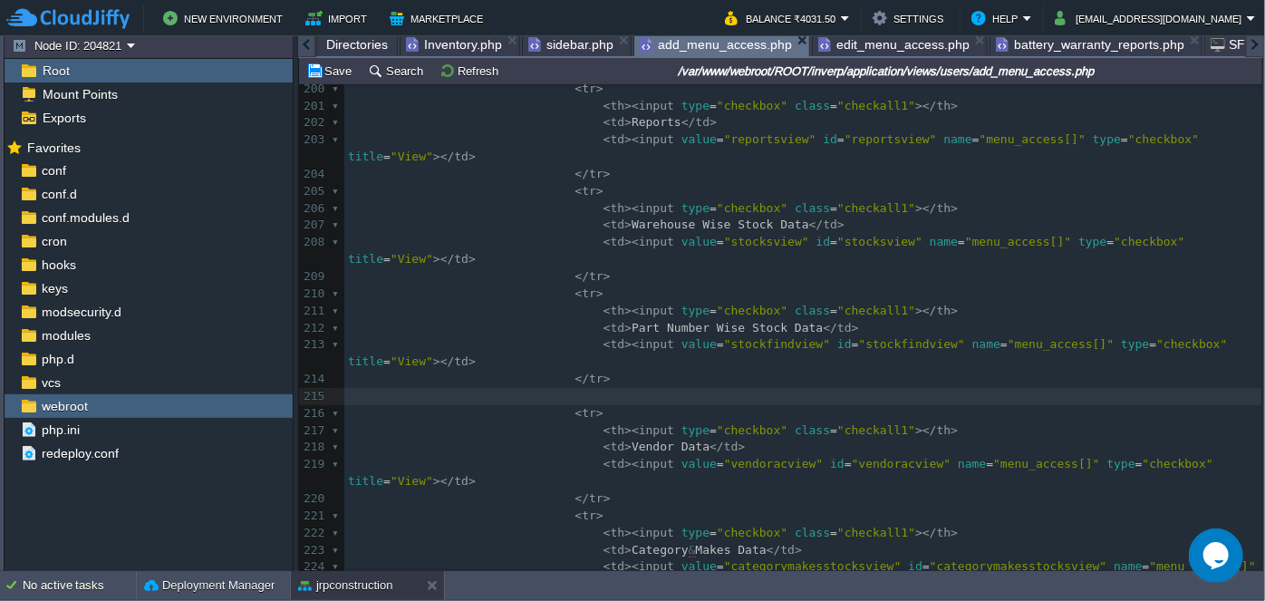
paste textarea "P"
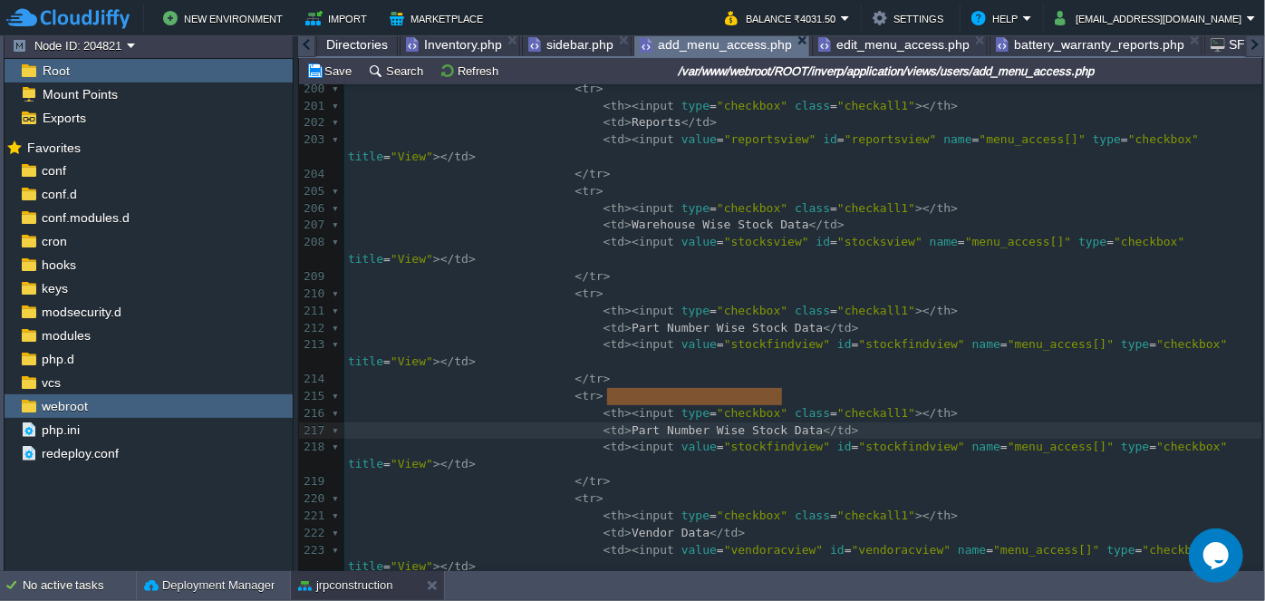
drag, startPoint x: 606, startPoint y: 392, endPoint x: 778, endPoint y: 394, distance: 172.2
type textarea "Warrent"
type textarea "anty Reports"
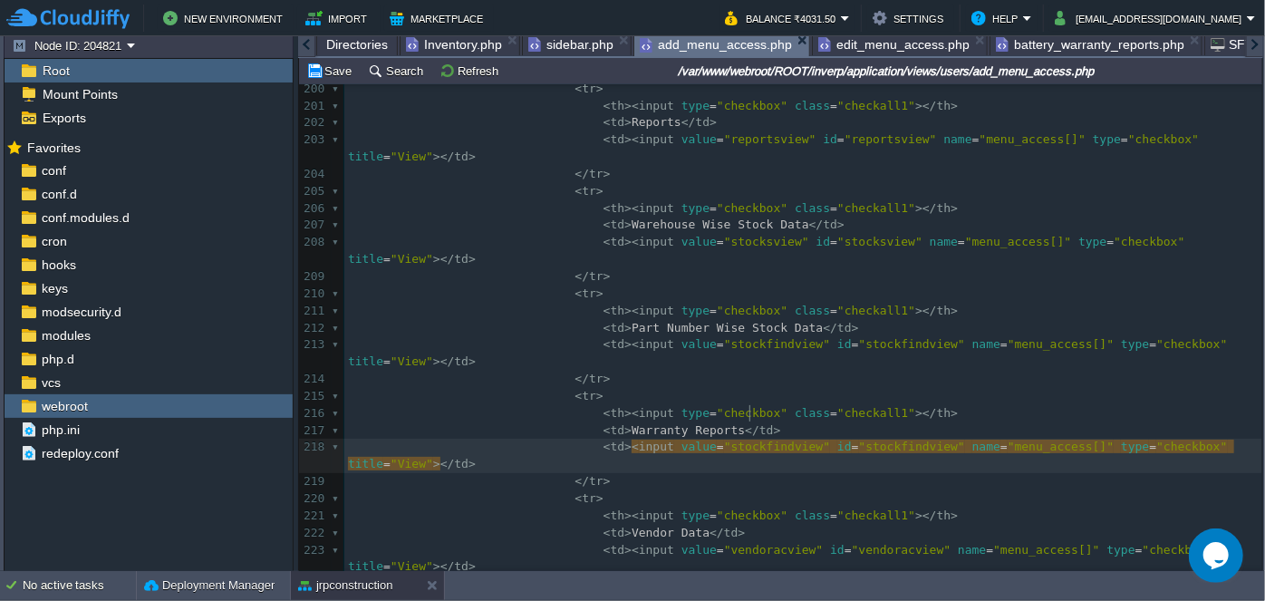
type textarea "stockfindview"
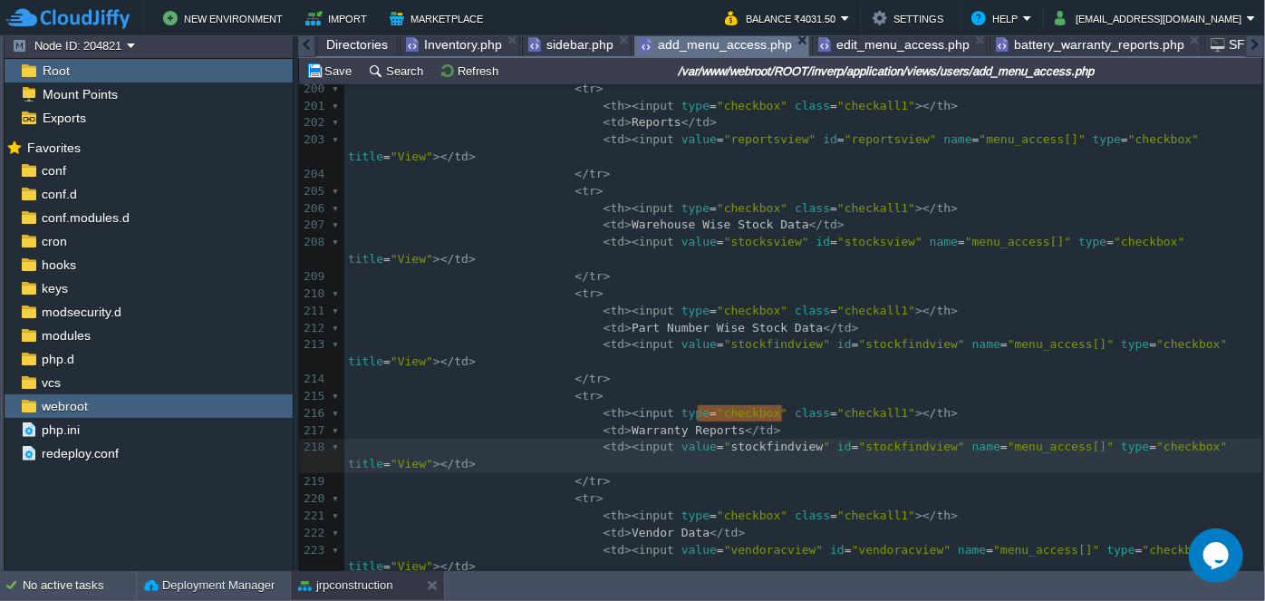
paste textarea
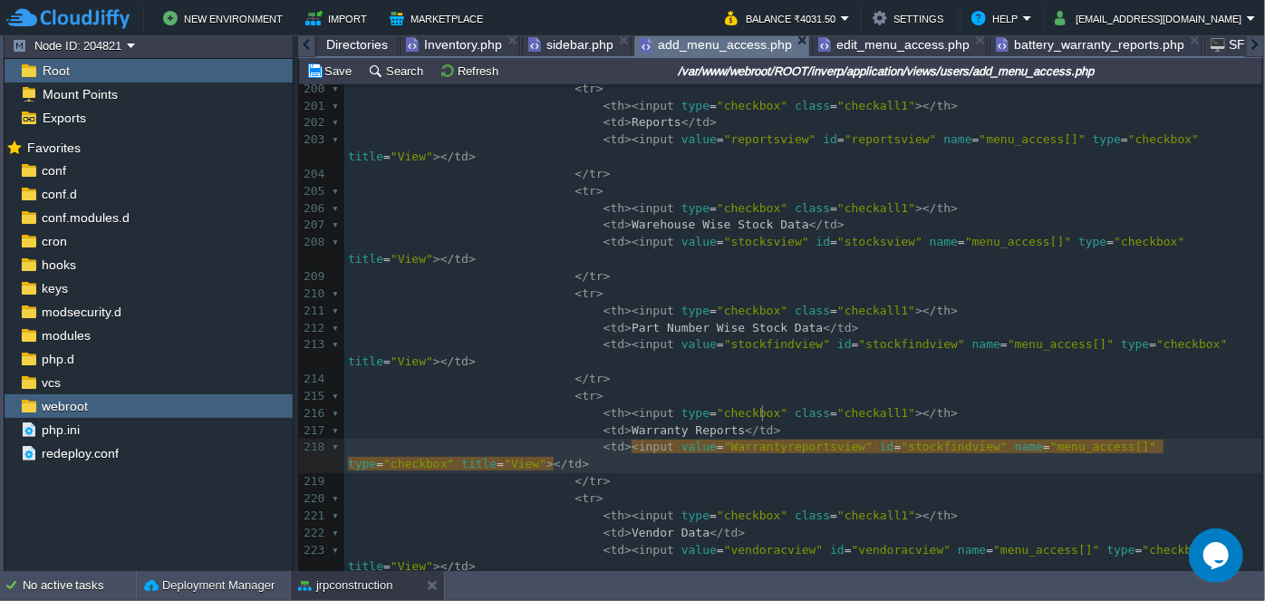
type textarea "Warrantyreportsview"
type textarea "stockfindview"
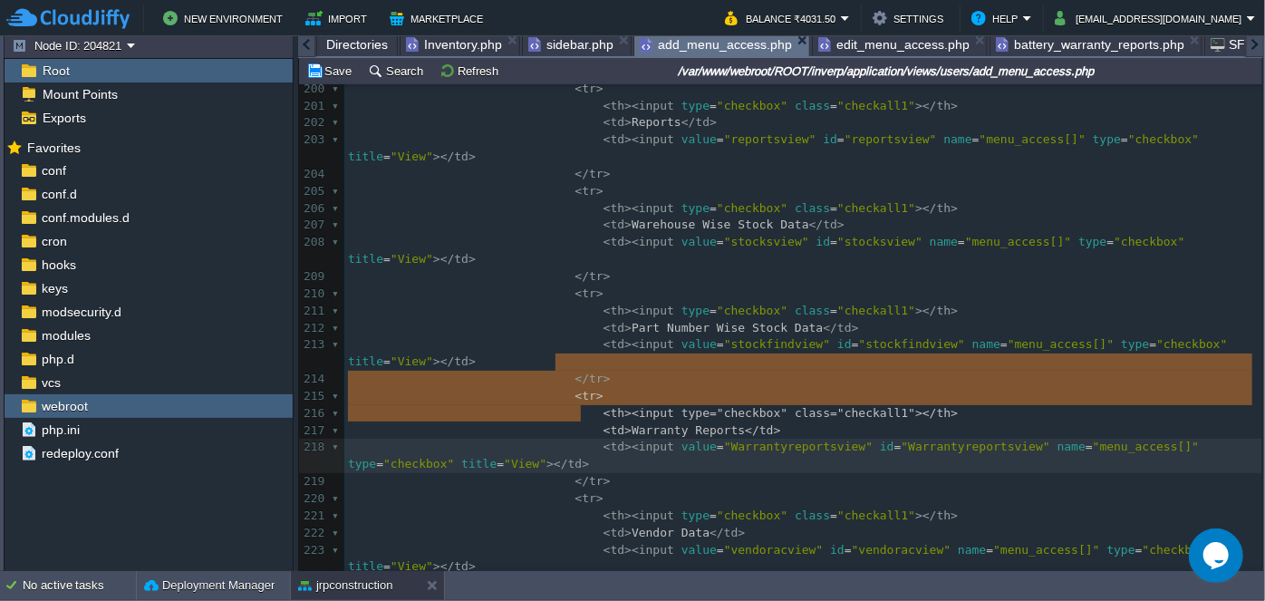
type textarea "<tr> <th><input type="checkbox" class="checkall1"></th> <td>Warranty Reports</t…"
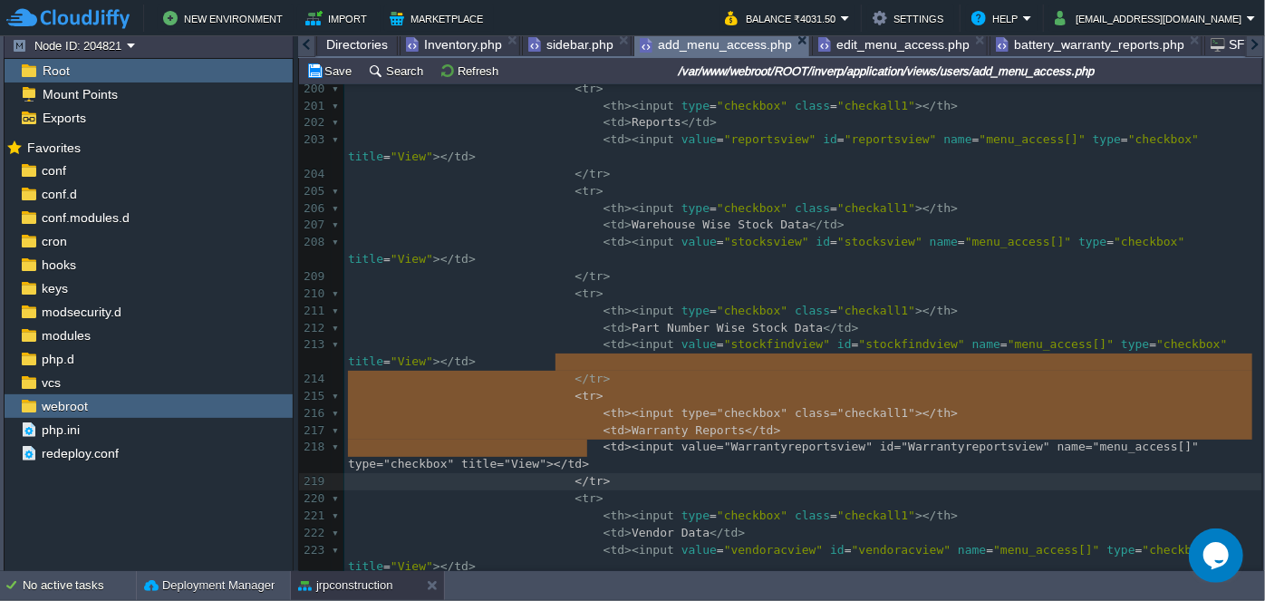
drag, startPoint x: 554, startPoint y: 359, endPoint x: 595, endPoint y: 439, distance: 89.6
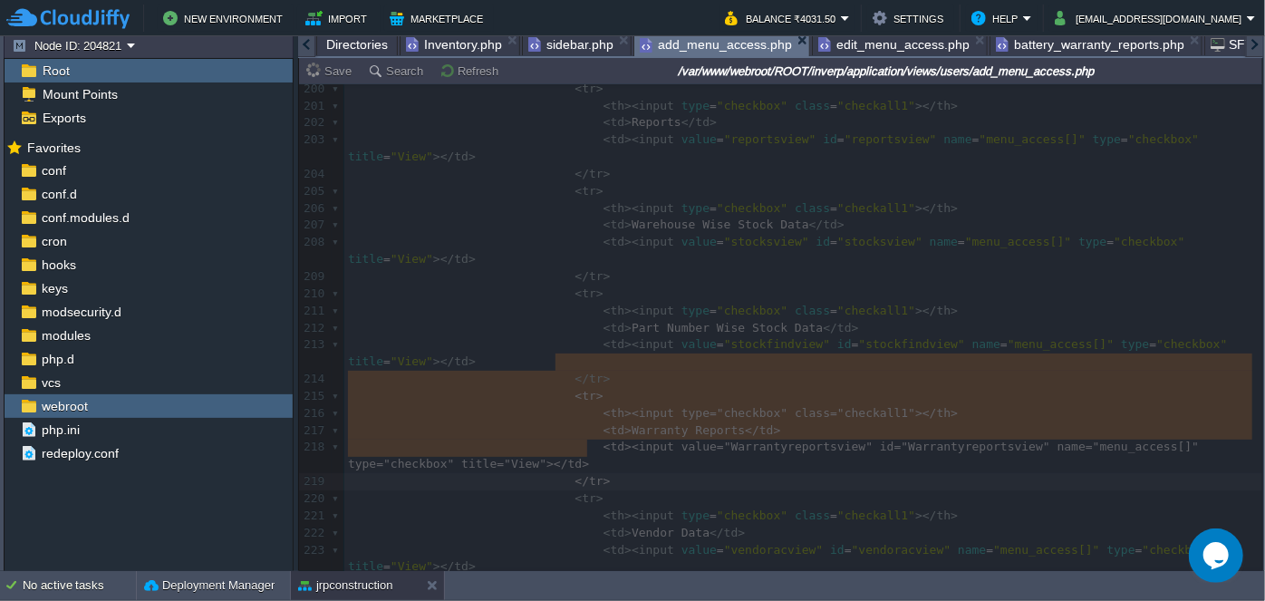
click at [824, 43] on span "edit_menu_access.php" at bounding box center [893, 45] width 151 height 22
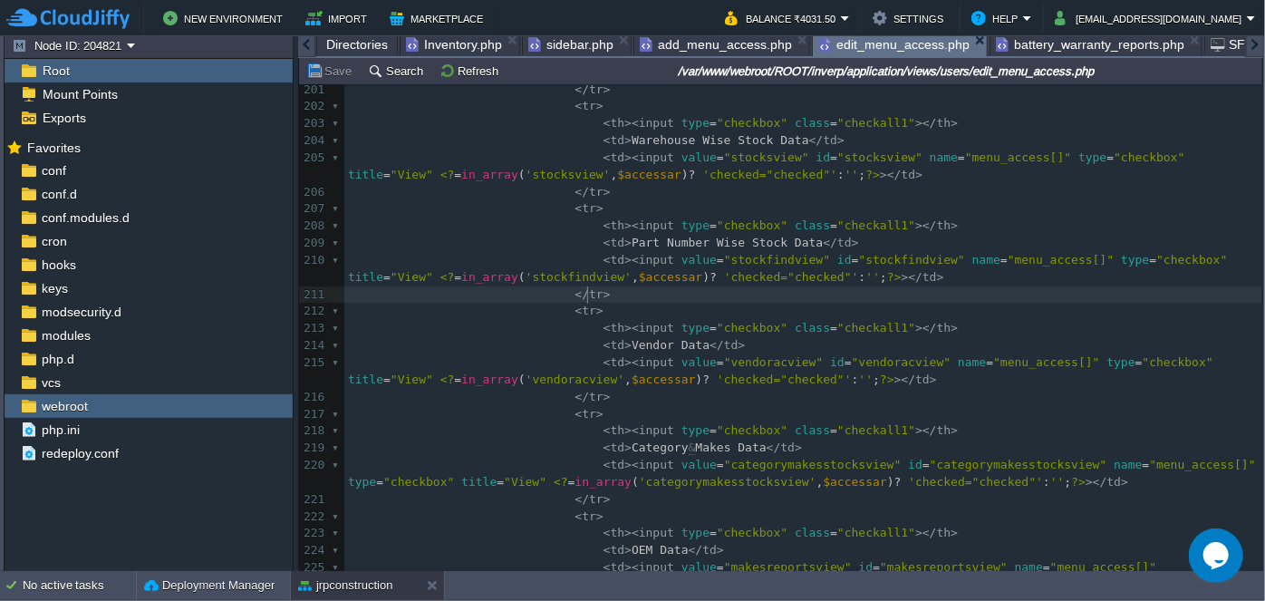
click at [610, 293] on pre "</ tr >" at bounding box center [803, 294] width 918 height 17
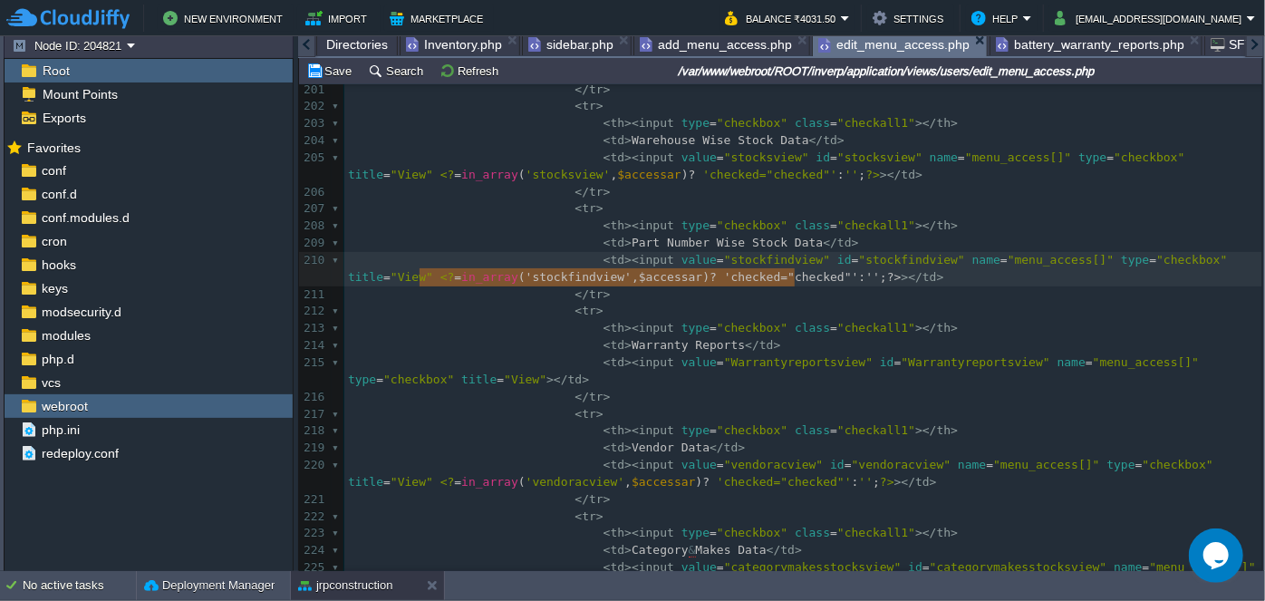
type textarea "<?=in_array('stockfindview', $accessar) ? 'checked="checked"' : '';?>"
drag, startPoint x: 792, startPoint y: 276, endPoint x: 344, endPoint y: 276, distance: 447.7
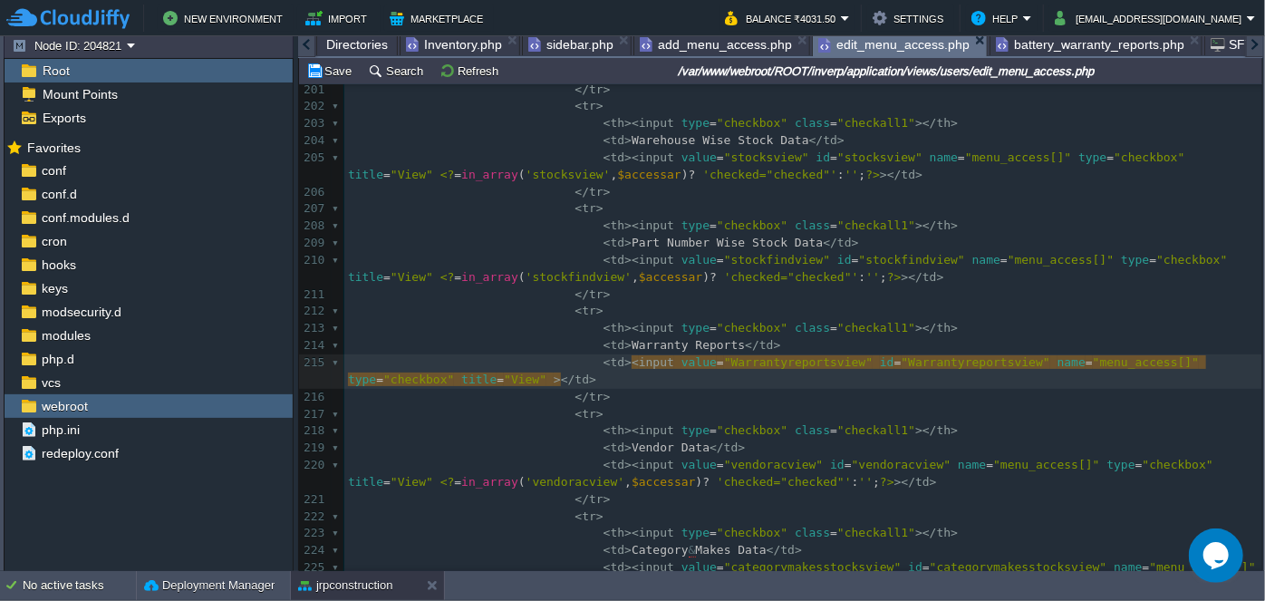
paste textarea
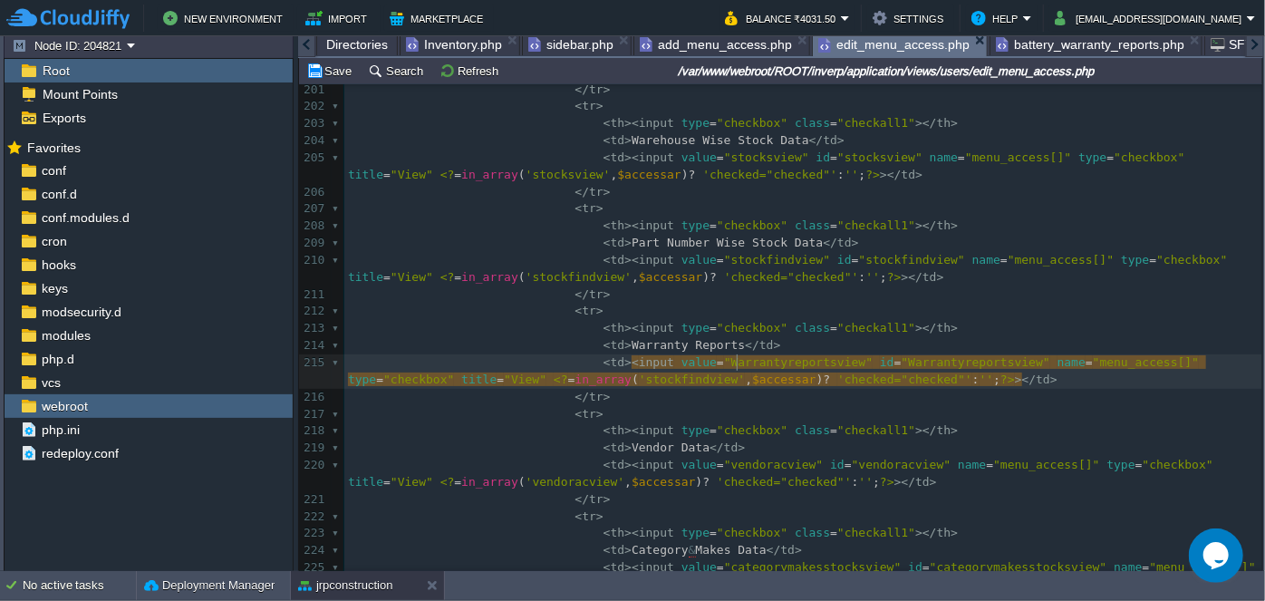
click at [735, 363] on div "x <?php $this -> load -> view ( "common/meta" ); ?> 191 < th > Access Name </ t…" at bounding box center [803, 508] width 918 height 1230
type textarea "Warrantyreportsview"
type textarea "stockfindview"
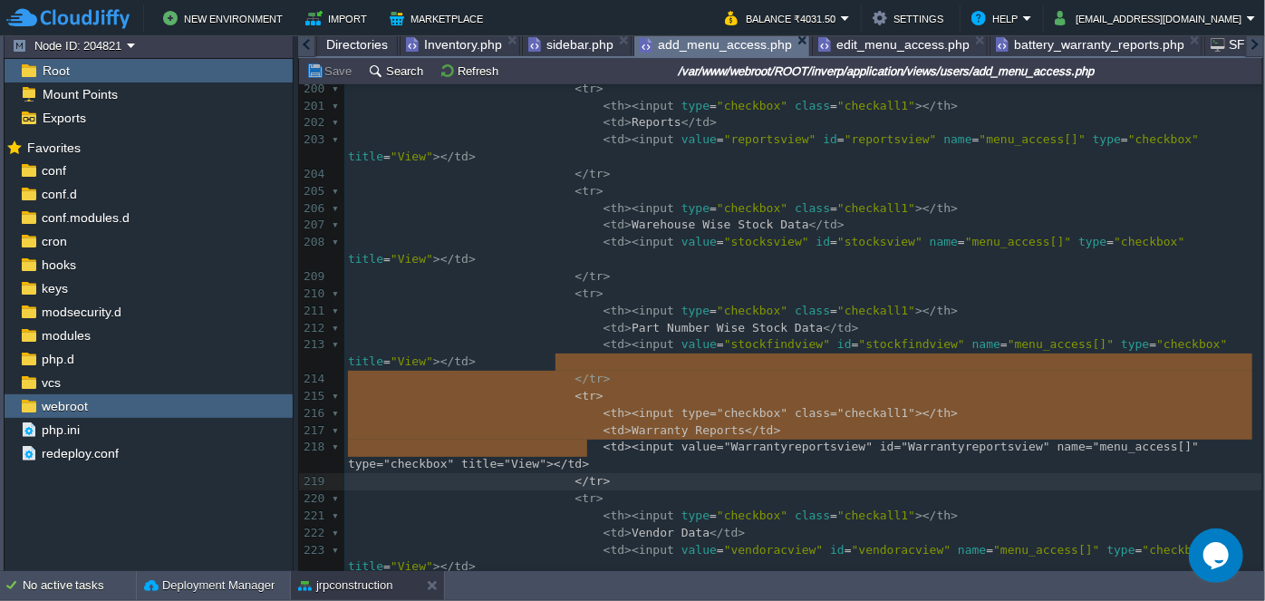
click at [722, 45] on span "add_menu_access.php" at bounding box center [716, 45] width 152 height 23
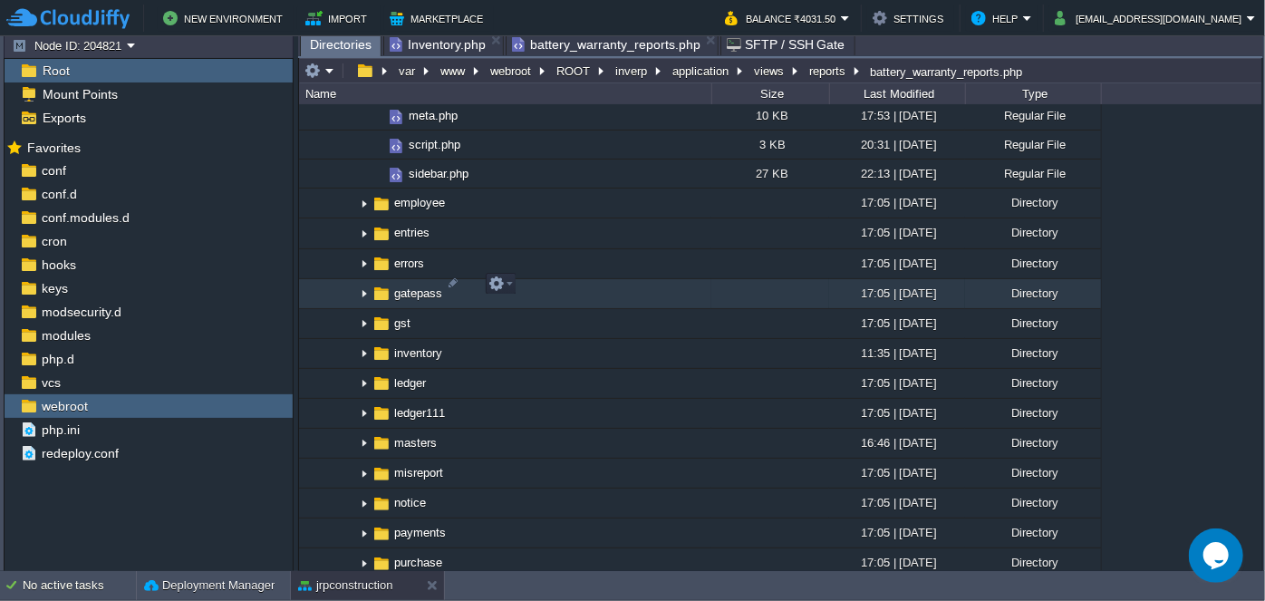
scroll to position [1565, 0]
